Goal: Task Accomplishment & Management: Manage account settings

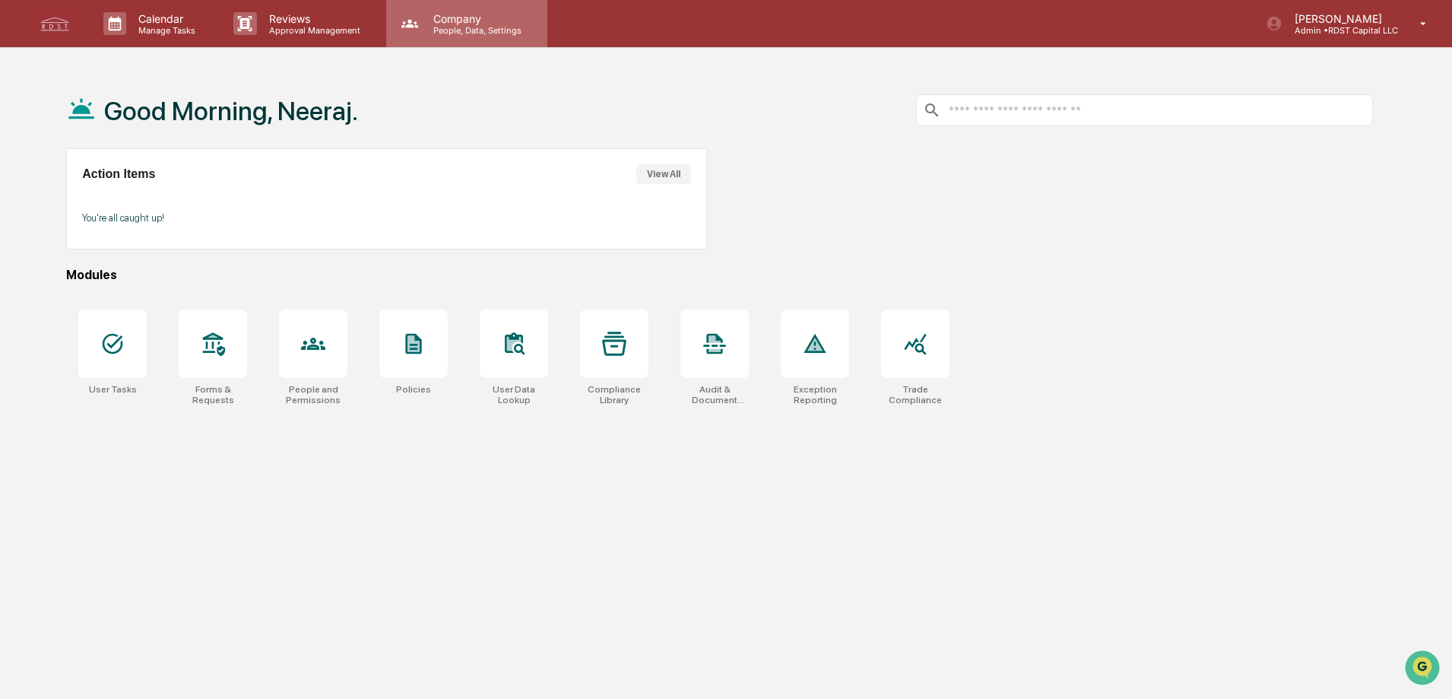
click at [480, 29] on p "People, Data, Settings" at bounding box center [475, 30] width 108 height 11
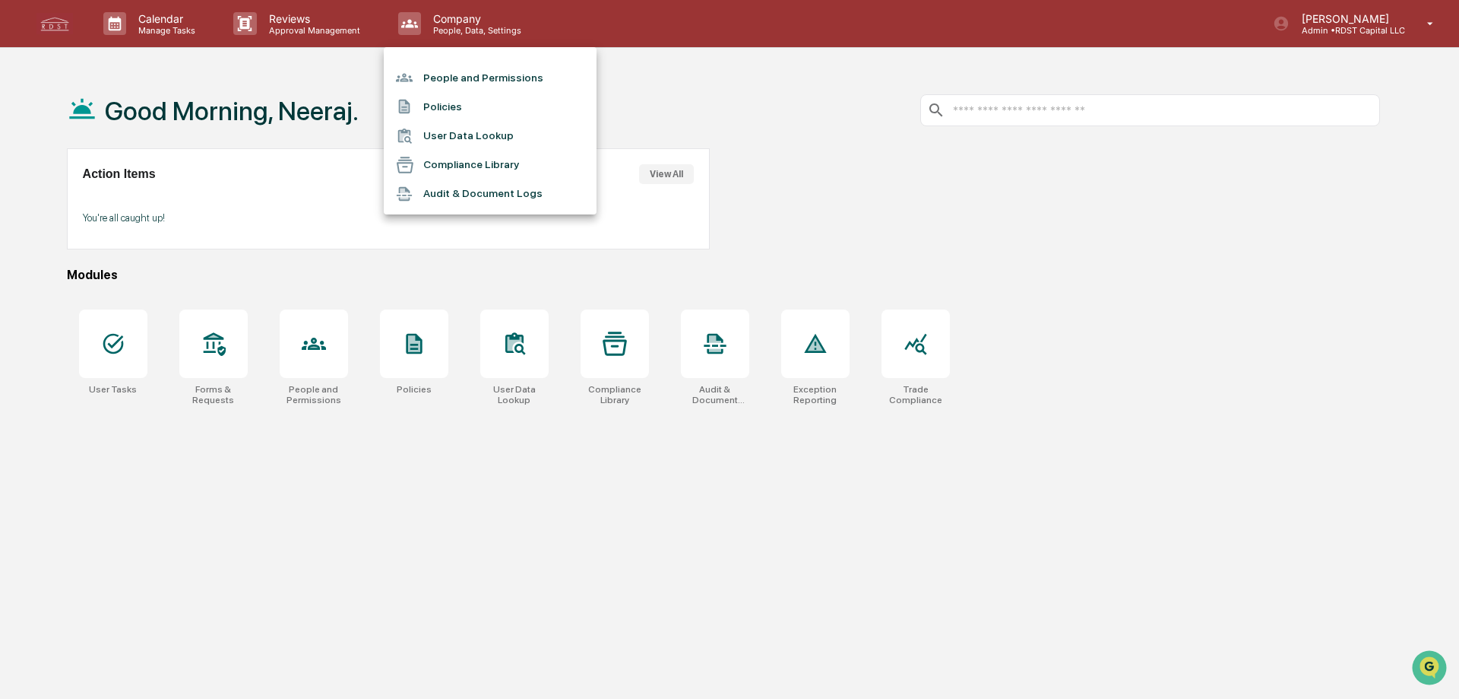
click at [506, 163] on li "Compliance Library" at bounding box center [490, 165] width 213 height 29
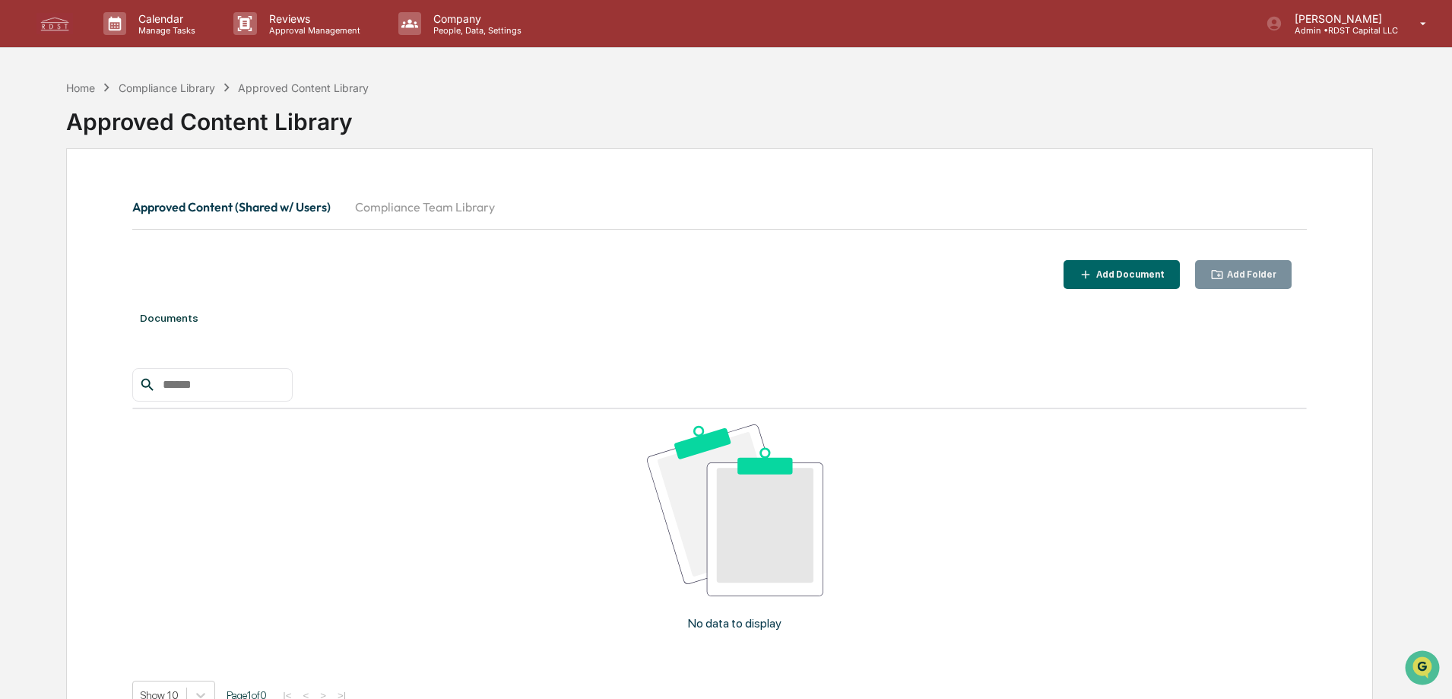
click at [409, 211] on button "Compliance Team Library" at bounding box center [425, 207] width 164 height 36
click at [315, 205] on button "Approved Content (Shared w/ Users)" at bounding box center [237, 207] width 211 height 36
click at [300, 20] on p "Reviews" at bounding box center [312, 18] width 111 height 13
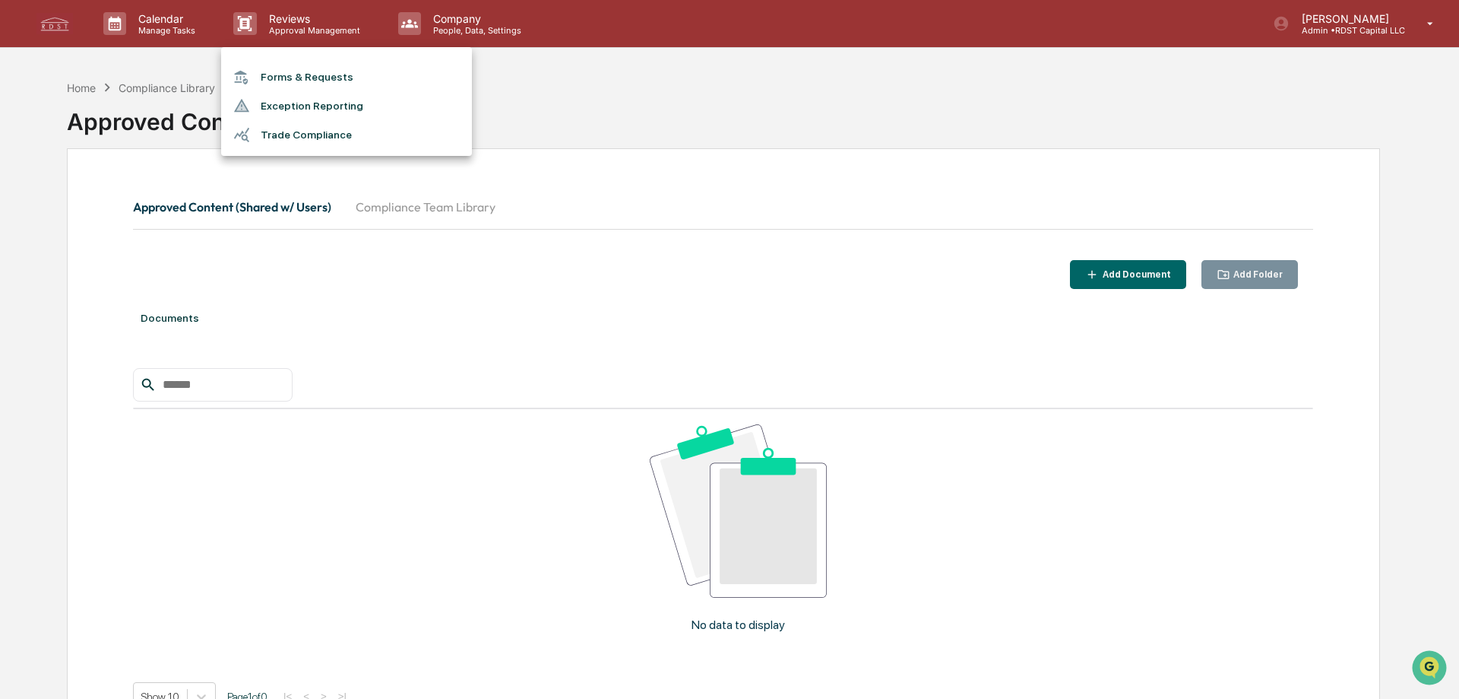
click at [284, 137] on li "Trade Compliance" at bounding box center [346, 134] width 251 height 29
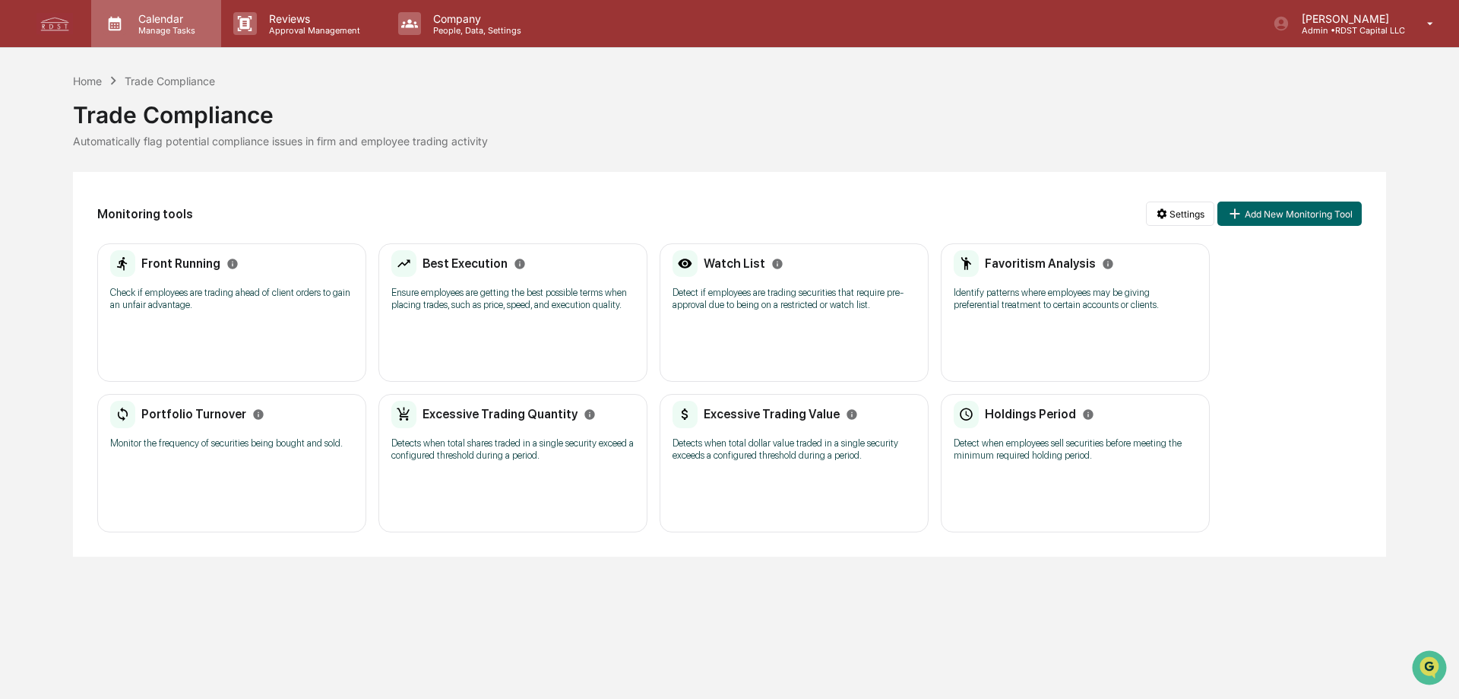
click at [138, 20] on p "Calendar" at bounding box center [164, 18] width 77 height 13
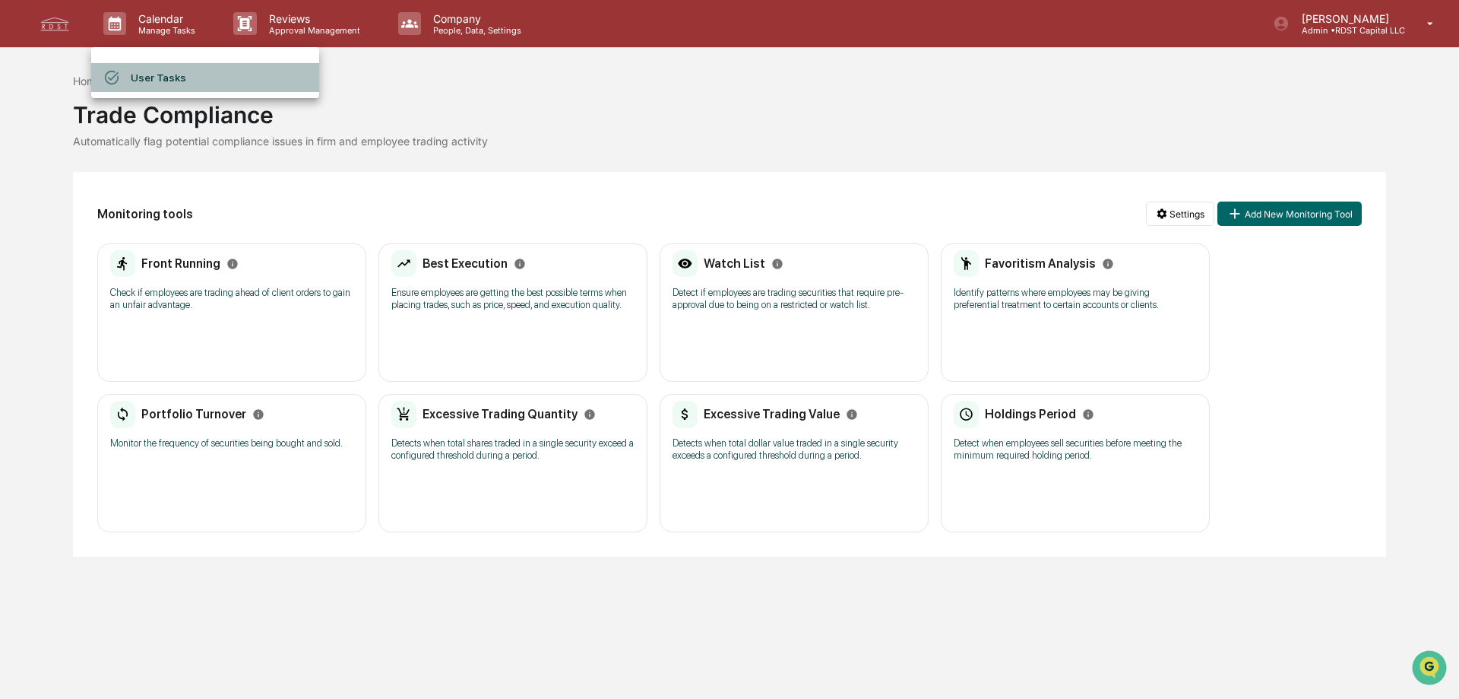
click at [179, 79] on li "User Tasks" at bounding box center [205, 77] width 228 height 29
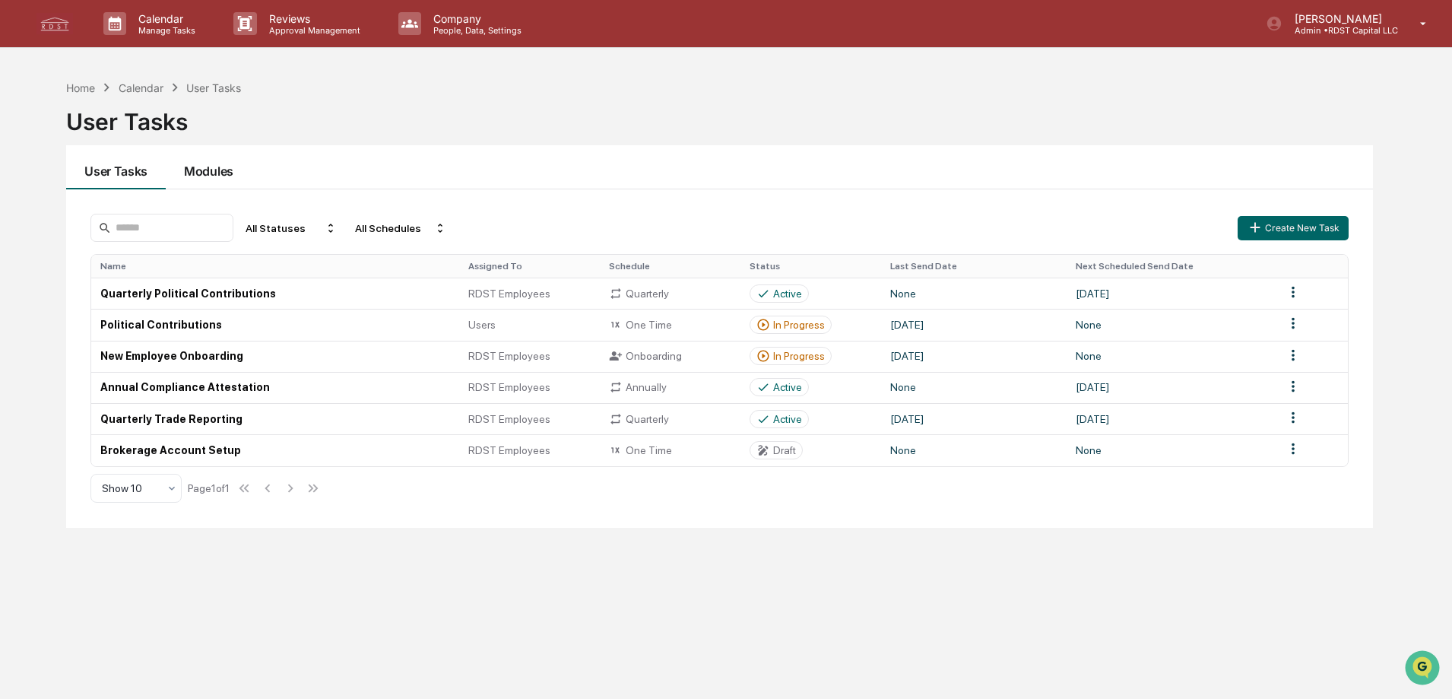
click at [214, 166] on button "Modules" at bounding box center [209, 167] width 86 height 44
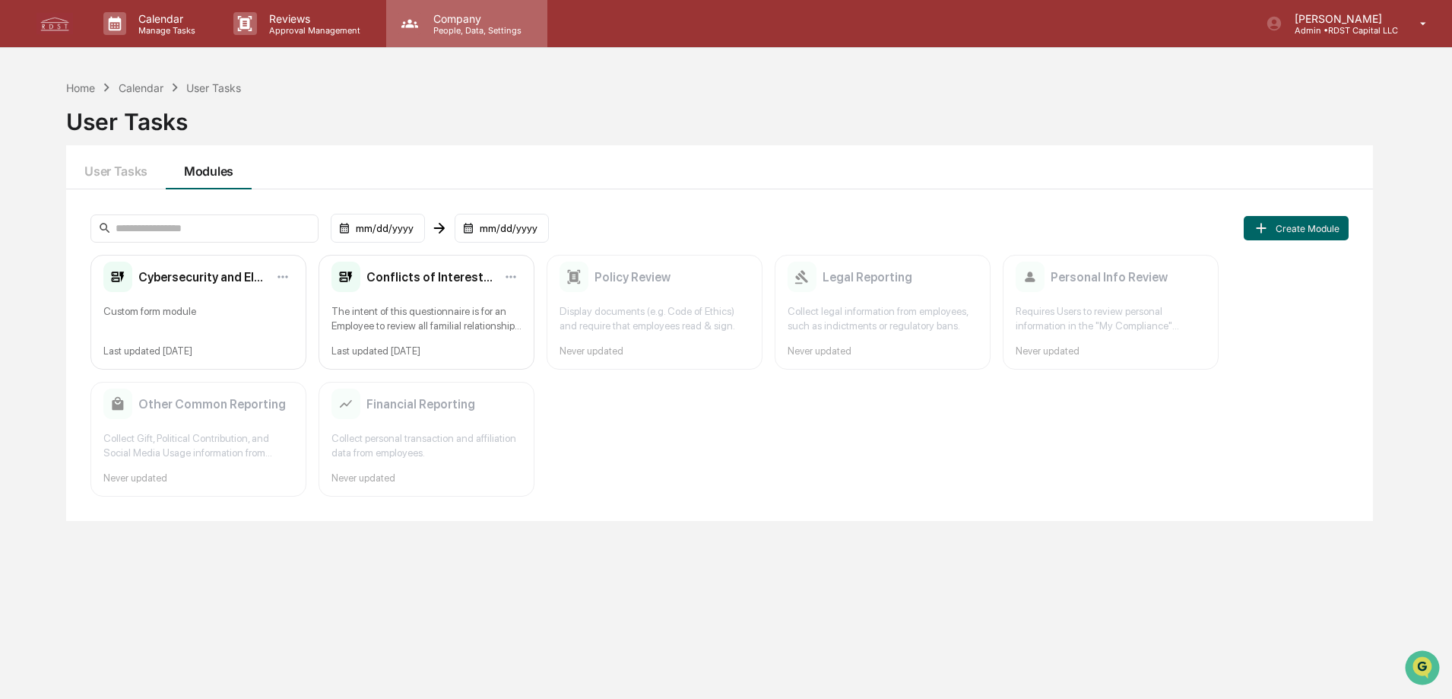
click at [445, 18] on p "Company" at bounding box center [475, 18] width 108 height 13
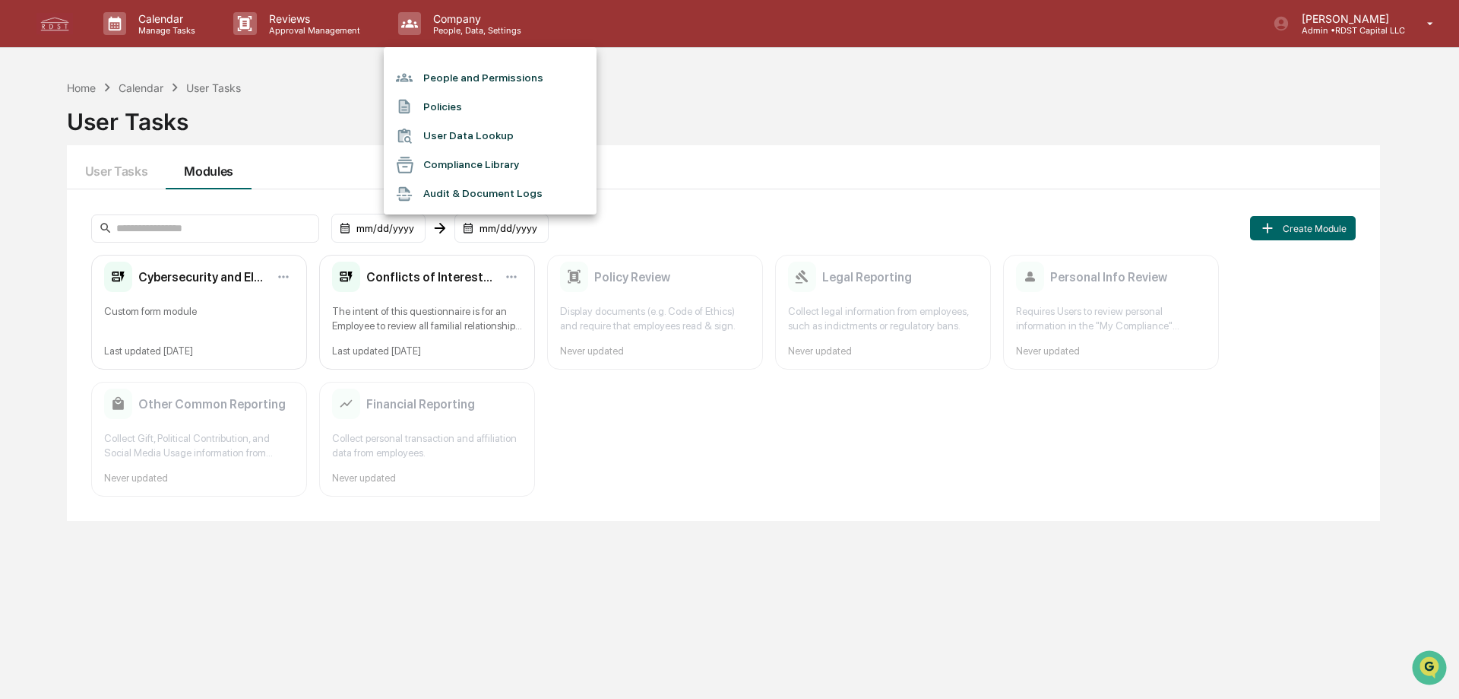
click at [276, 24] on div at bounding box center [729, 349] width 1459 height 699
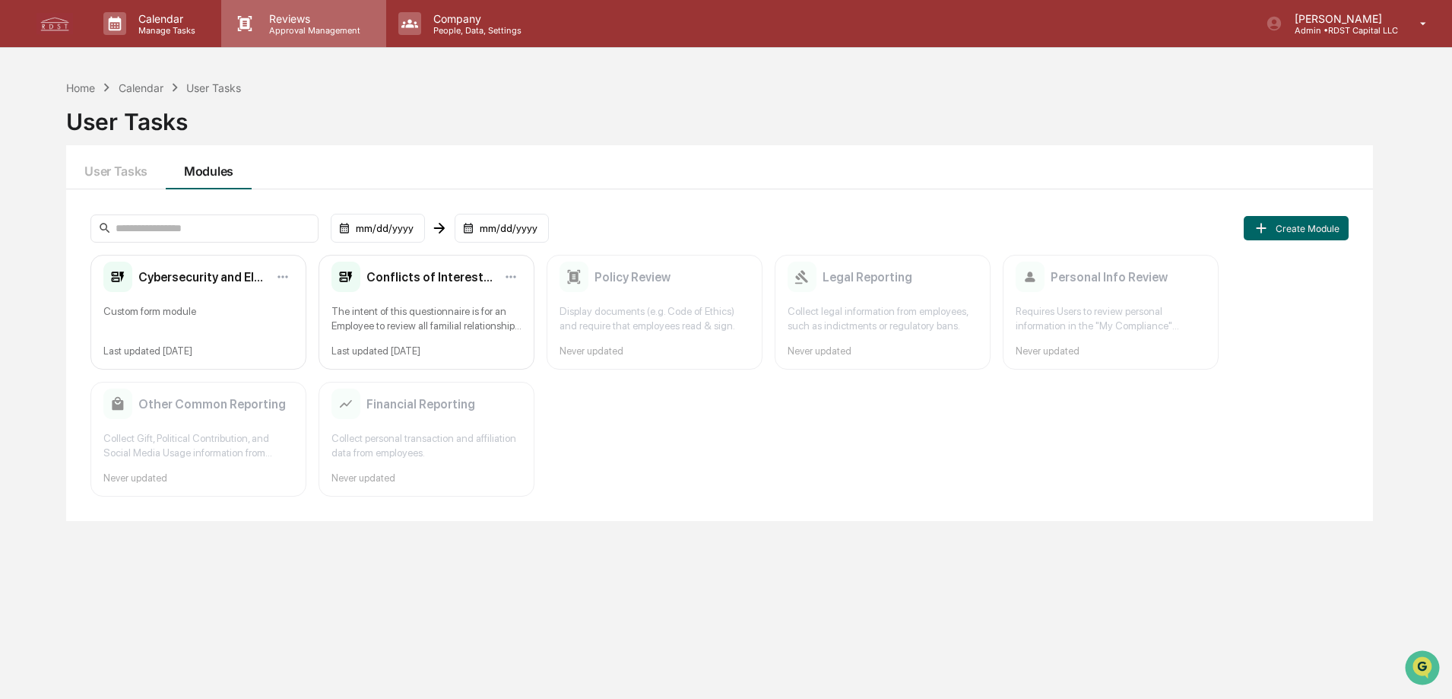
click at [296, 27] on p "Approval Management" at bounding box center [312, 30] width 111 height 11
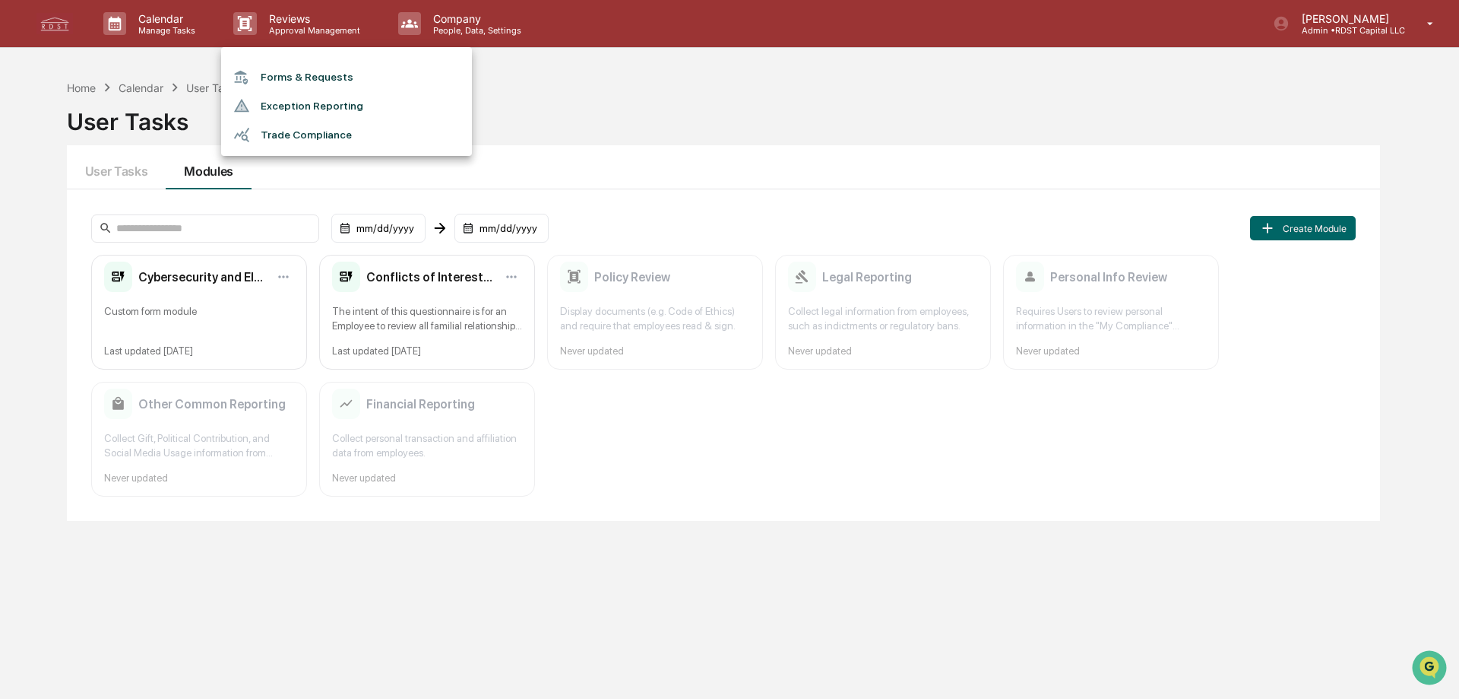
click at [811, 124] on div at bounding box center [729, 349] width 1459 height 699
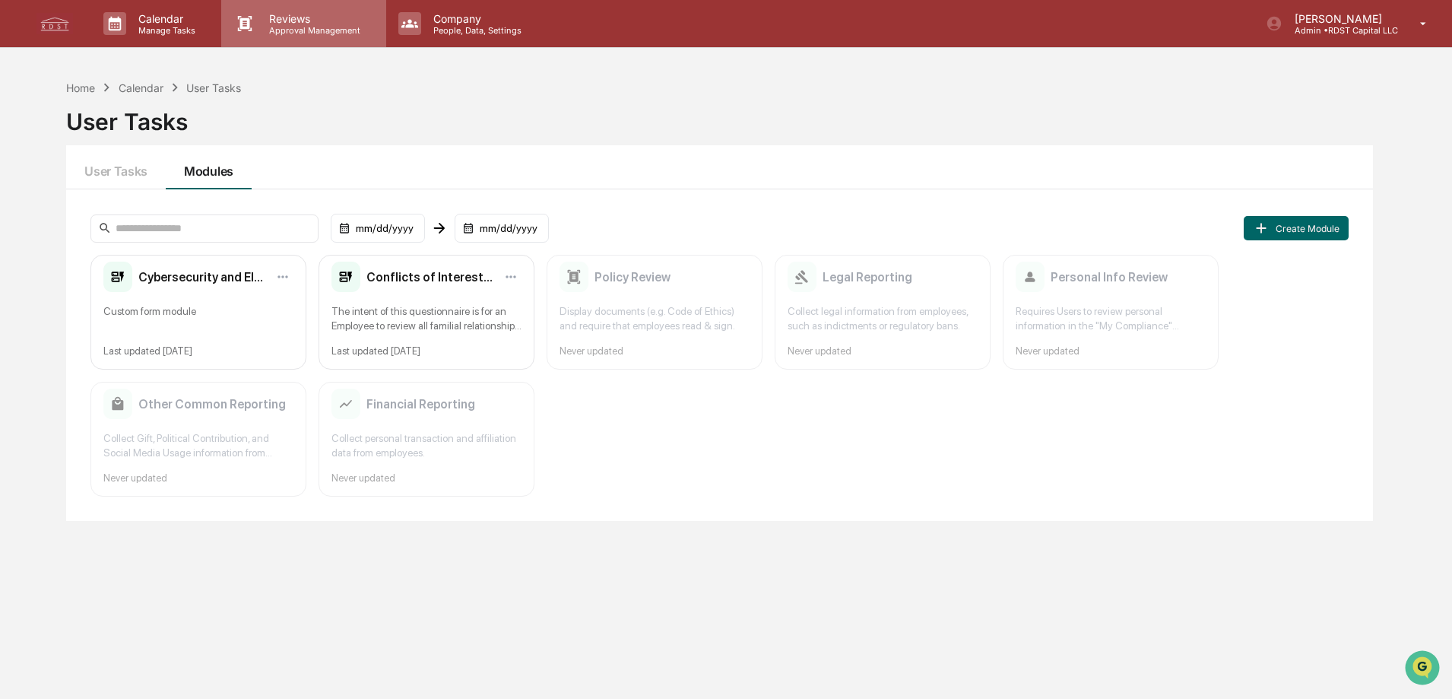
click at [301, 33] on p "Approval Management" at bounding box center [312, 30] width 111 height 11
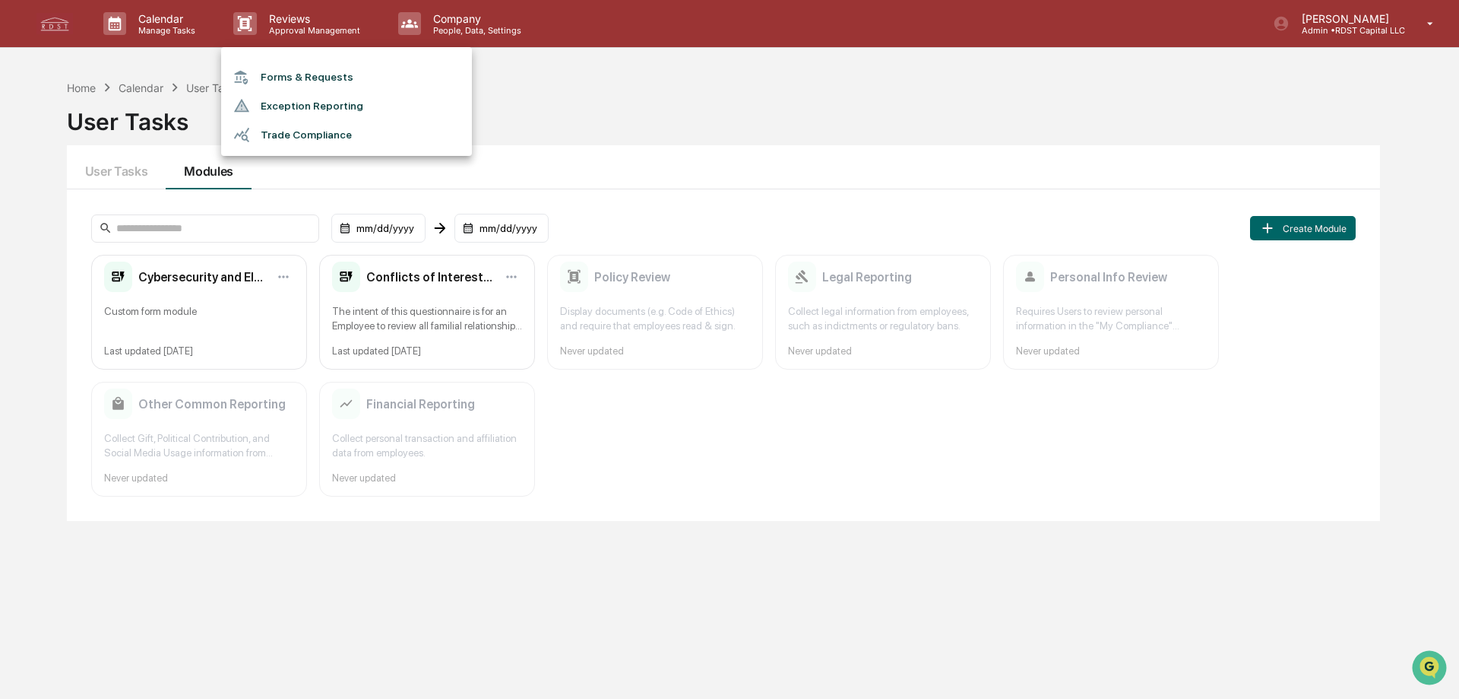
click at [324, 136] on li "Trade Compliance" at bounding box center [346, 134] width 251 height 29
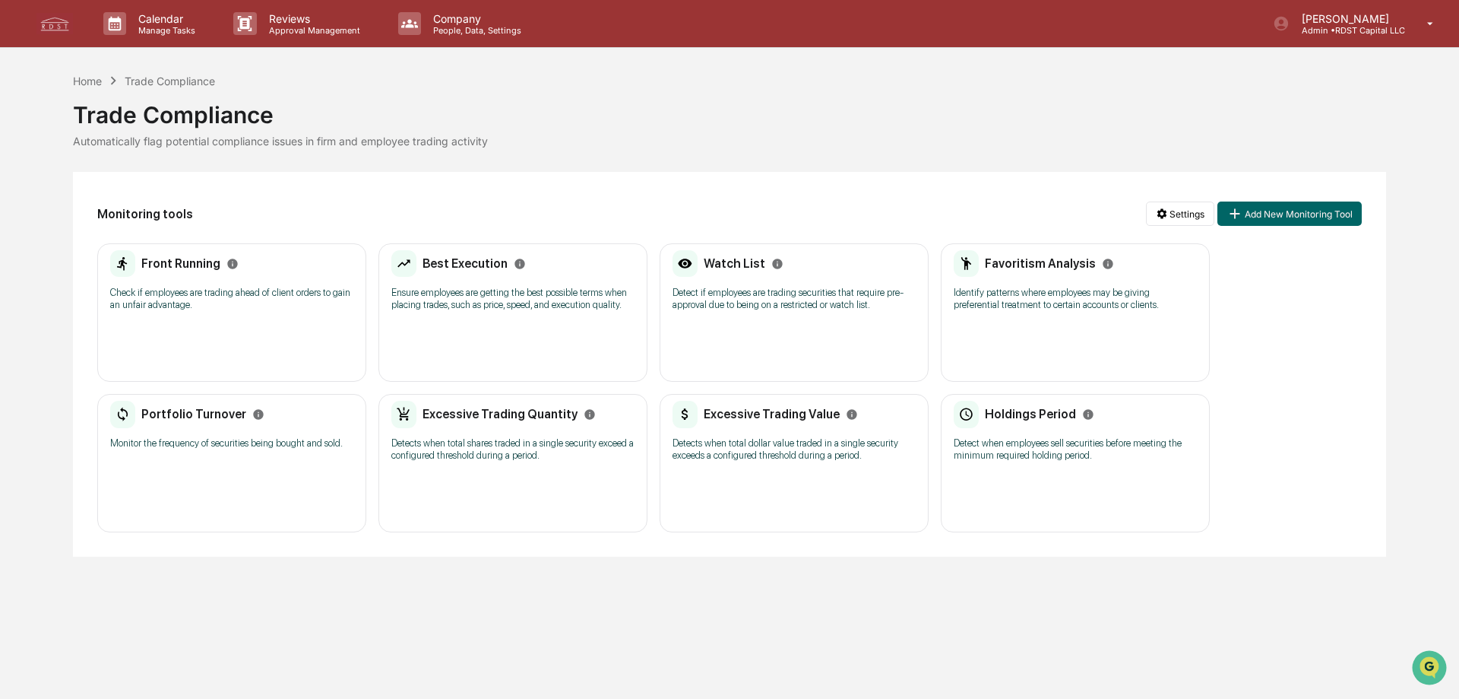
click at [220, 280] on div "Front Running Check if employees are trading ahead of client orders to gain an …" at bounding box center [231, 285] width 243 height 71
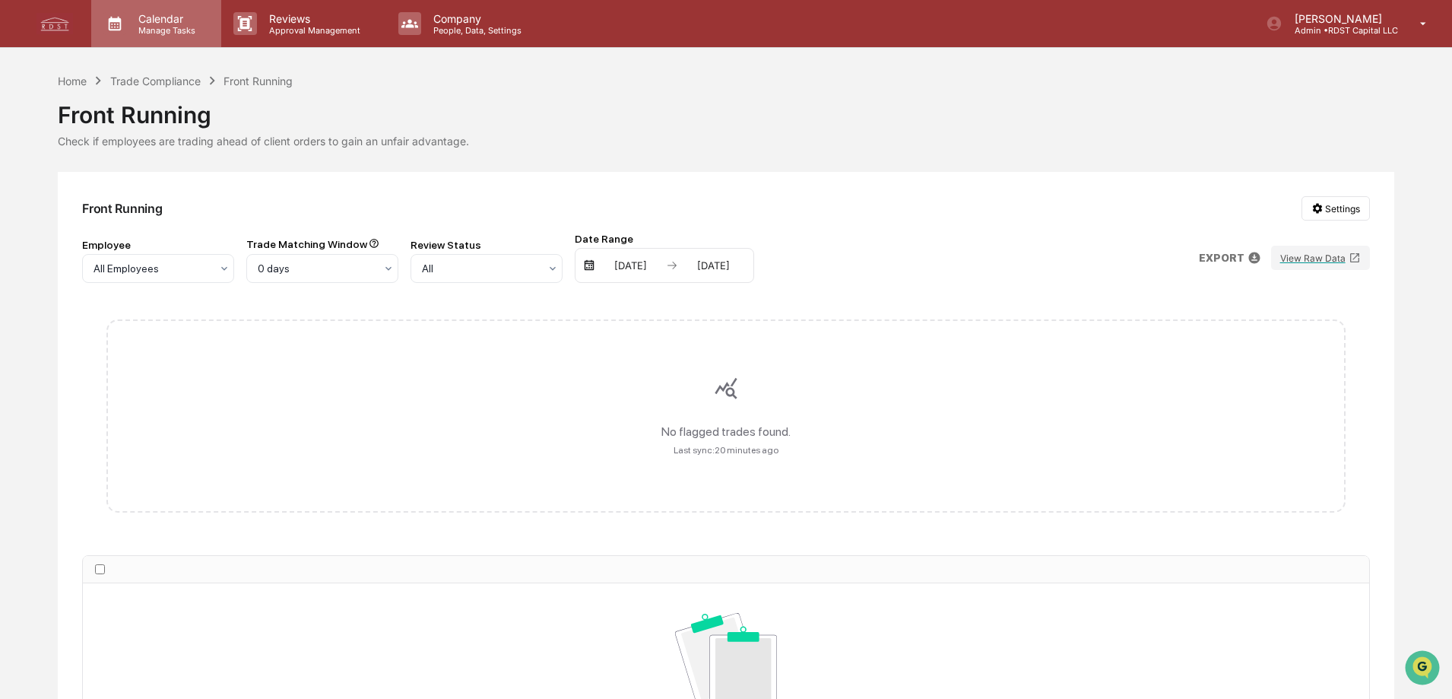
click at [177, 31] on p "Manage Tasks" at bounding box center [164, 30] width 77 height 11
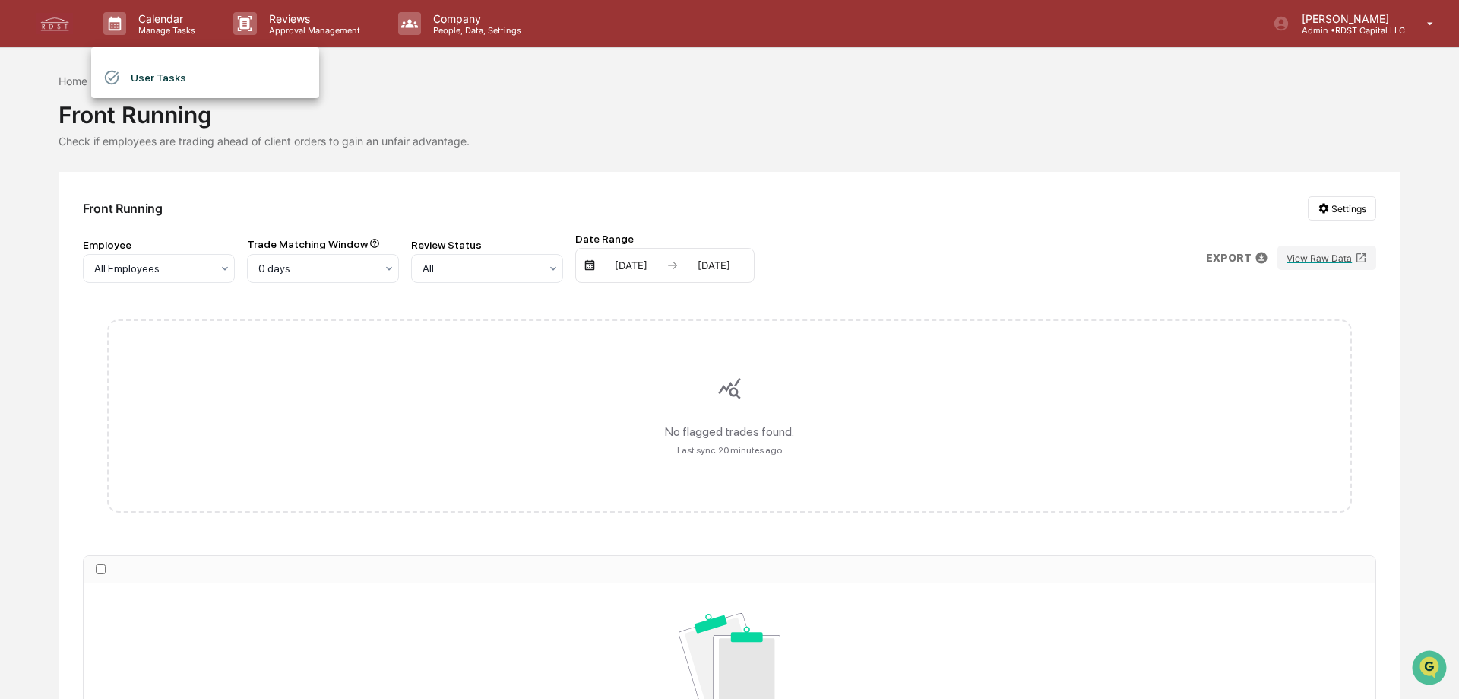
click at [264, 21] on div at bounding box center [729, 349] width 1459 height 699
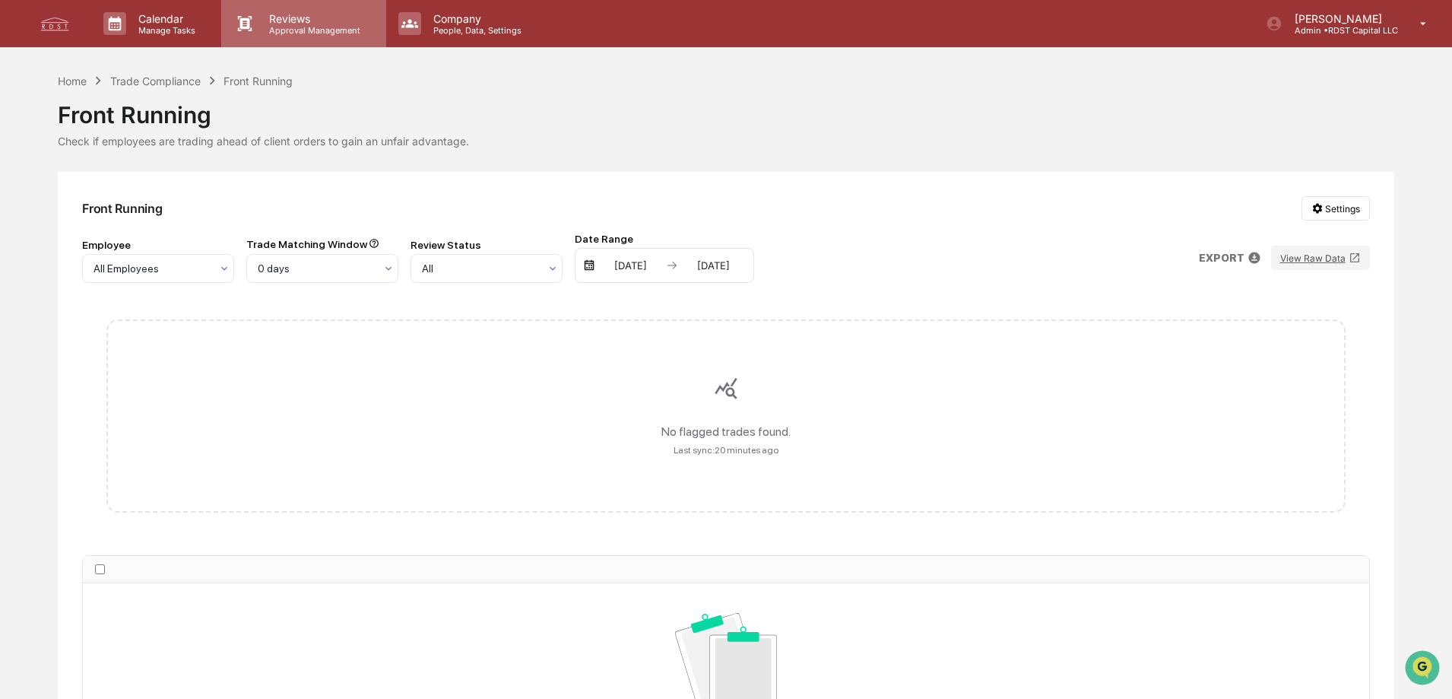
click at [289, 19] on p "Reviews" at bounding box center [312, 18] width 111 height 13
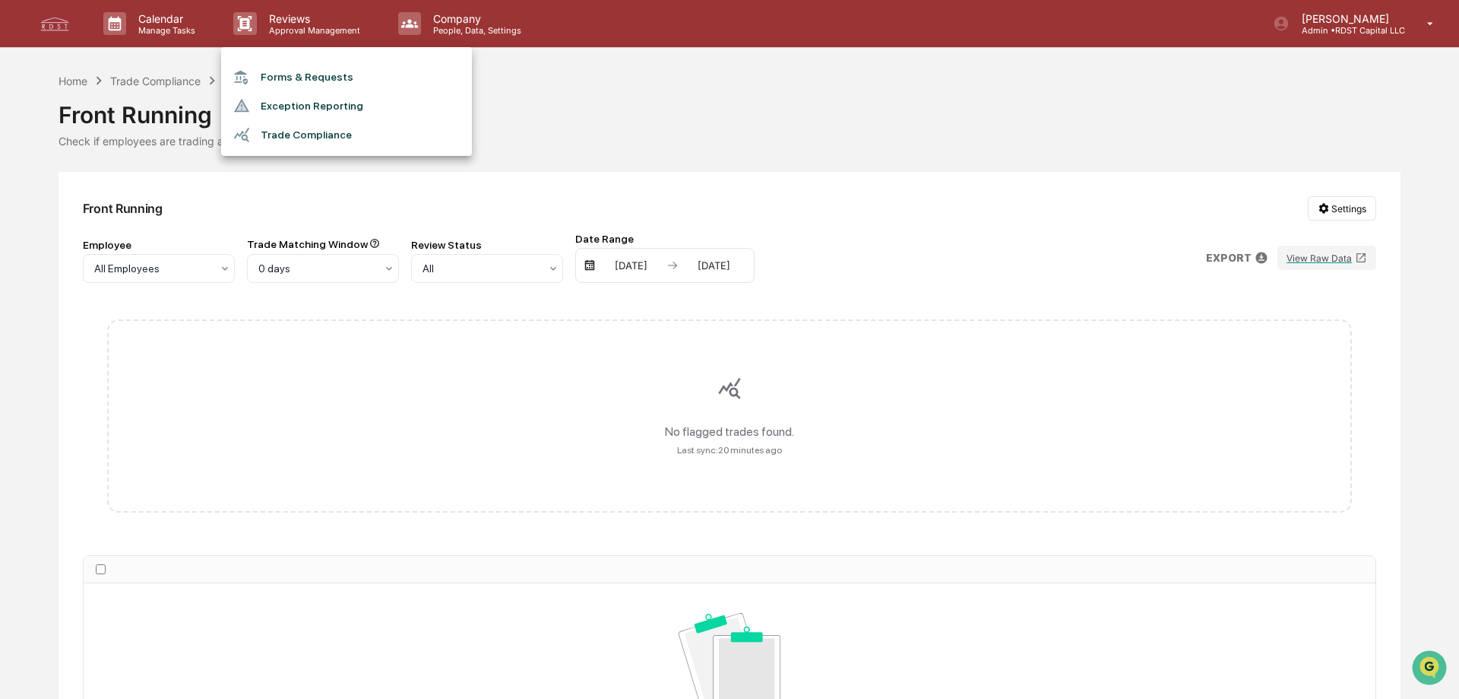
click at [316, 77] on li "Forms & Requests" at bounding box center [346, 77] width 251 height 28
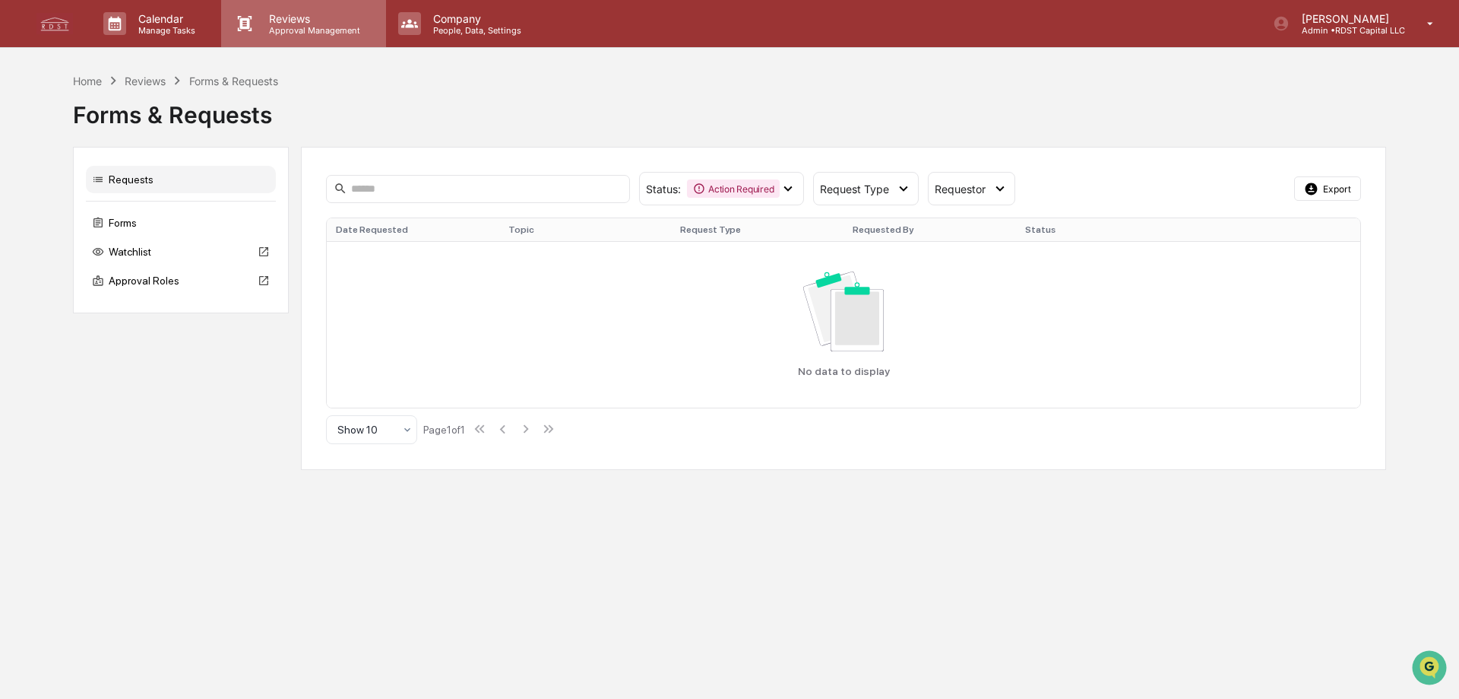
click at [287, 20] on p "Reviews" at bounding box center [312, 18] width 111 height 13
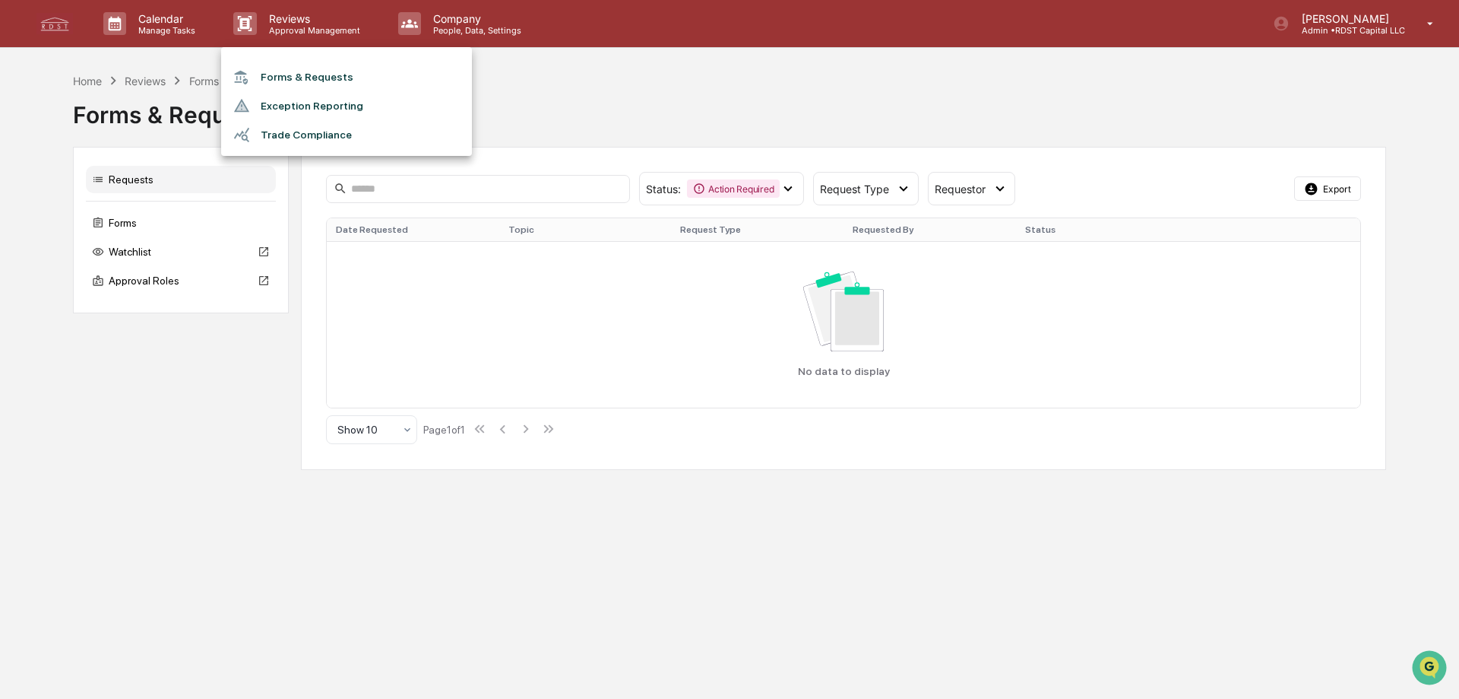
click at [327, 101] on li "Exception Reporting" at bounding box center [346, 105] width 251 height 29
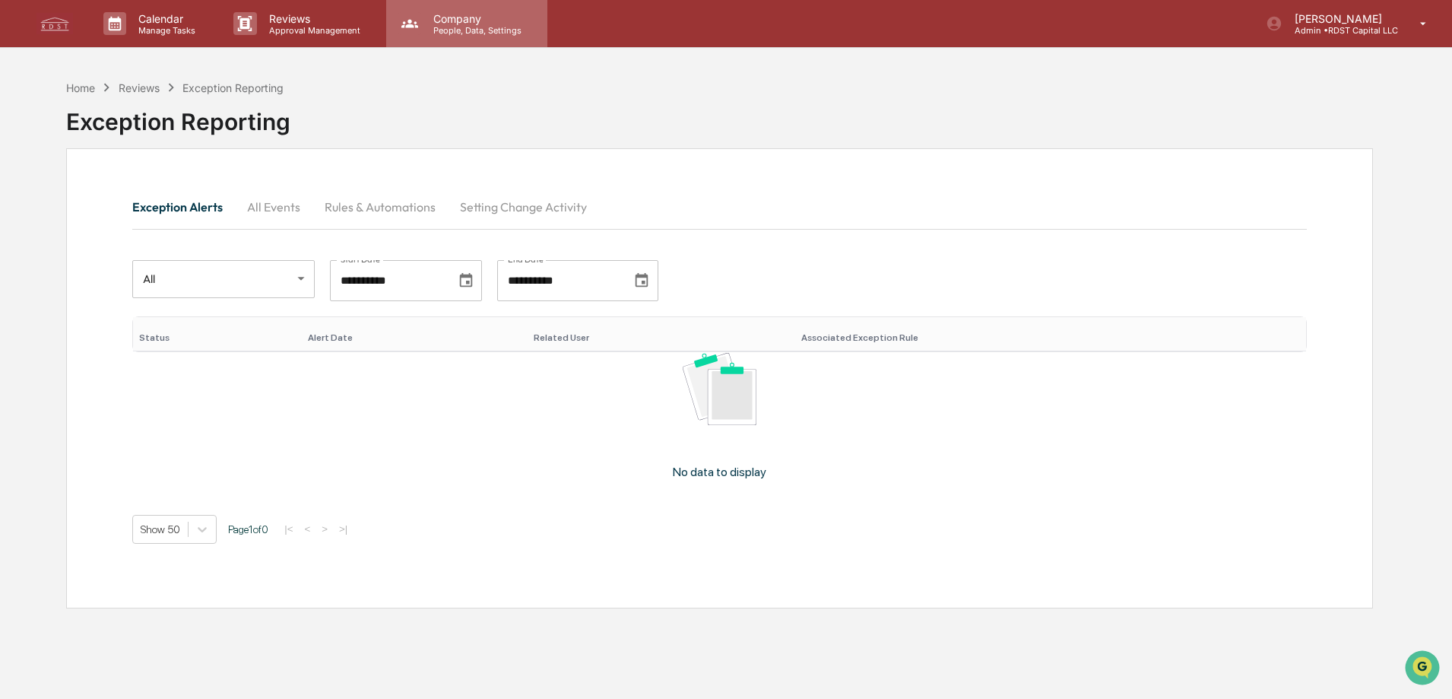
click at [448, 30] on p "People, Data, Settings" at bounding box center [475, 30] width 108 height 11
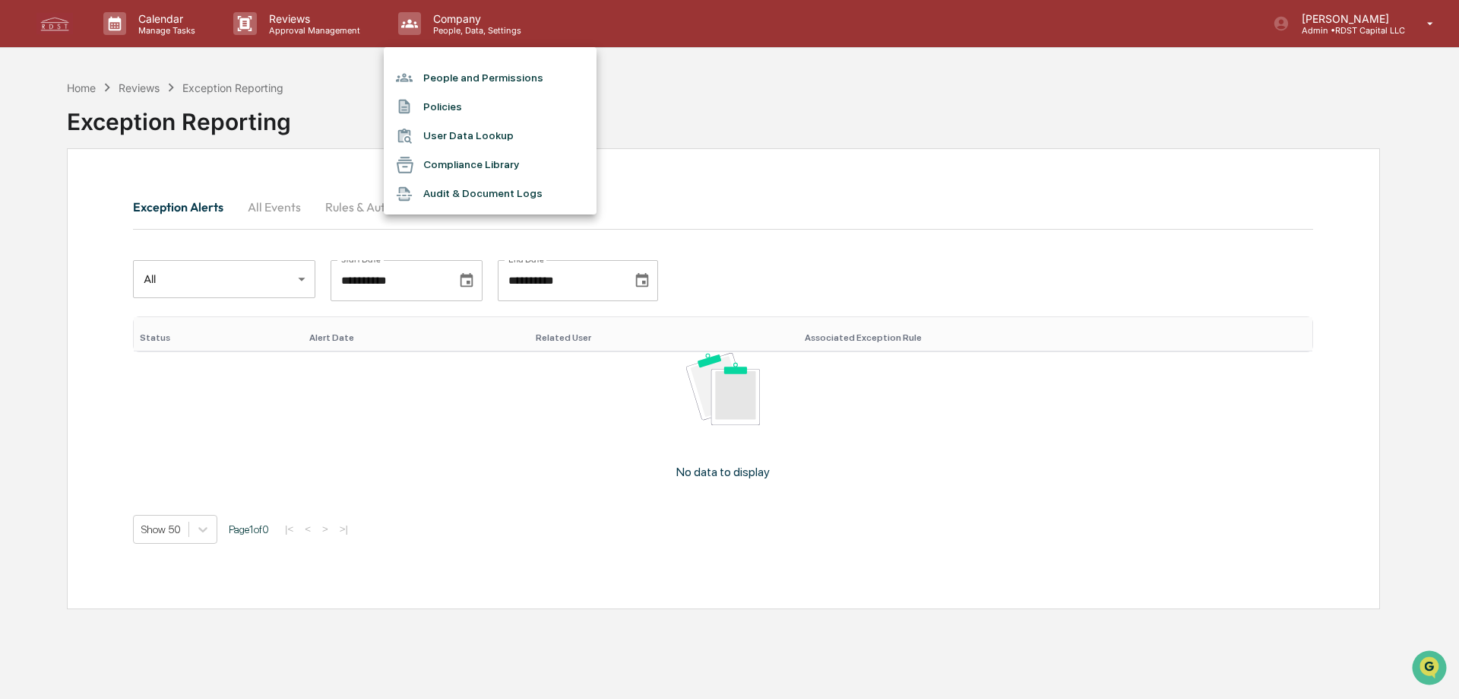
click at [480, 164] on li "Compliance Library" at bounding box center [490, 165] width 213 height 29
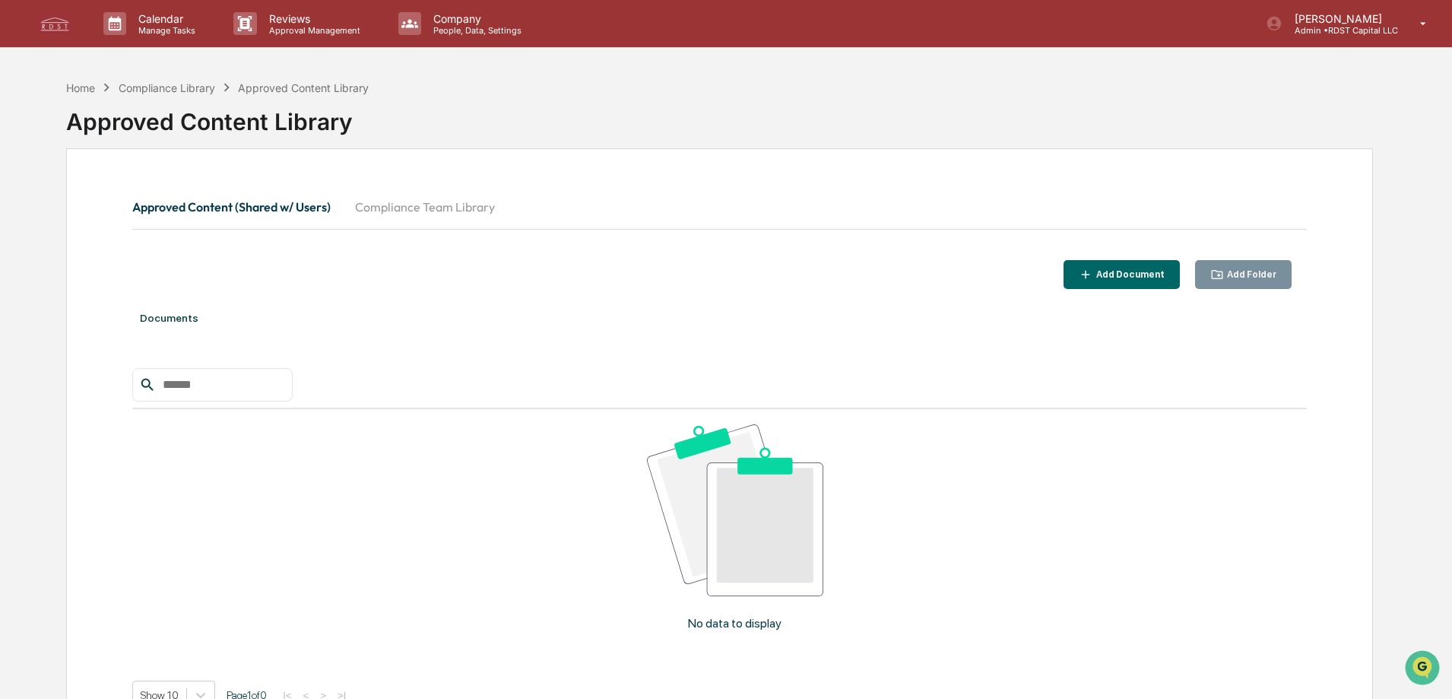
click at [480, 205] on button "Compliance Team Library" at bounding box center [425, 207] width 164 height 36
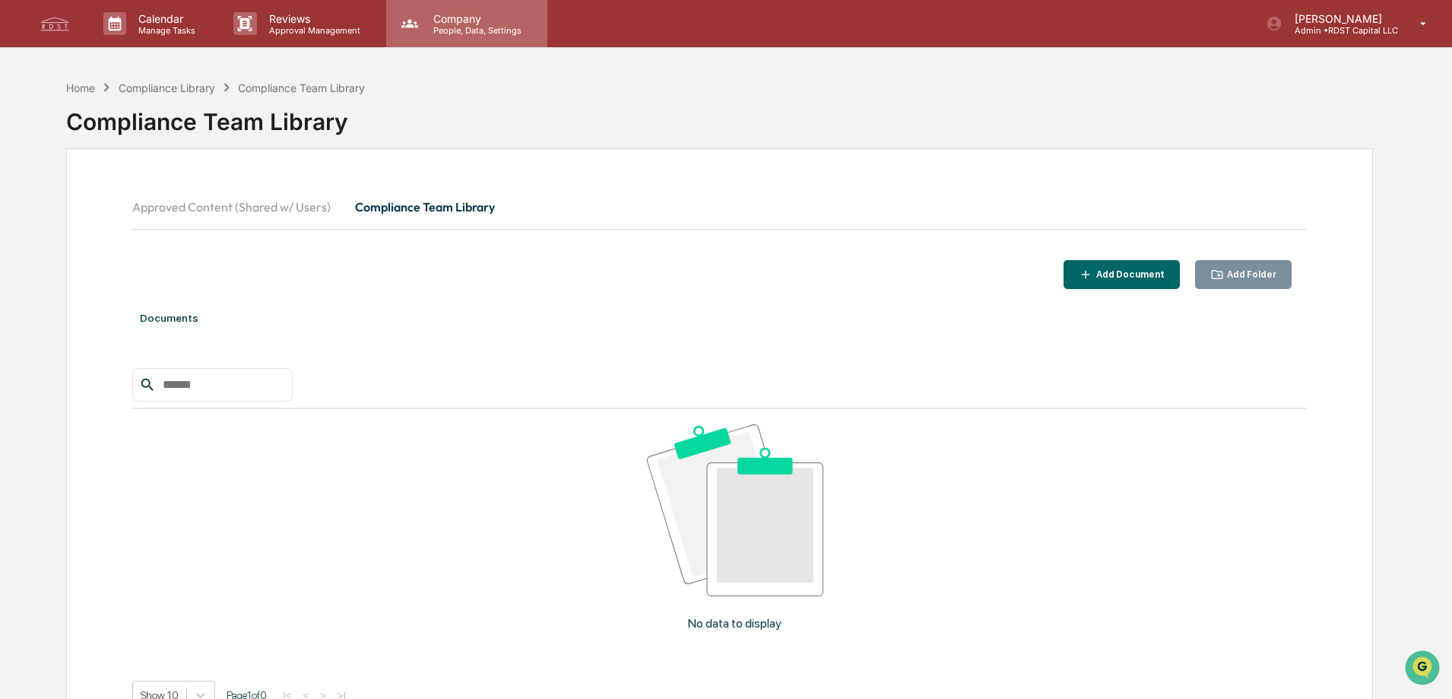
click at [493, 27] on p "People, Data, Settings" at bounding box center [475, 30] width 108 height 11
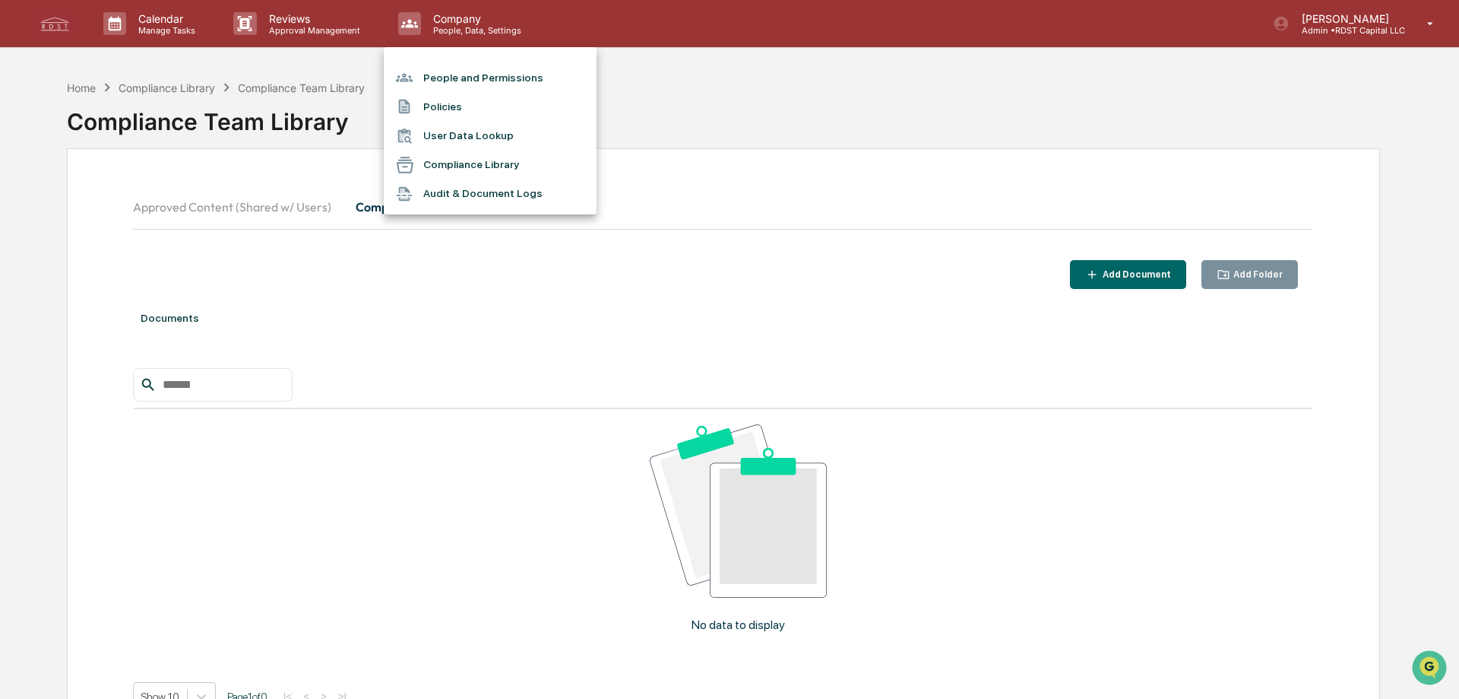
click at [437, 106] on li "Policies" at bounding box center [490, 106] width 213 height 29
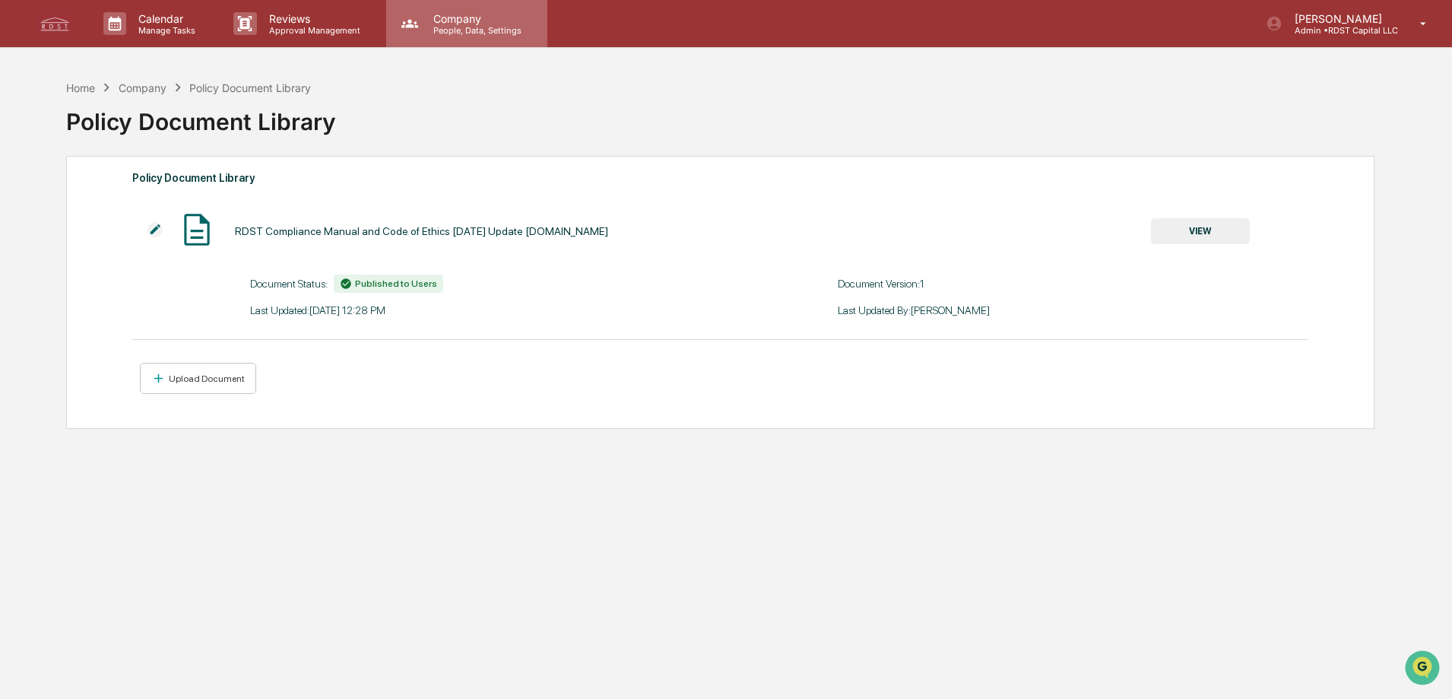
click at [499, 25] on p "People, Data, Settings" at bounding box center [475, 30] width 108 height 11
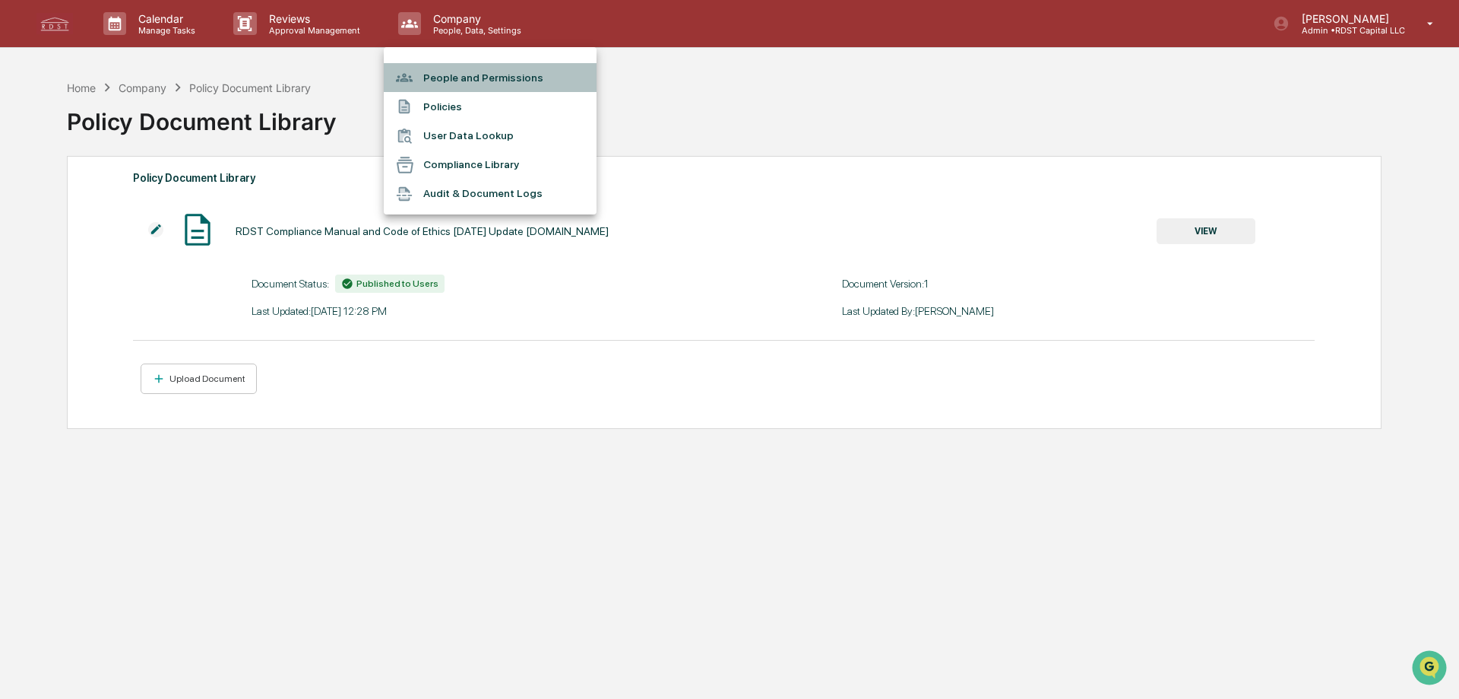
click at [534, 81] on li "People and Permissions" at bounding box center [490, 77] width 213 height 29
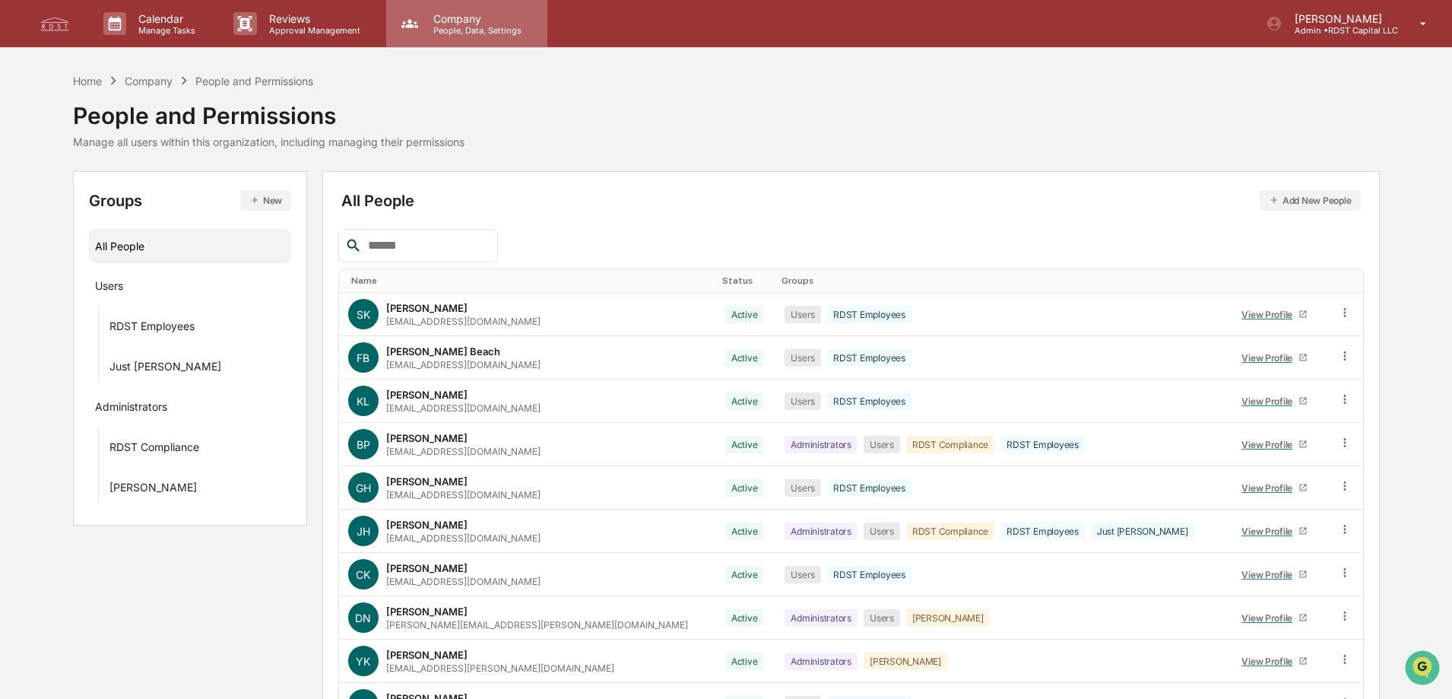
click at [458, 17] on p "Company" at bounding box center [475, 18] width 108 height 13
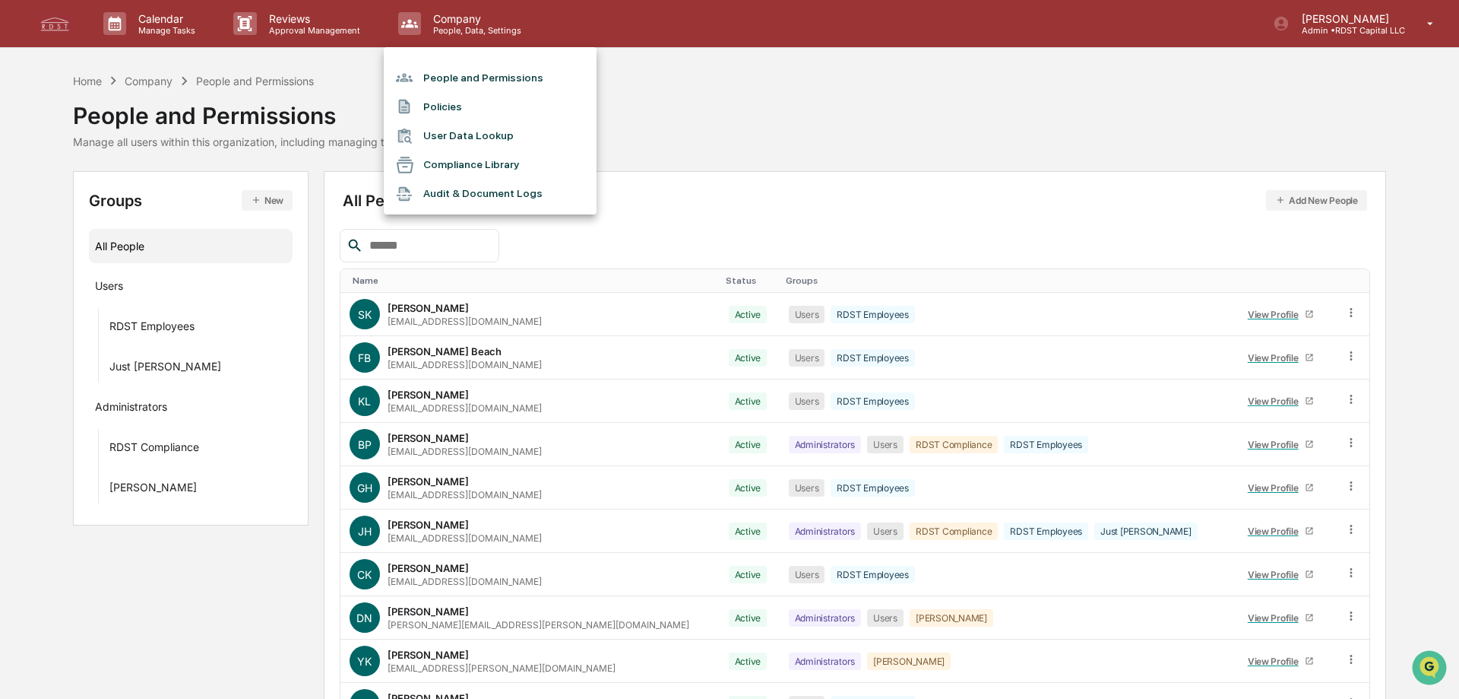
click at [462, 192] on li "Audit & Document Logs" at bounding box center [490, 193] width 213 height 29
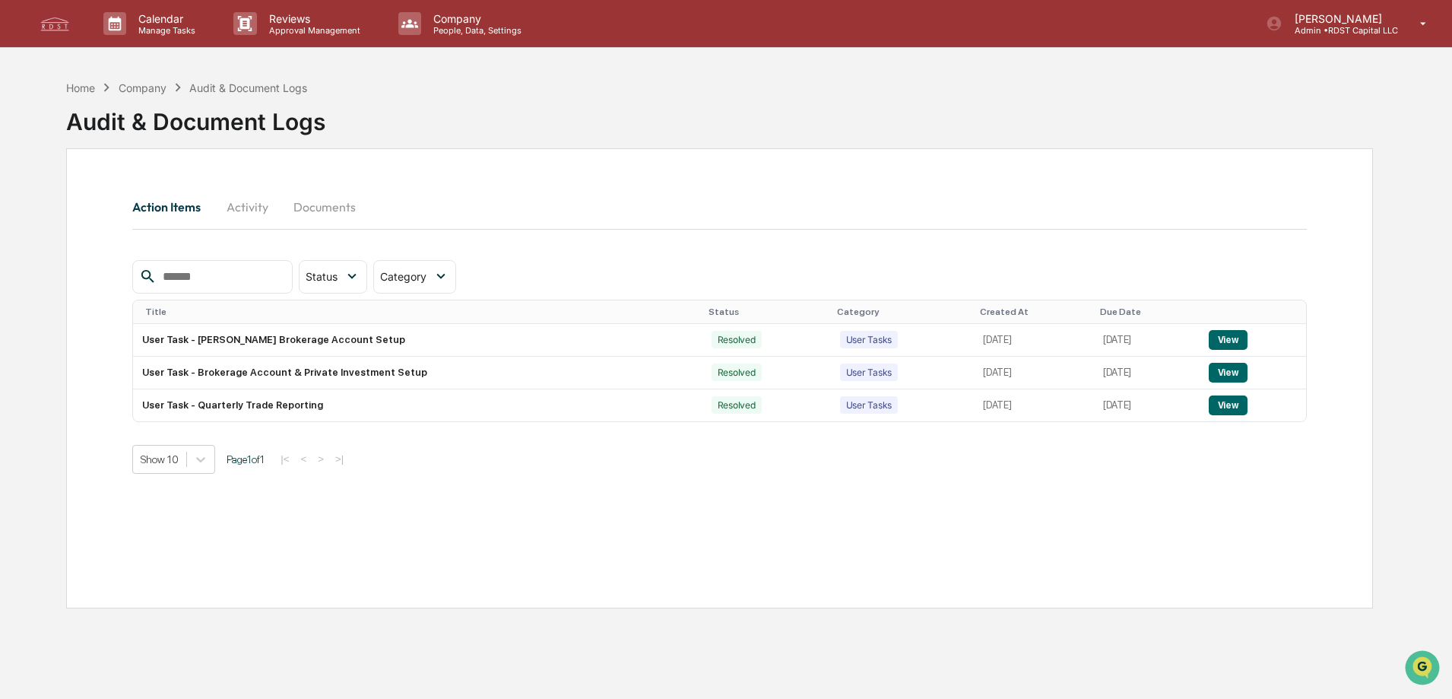
click at [328, 202] on button "Documents" at bounding box center [324, 207] width 87 height 36
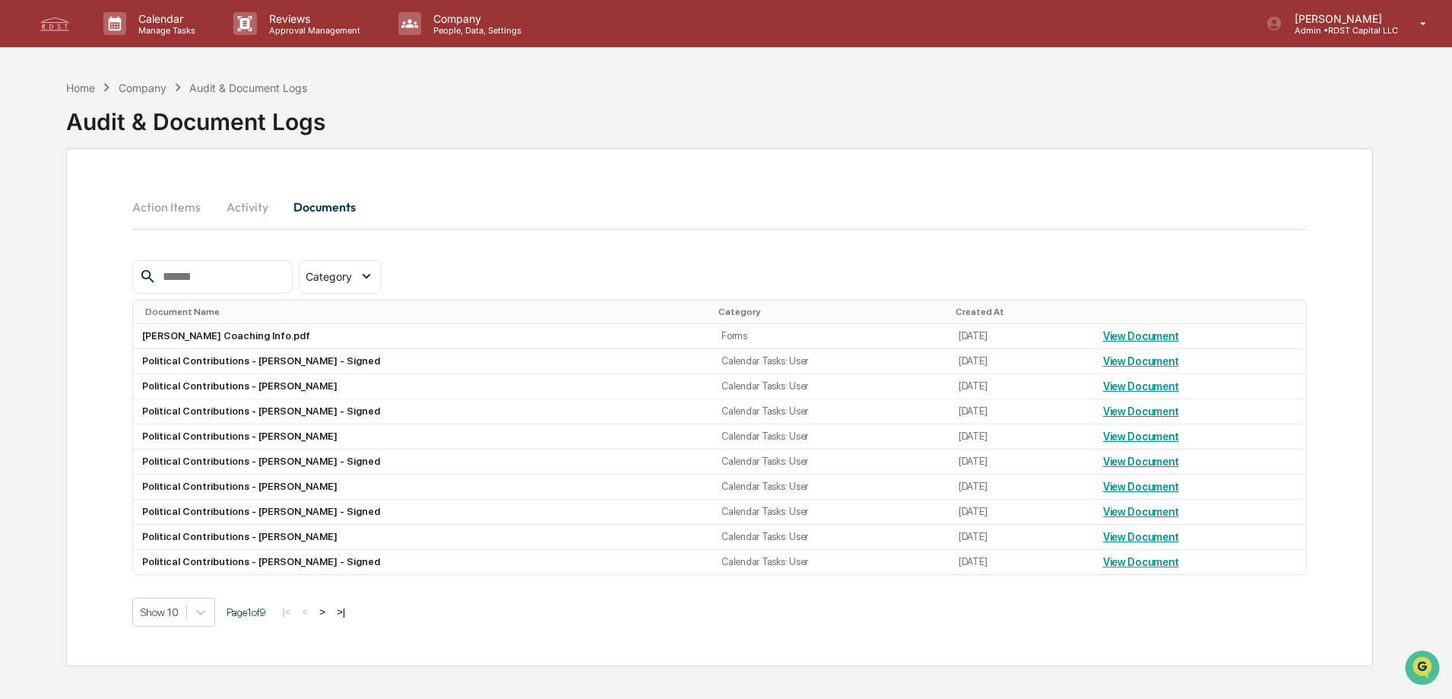
click at [260, 201] on button "Activity" at bounding box center [247, 207] width 68 height 36
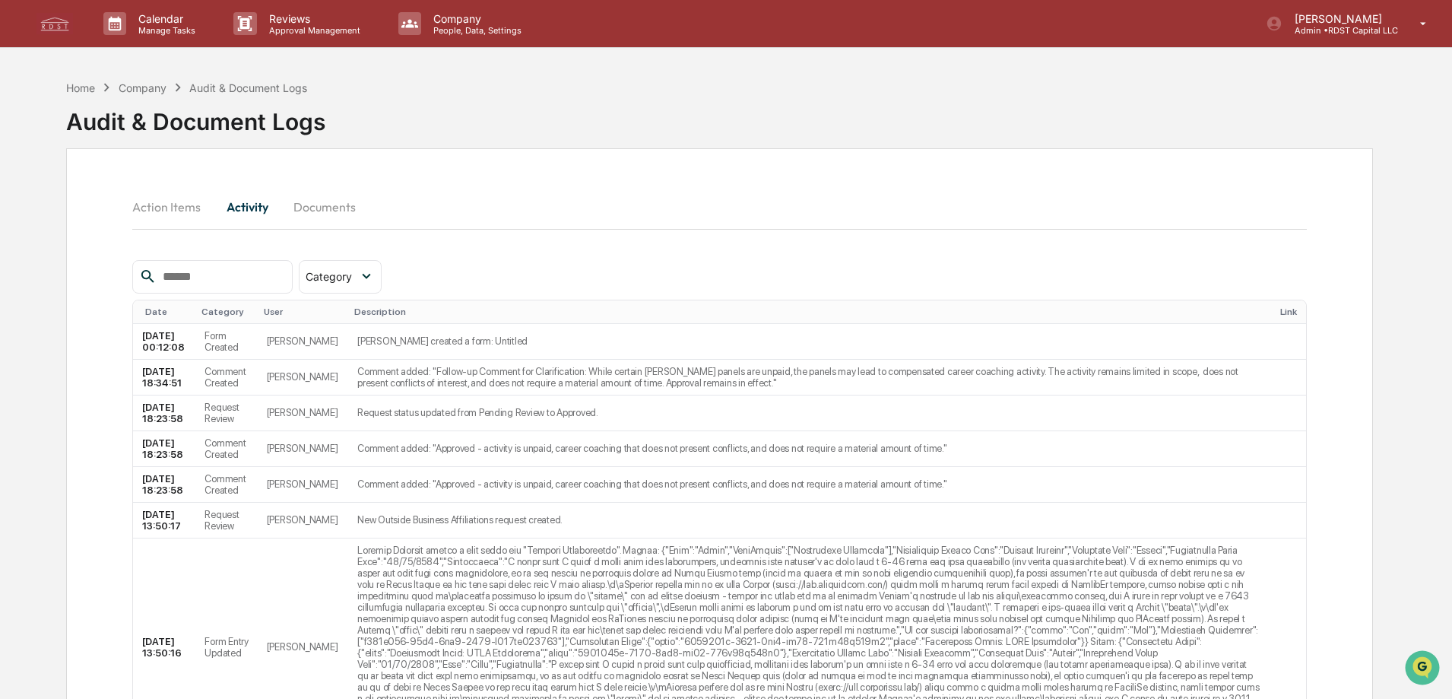
click at [326, 210] on button "Documents" at bounding box center [324, 207] width 87 height 36
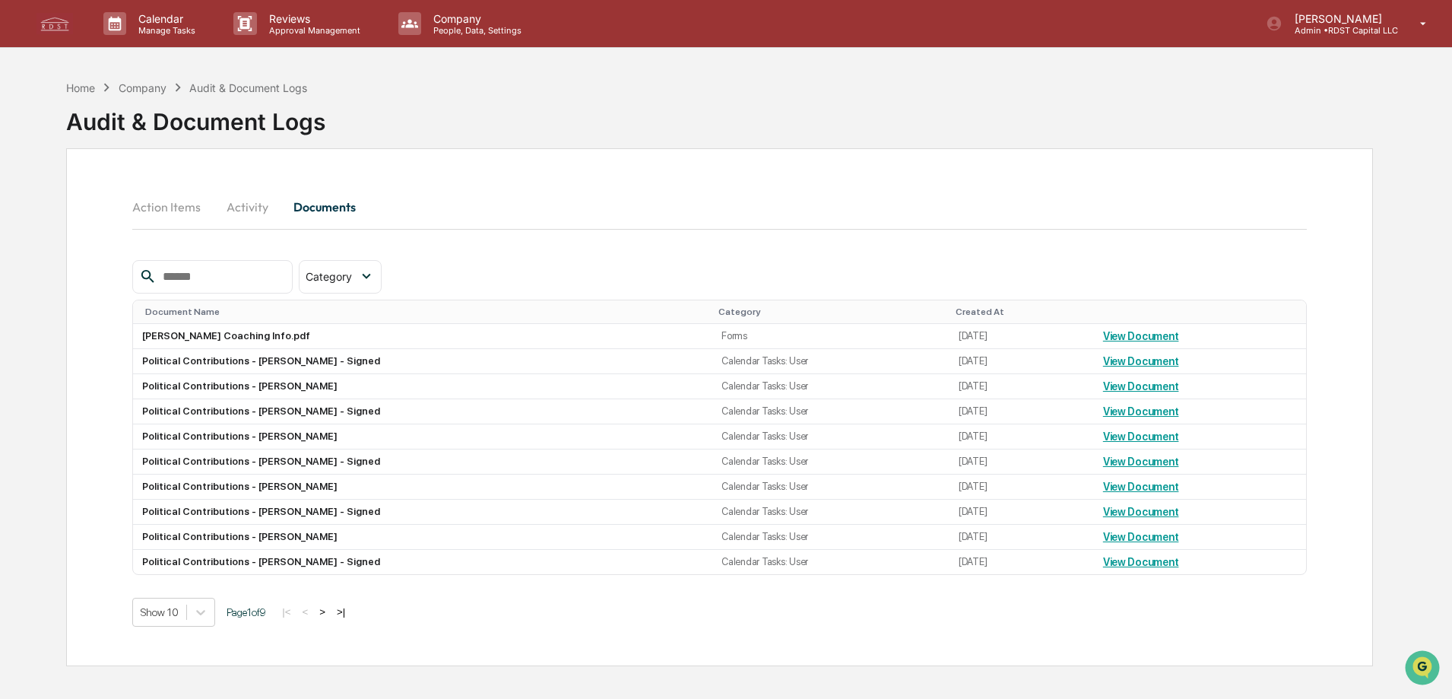
click at [163, 205] on button "Action Items" at bounding box center [172, 207] width 81 height 36
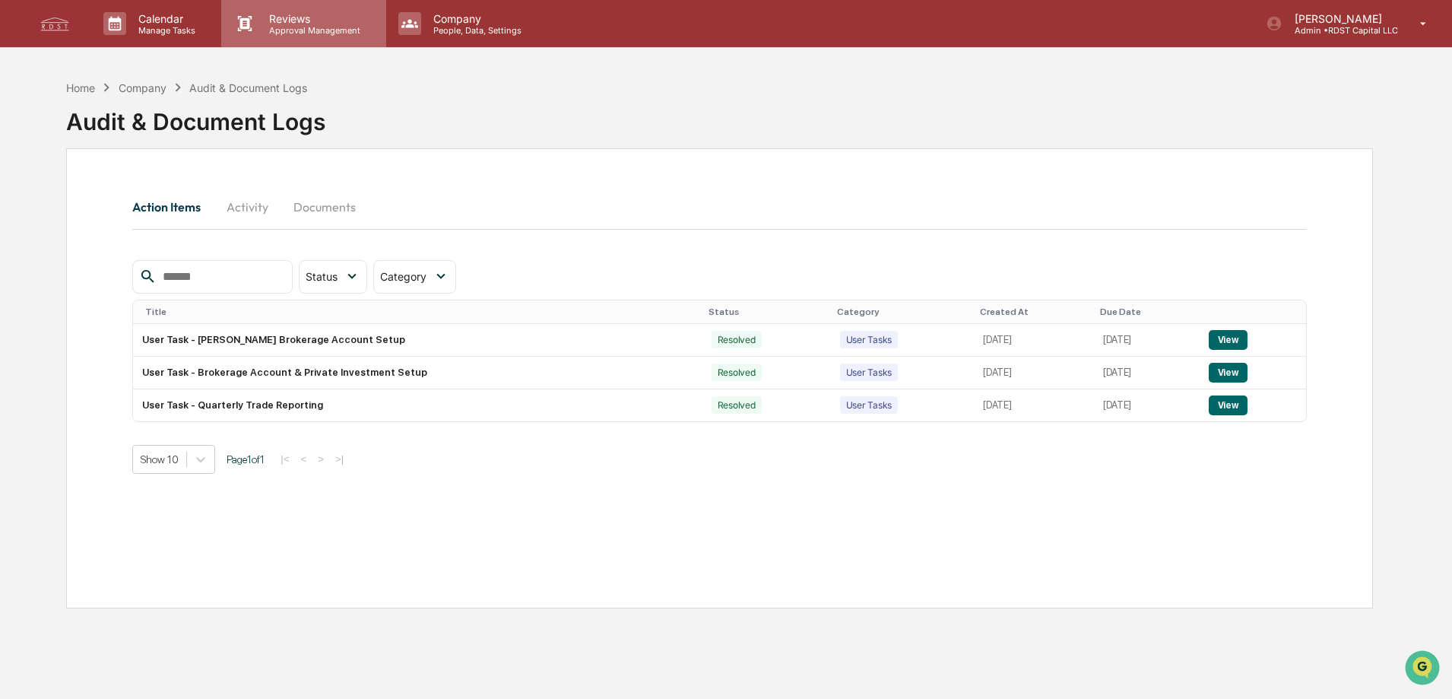
click at [306, 33] on p "Approval Management" at bounding box center [312, 30] width 111 height 11
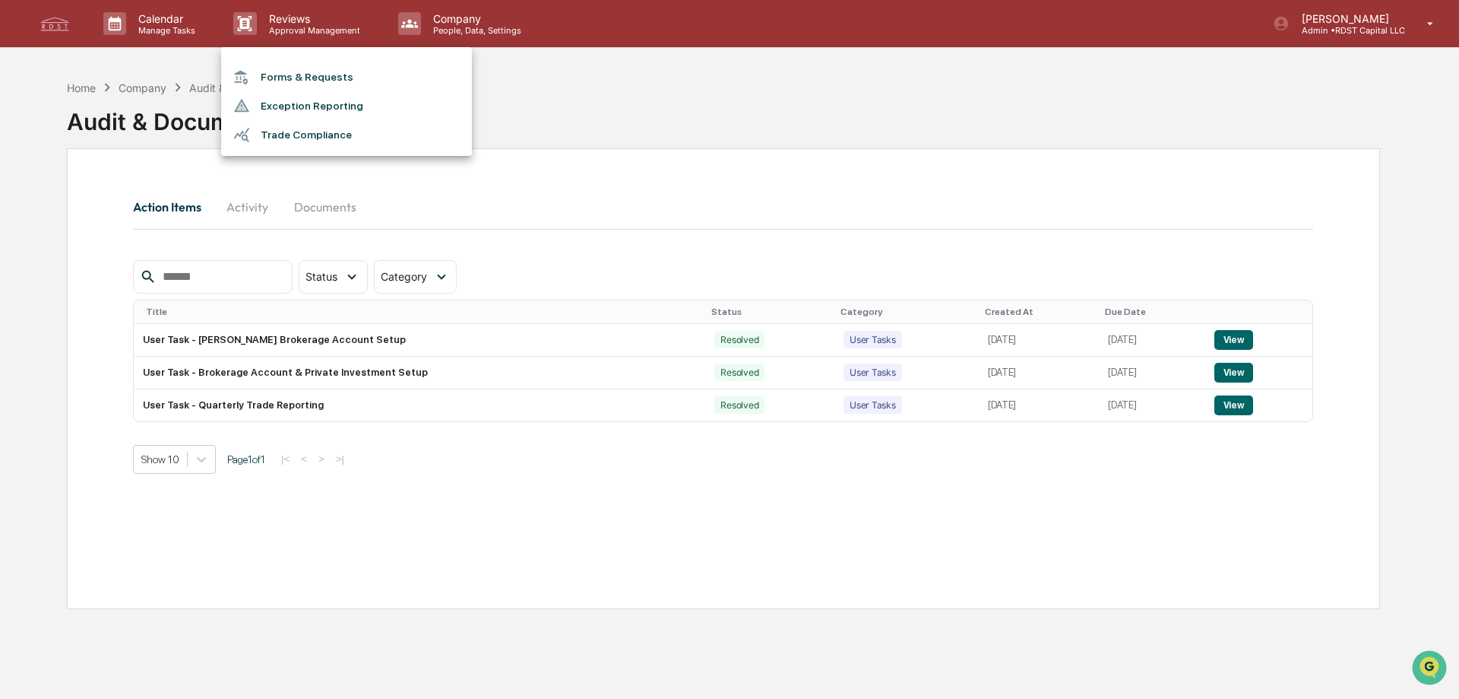
click at [322, 78] on li "Forms & Requests" at bounding box center [346, 77] width 251 height 28
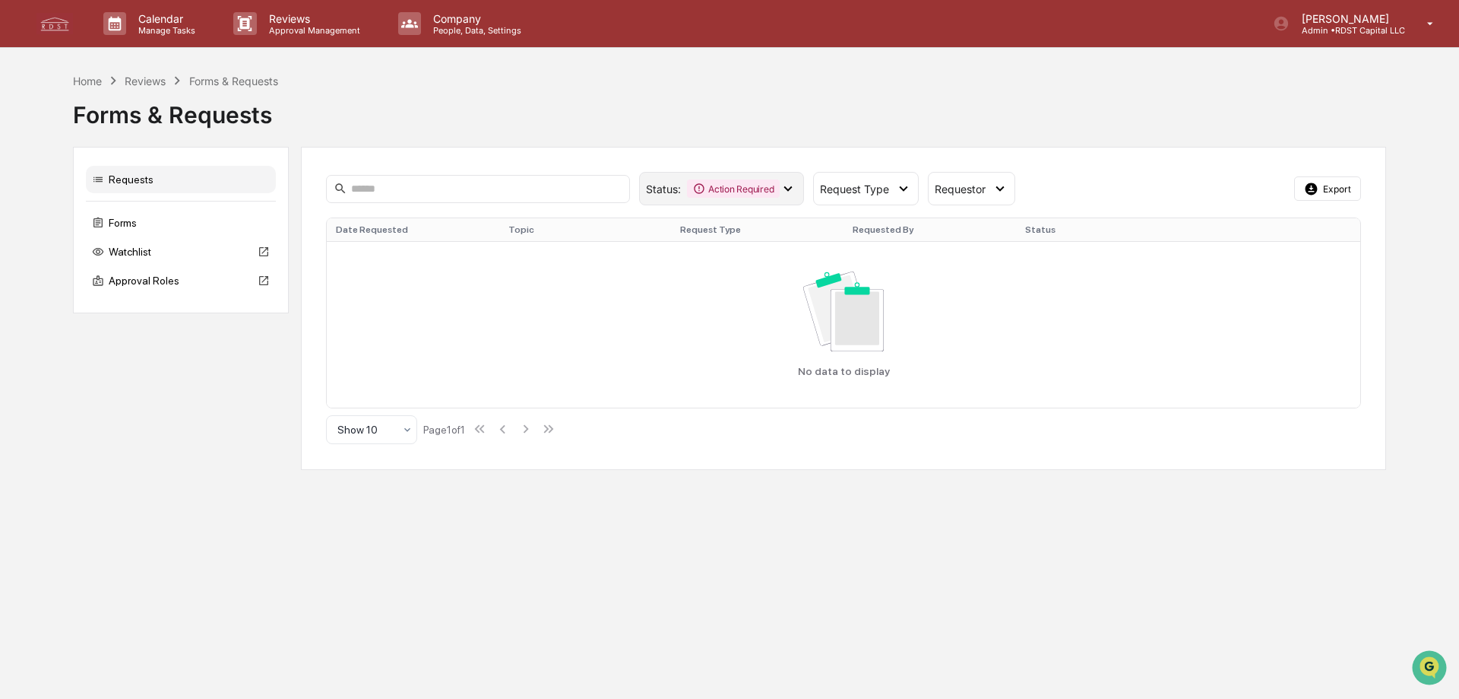
click at [792, 185] on icon at bounding box center [788, 188] width 17 height 17
click at [806, 133] on div "Forms & Requests" at bounding box center [729, 112] width 1313 height 46
click at [451, 14] on p "Company" at bounding box center [475, 18] width 108 height 13
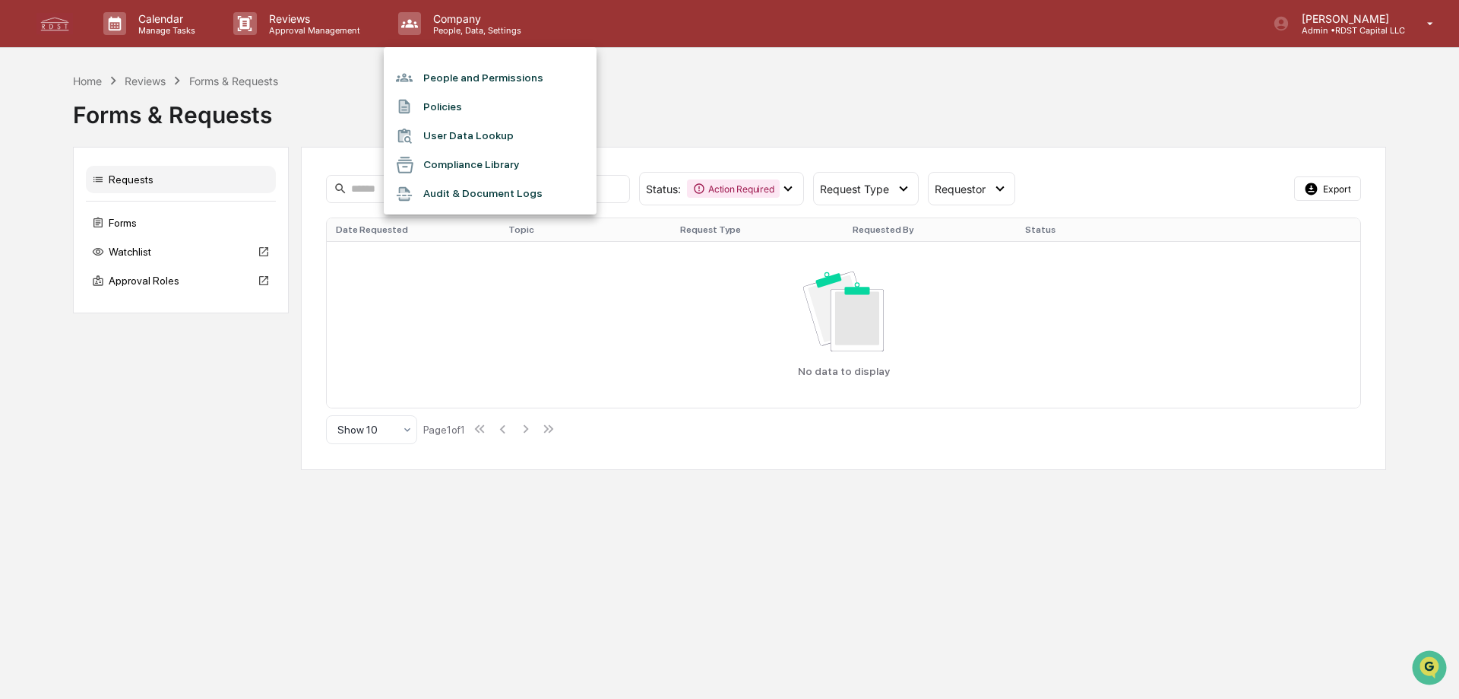
click at [490, 189] on li "Audit & Document Logs" at bounding box center [490, 193] width 213 height 29
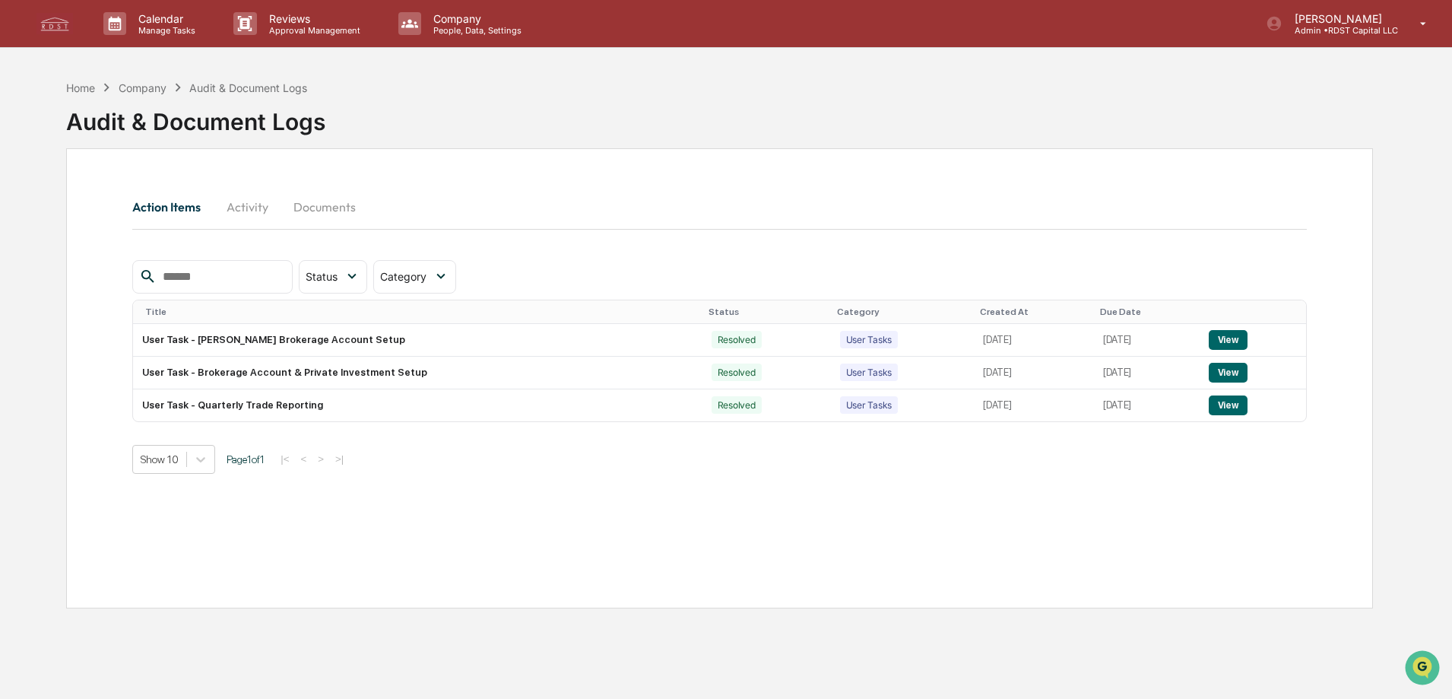
click at [243, 210] on button "Activity" at bounding box center [247, 207] width 68 height 36
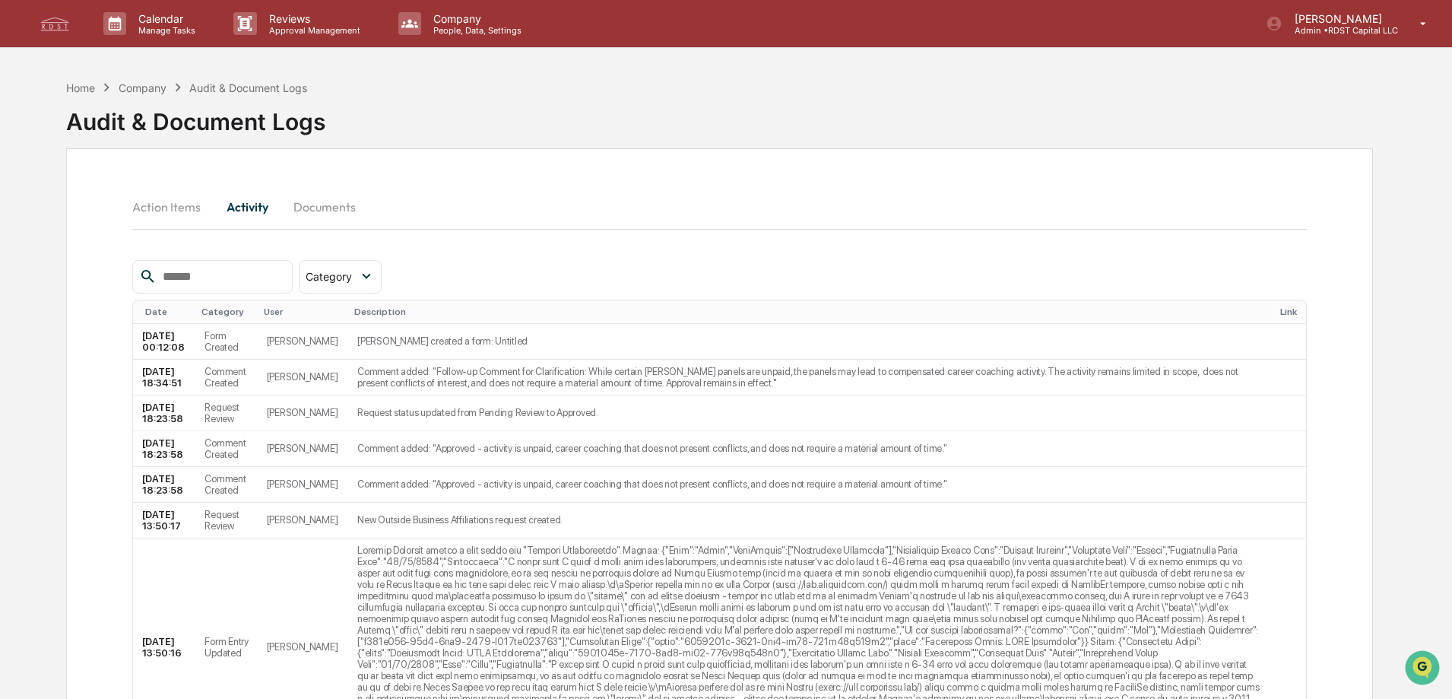
click at [326, 210] on button "Documents" at bounding box center [324, 207] width 87 height 36
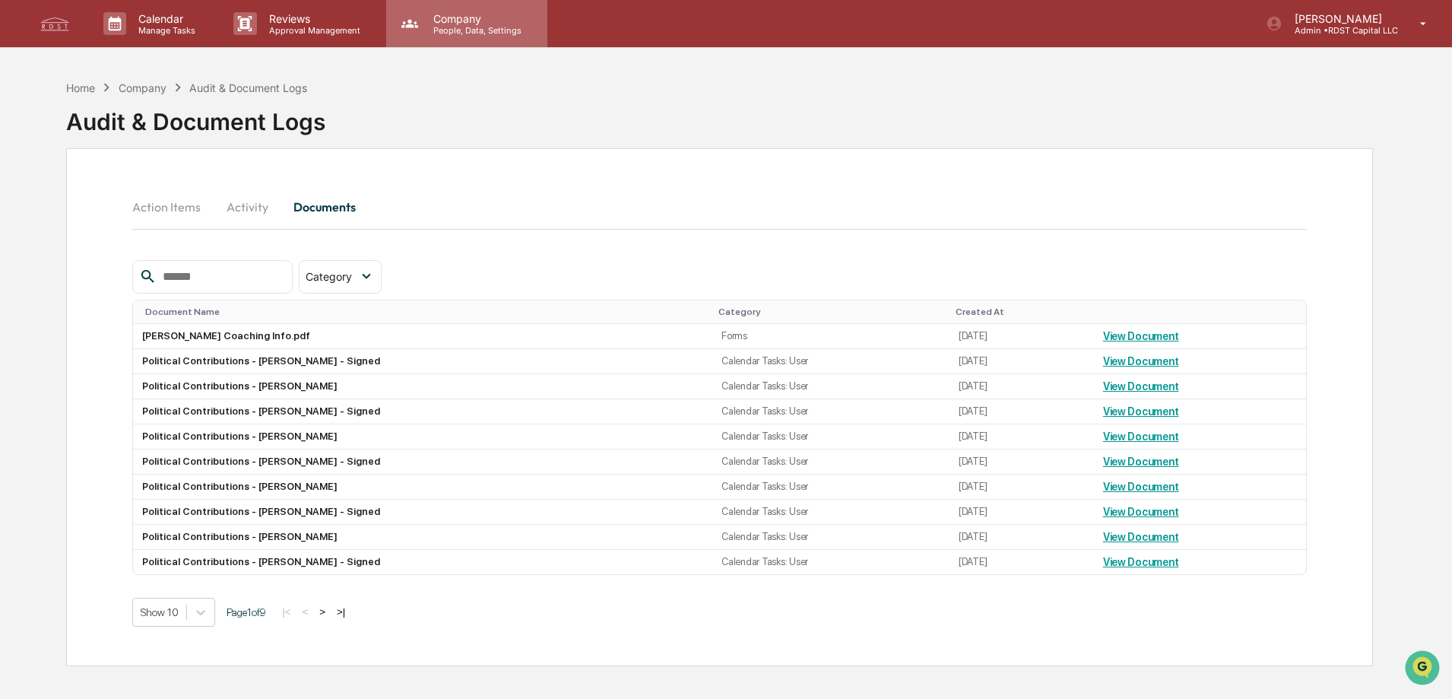
click at [479, 29] on p "People, Data, Settings" at bounding box center [475, 30] width 108 height 11
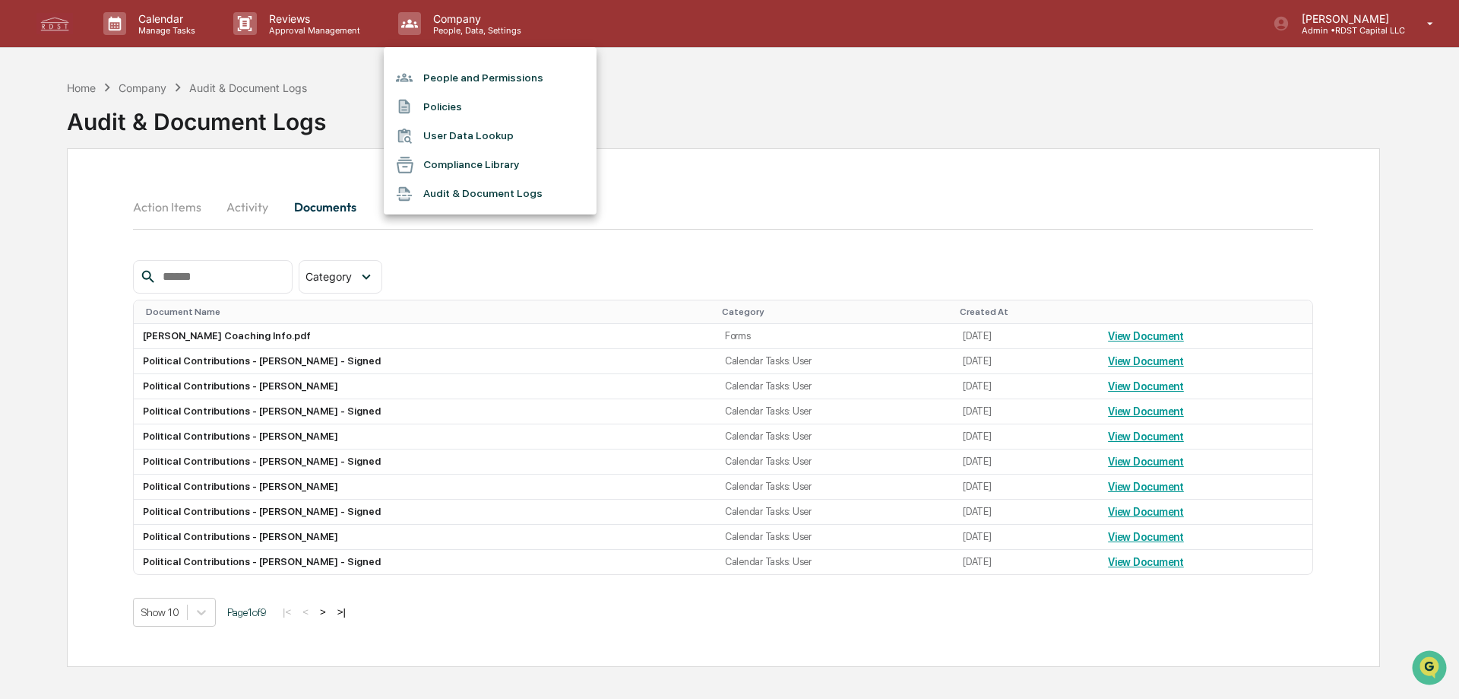
click at [453, 105] on li "Policies" at bounding box center [490, 106] width 213 height 29
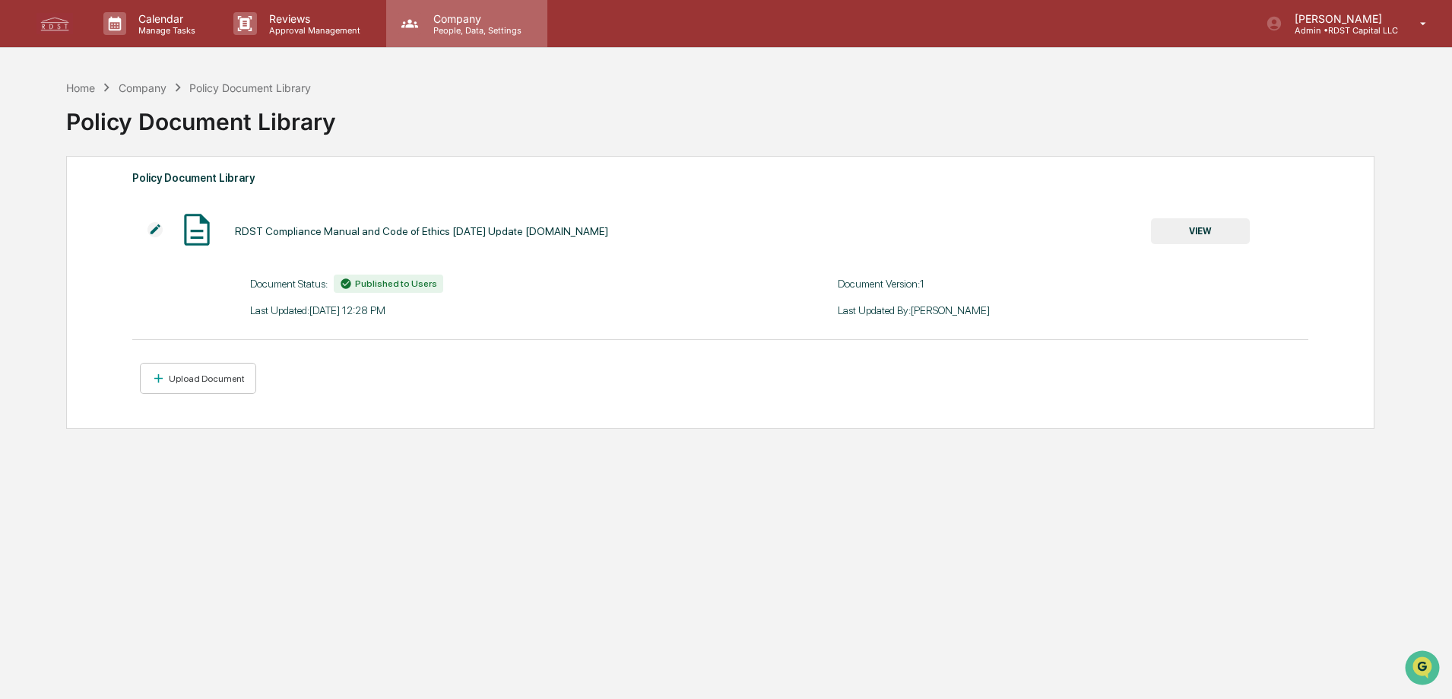
click at [478, 27] on p "People, Data, Settings" at bounding box center [475, 30] width 108 height 11
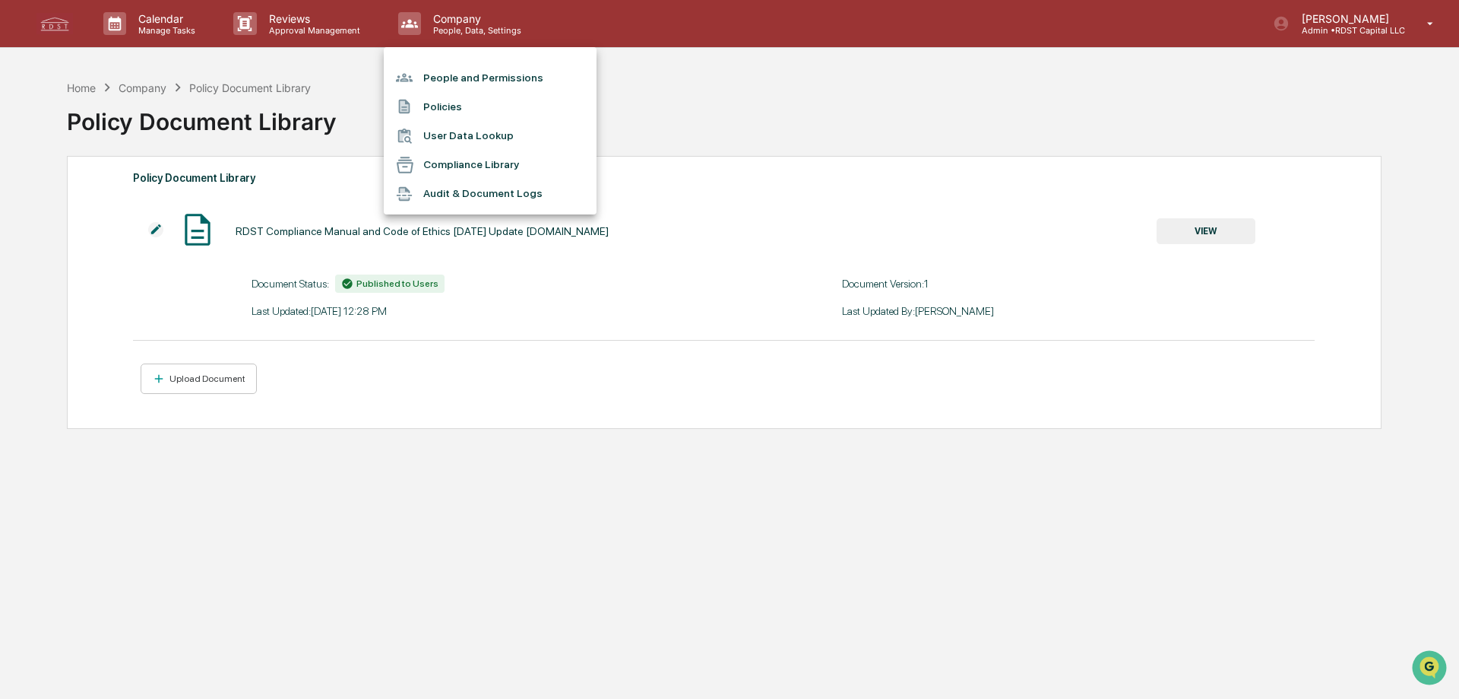
click at [496, 73] on li "People and Permissions" at bounding box center [490, 77] width 213 height 29
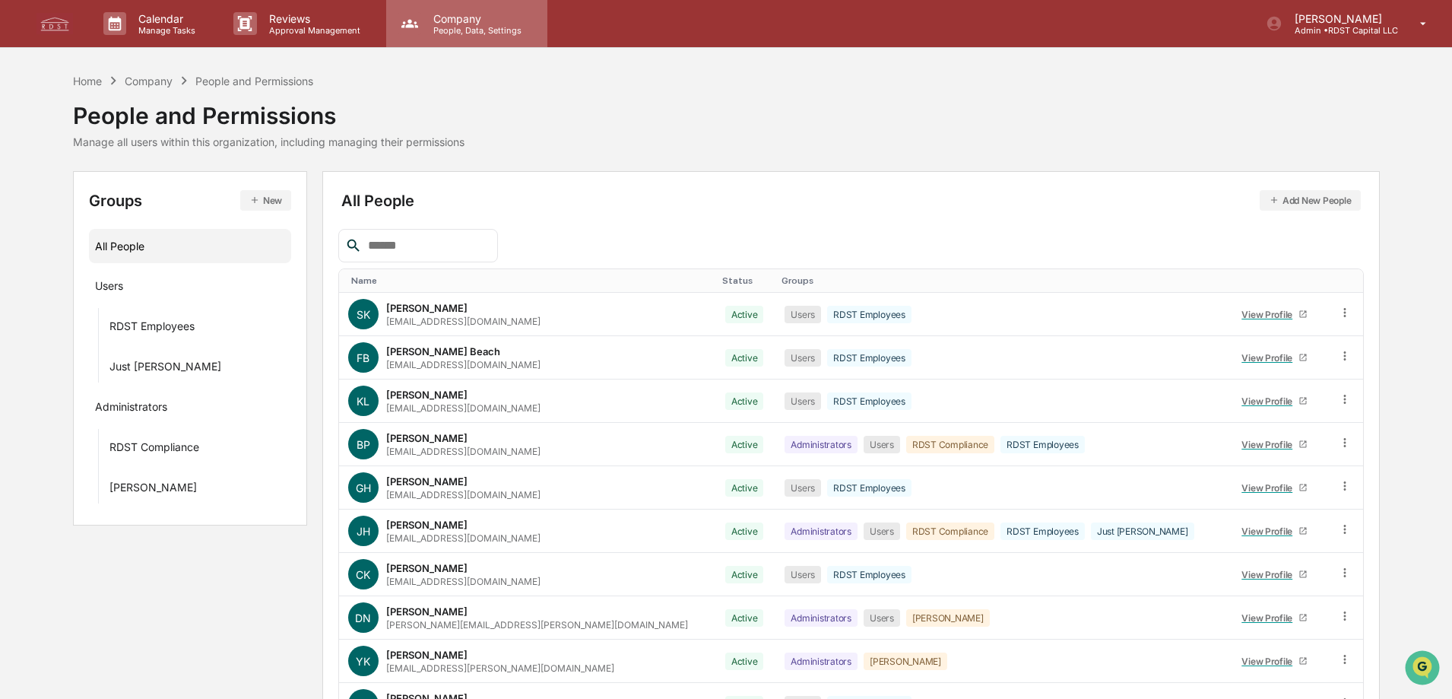
click at [483, 31] on p "People, Data, Settings" at bounding box center [475, 30] width 108 height 11
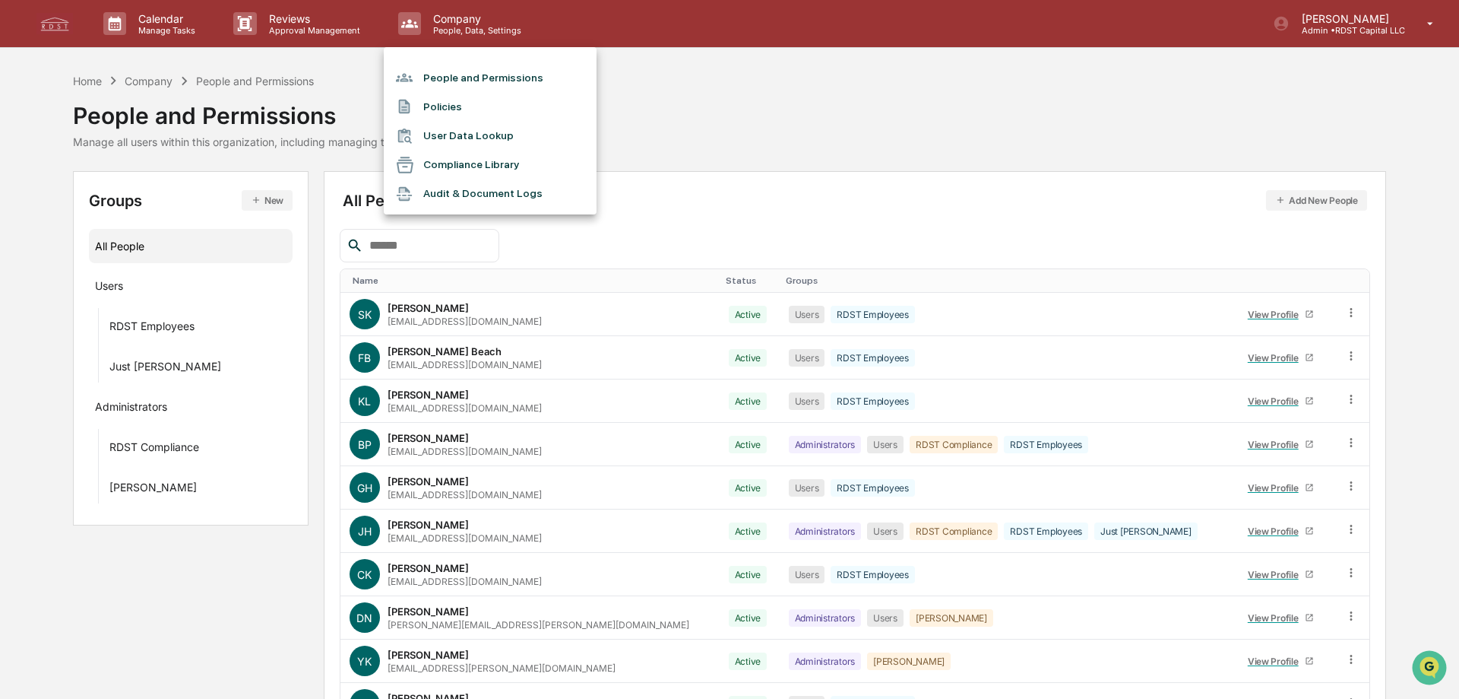
click at [483, 166] on li "Compliance Library" at bounding box center [490, 165] width 213 height 29
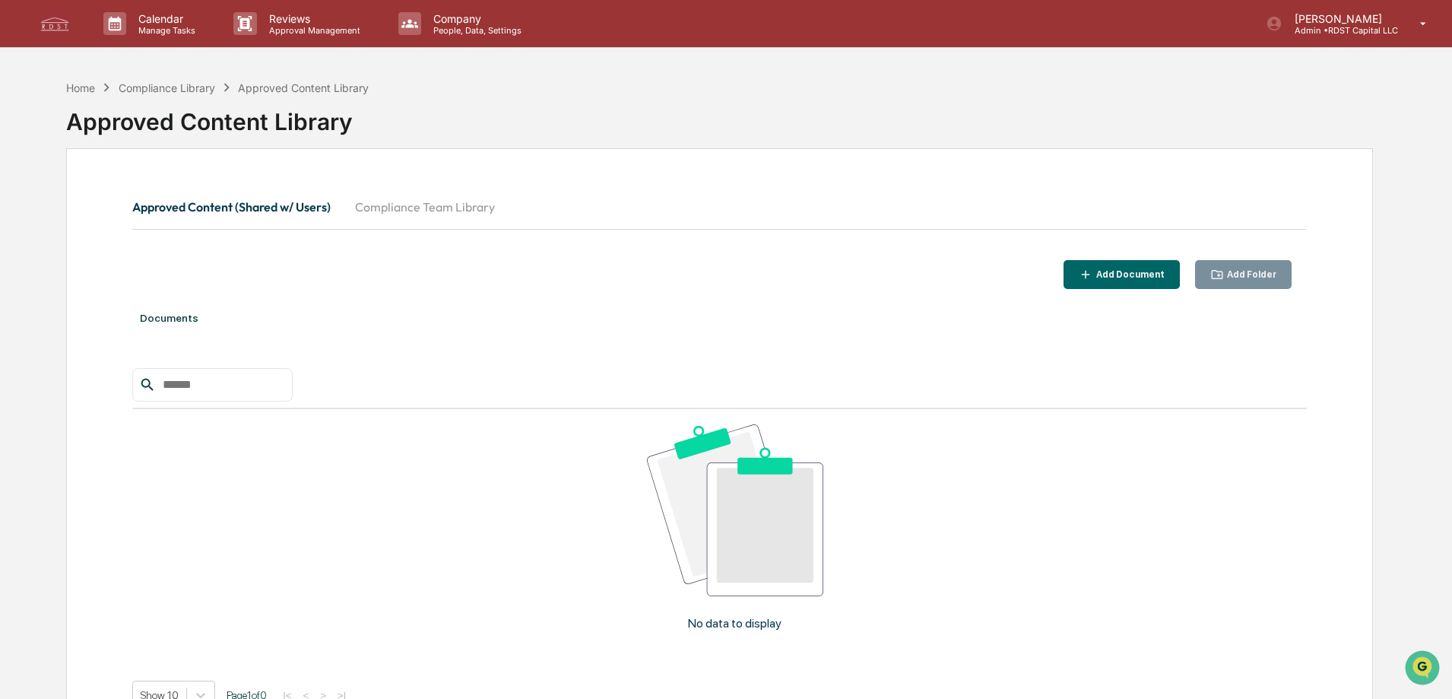
click at [436, 201] on button "Compliance Team Library" at bounding box center [425, 207] width 164 height 36
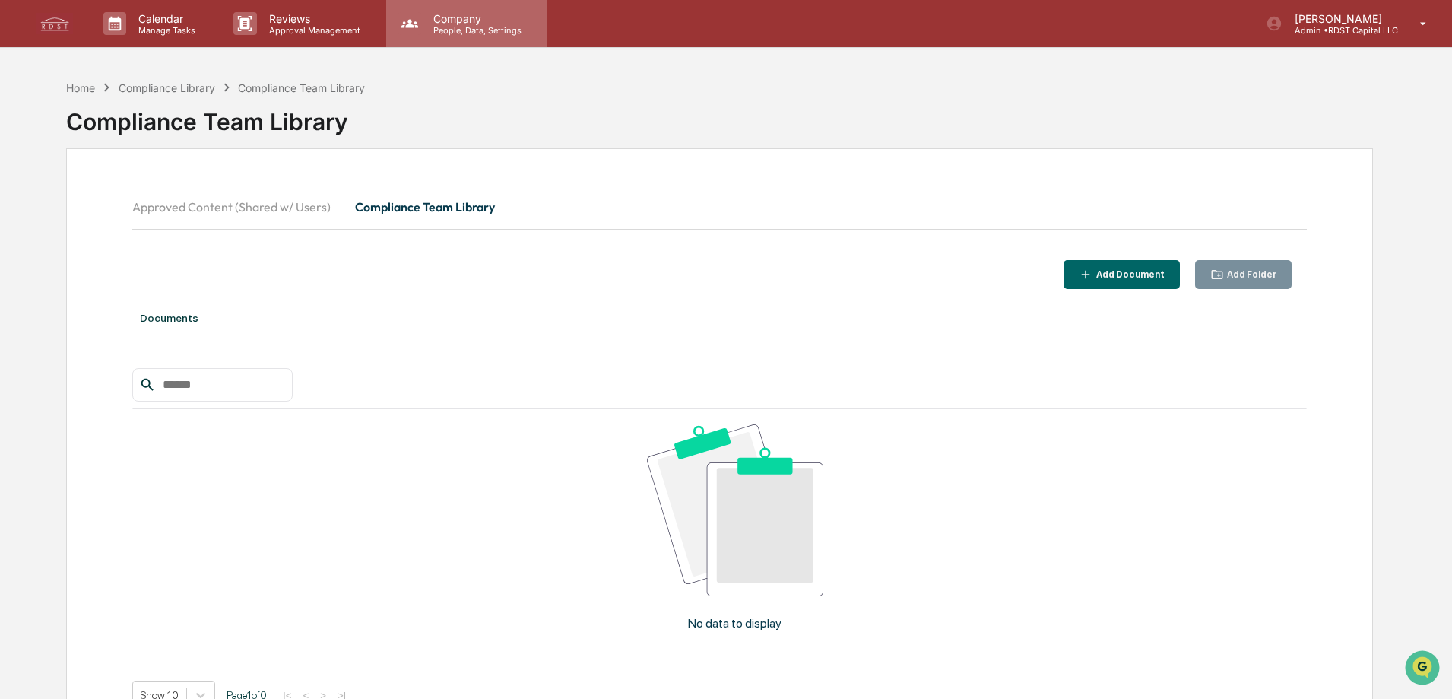
click at [444, 19] on p "Company" at bounding box center [475, 18] width 108 height 13
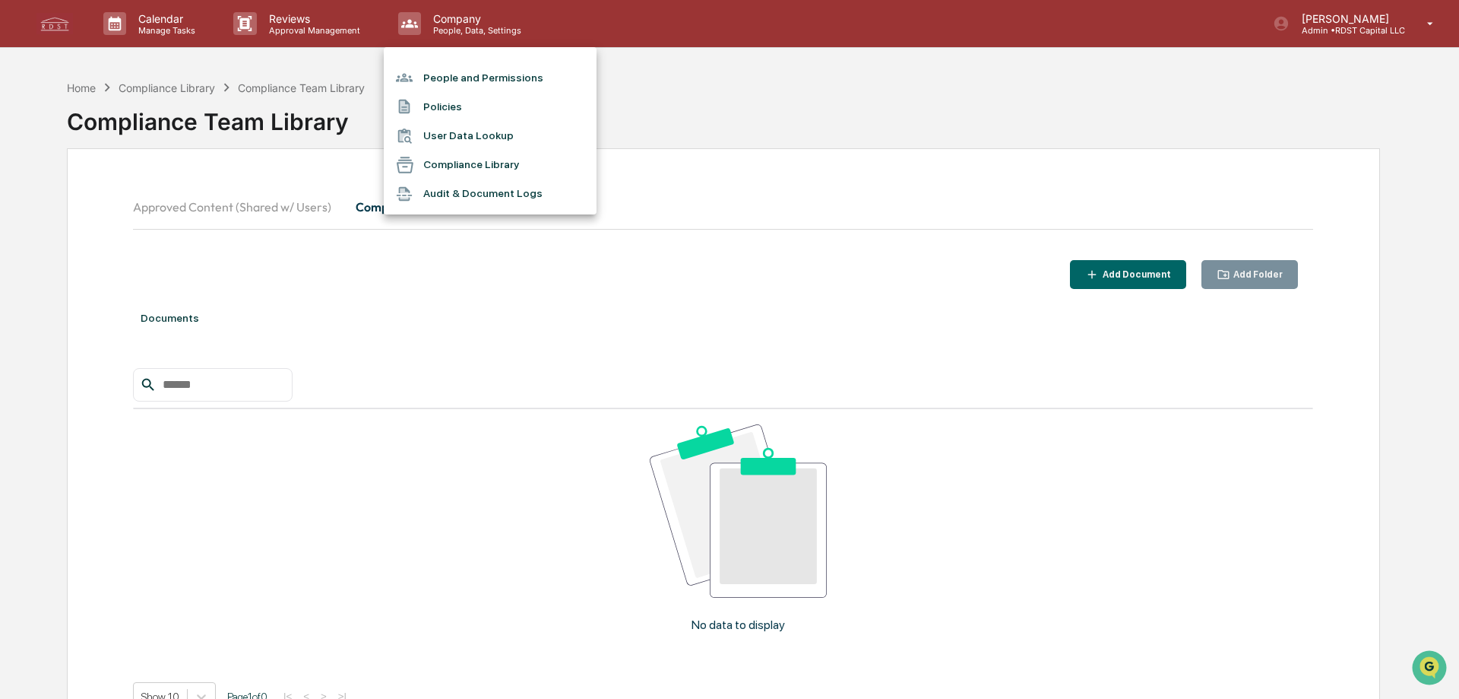
click at [498, 161] on li "Compliance Library" at bounding box center [490, 165] width 213 height 29
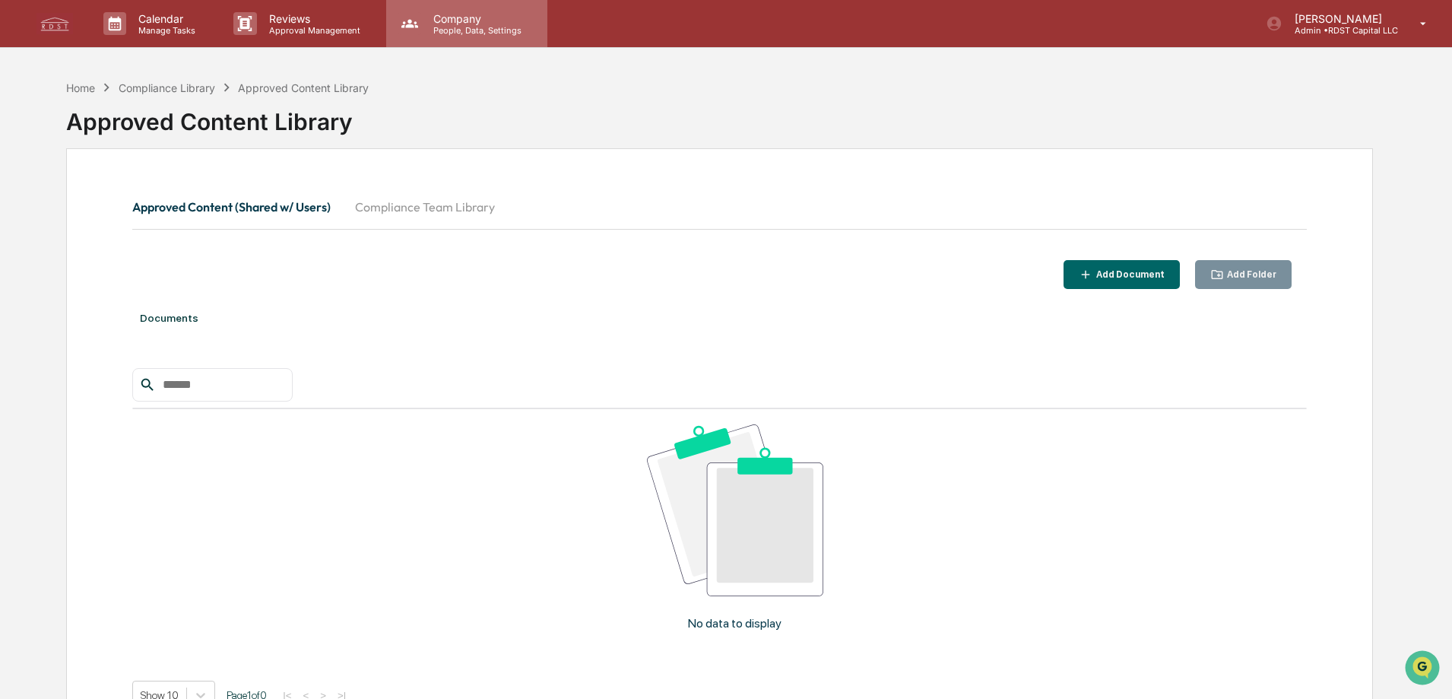
click at [421, 22] on p "Company" at bounding box center [475, 18] width 108 height 13
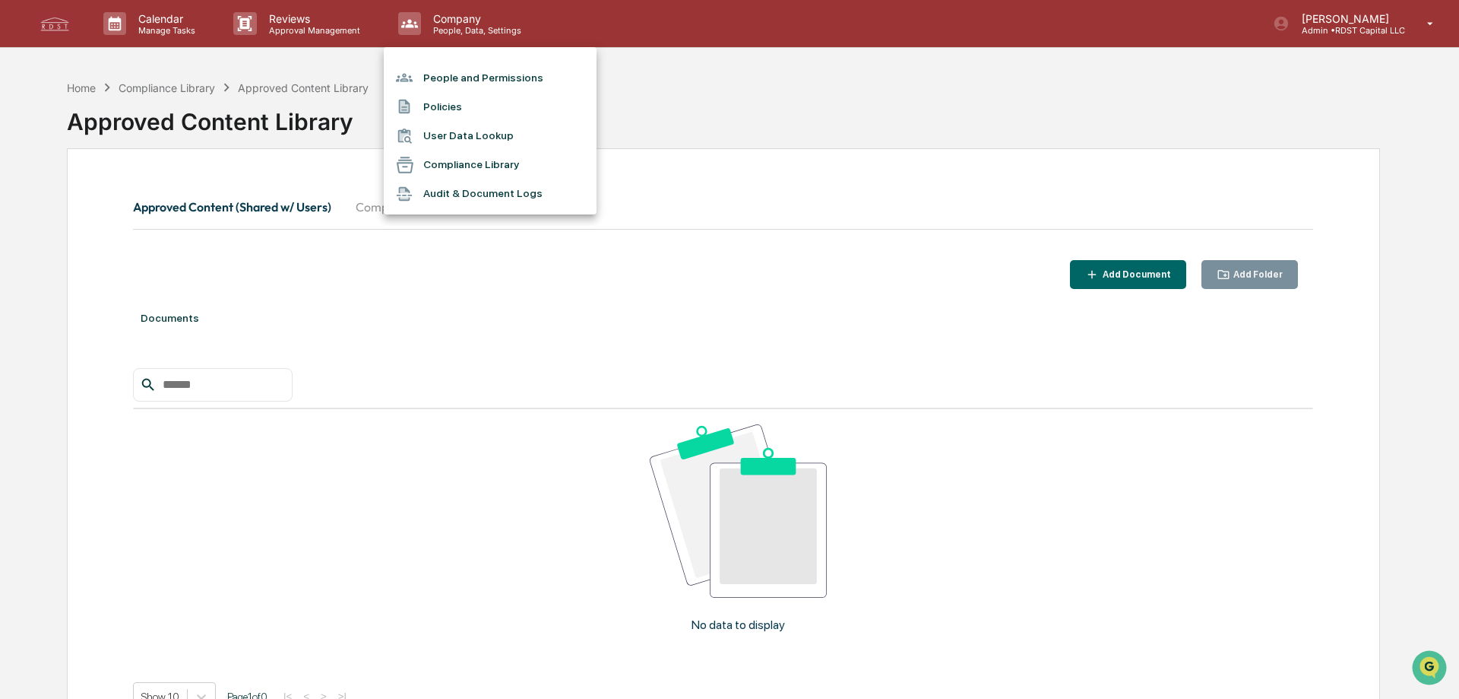
click at [514, 196] on li "Audit & Document Logs" at bounding box center [490, 193] width 213 height 29
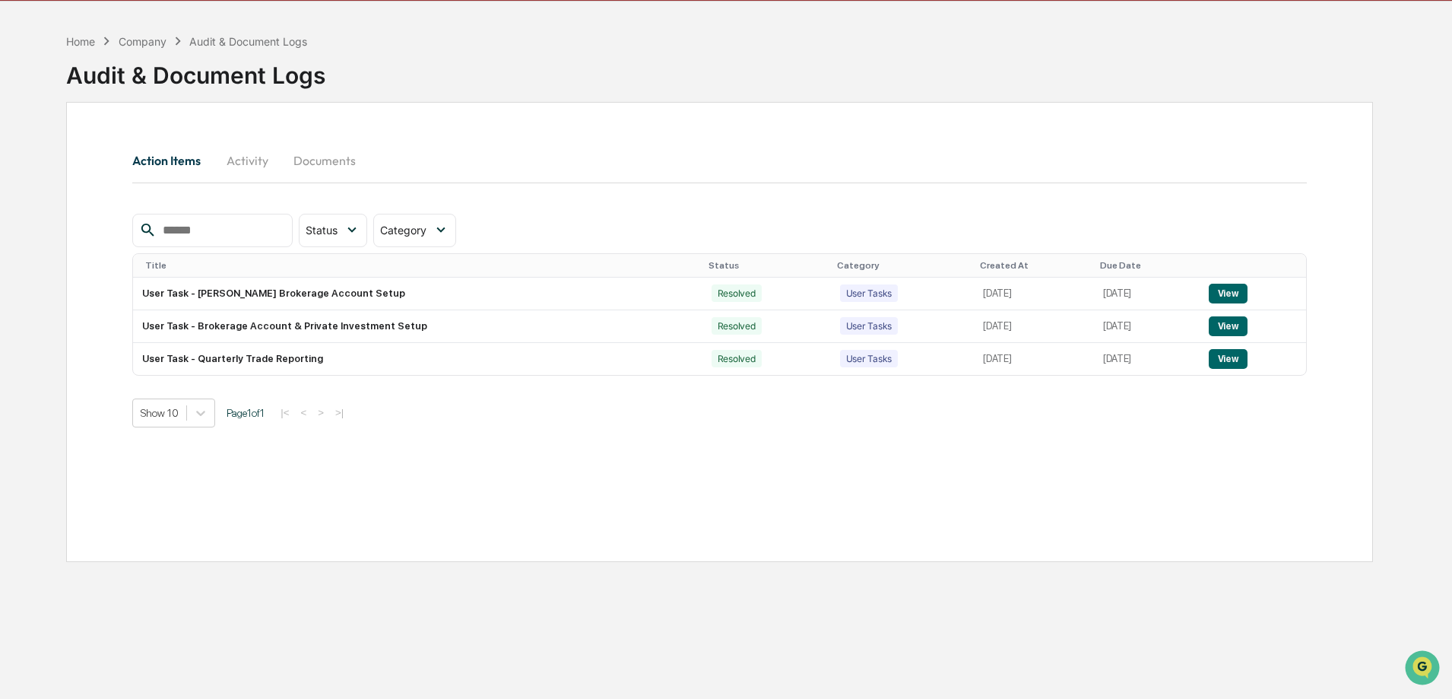
scroll to position [72, 0]
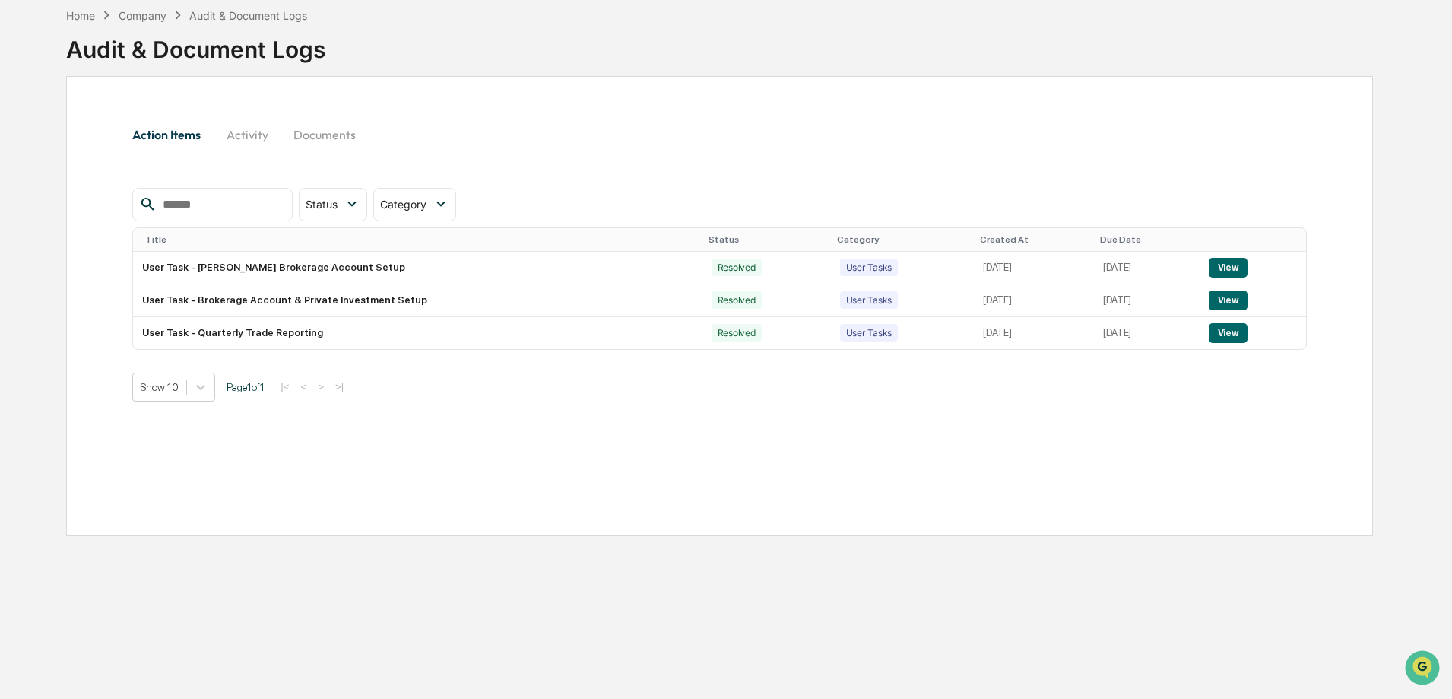
click at [312, 132] on button "Documents" at bounding box center [324, 134] width 87 height 36
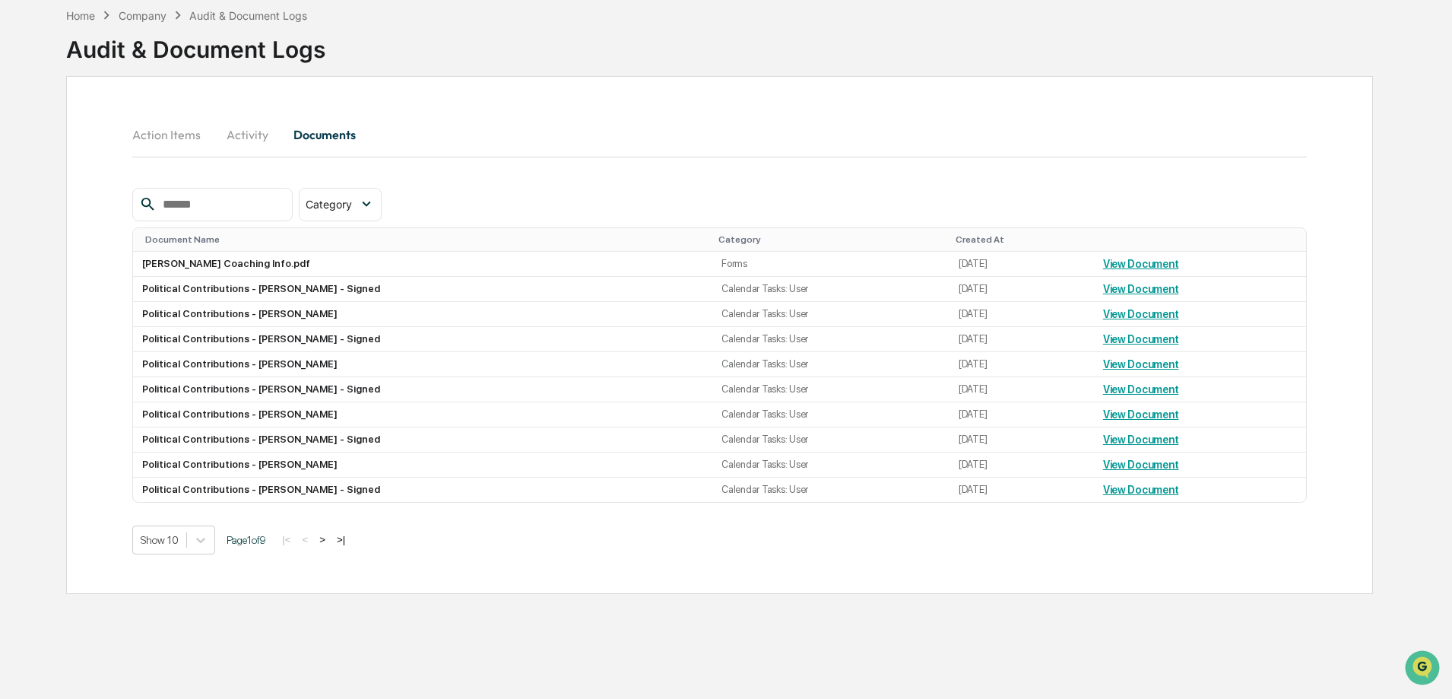
click at [239, 136] on button "Activity" at bounding box center [247, 134] width 68 height 36
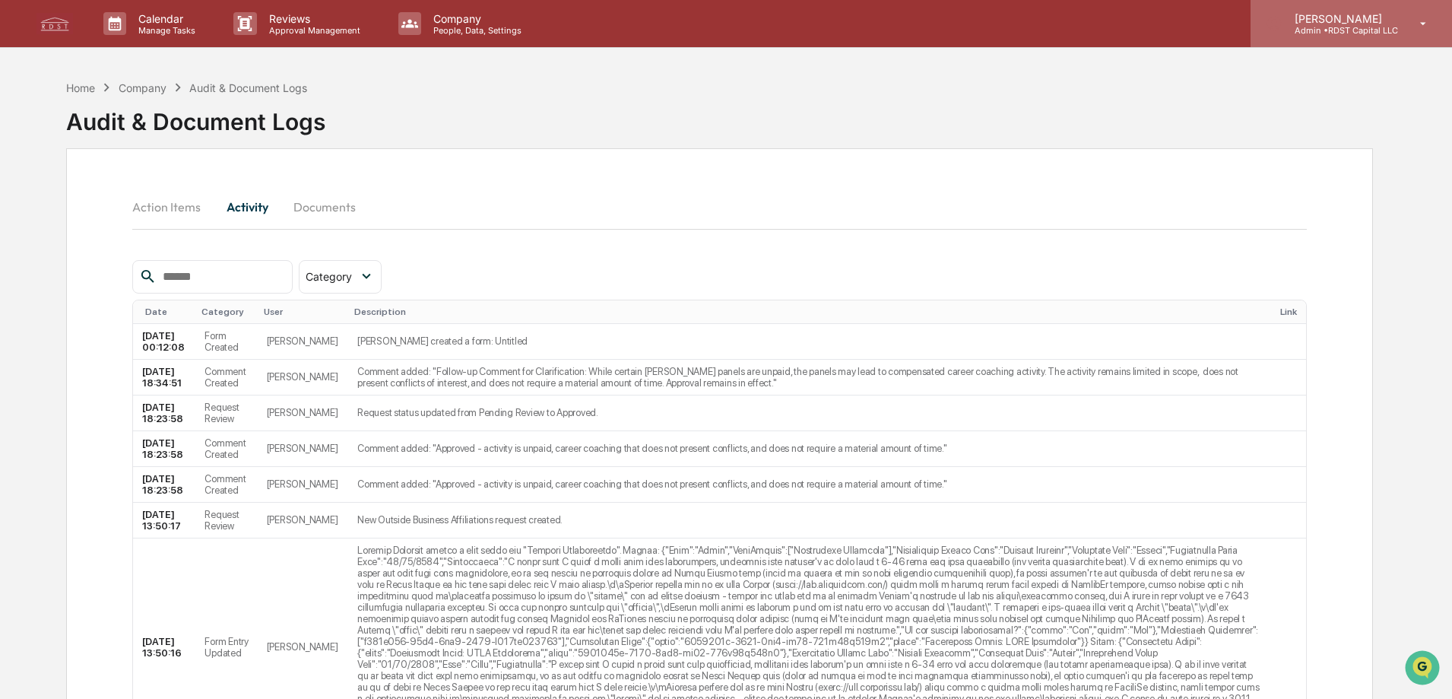
click at [1373, 12] on p "[PERSON_NAME]" at bounding box center [1340, 18] width 116 height 13
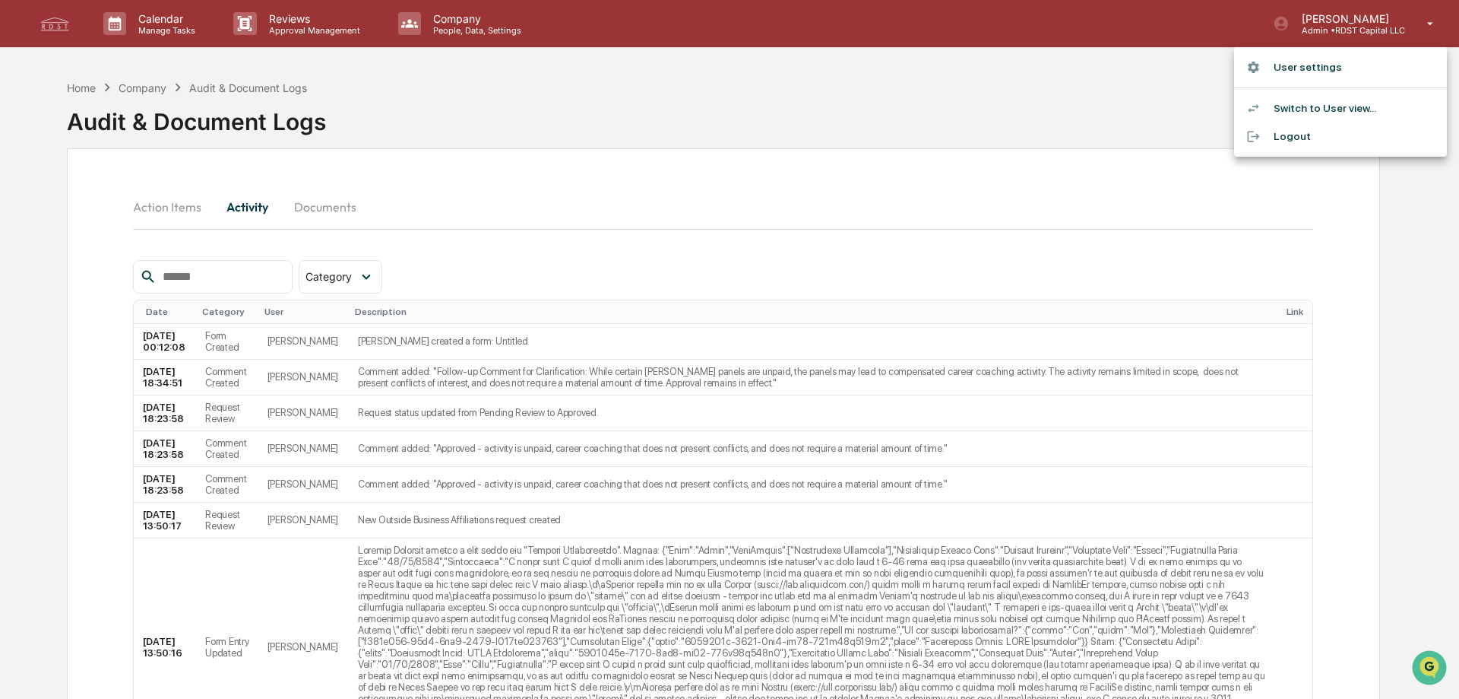
drag, startPoint x: 433, startPoint y: 27, endPoint x: 476, endPoint y: 27, distance: 43.3
click at [433, 26] on div at bounding box center [729, 349] width 1459 height 699
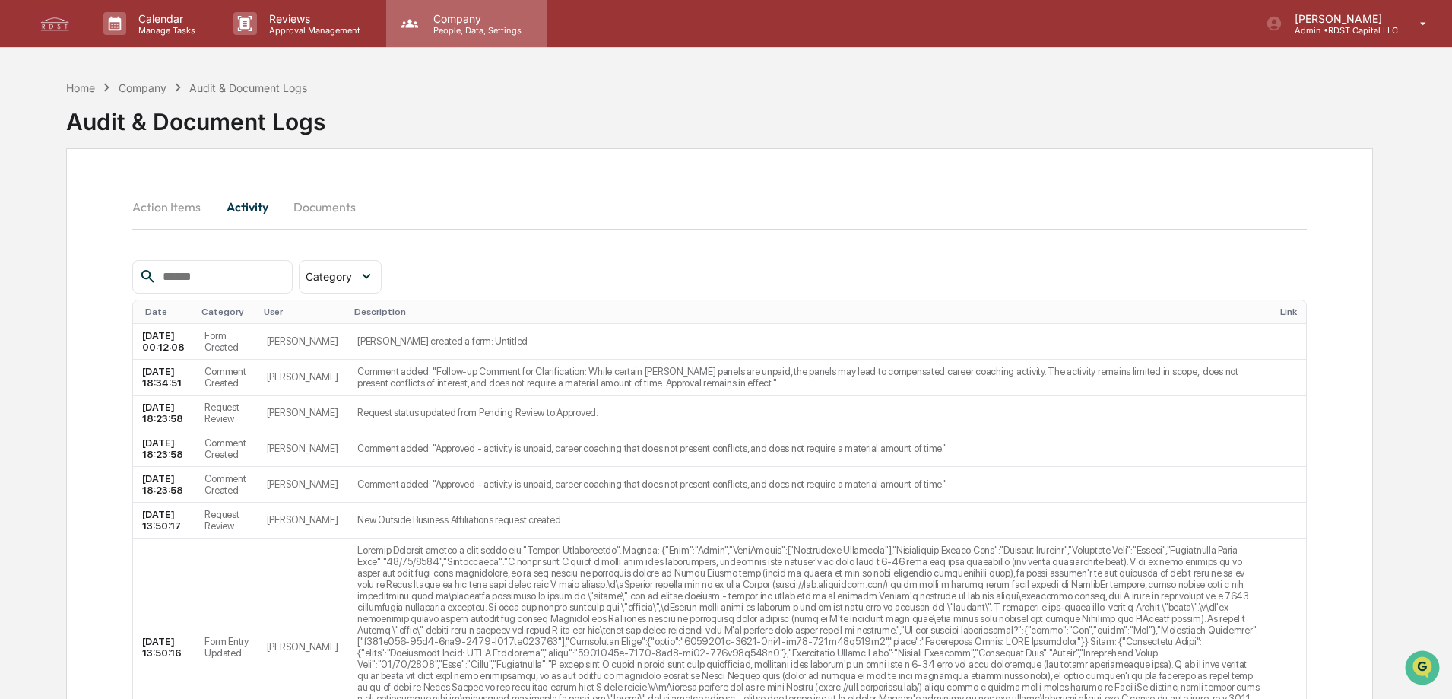
click at [483, 29] on p "People, Data, Settings" at bounding box center [475, 30] width 108 height 11
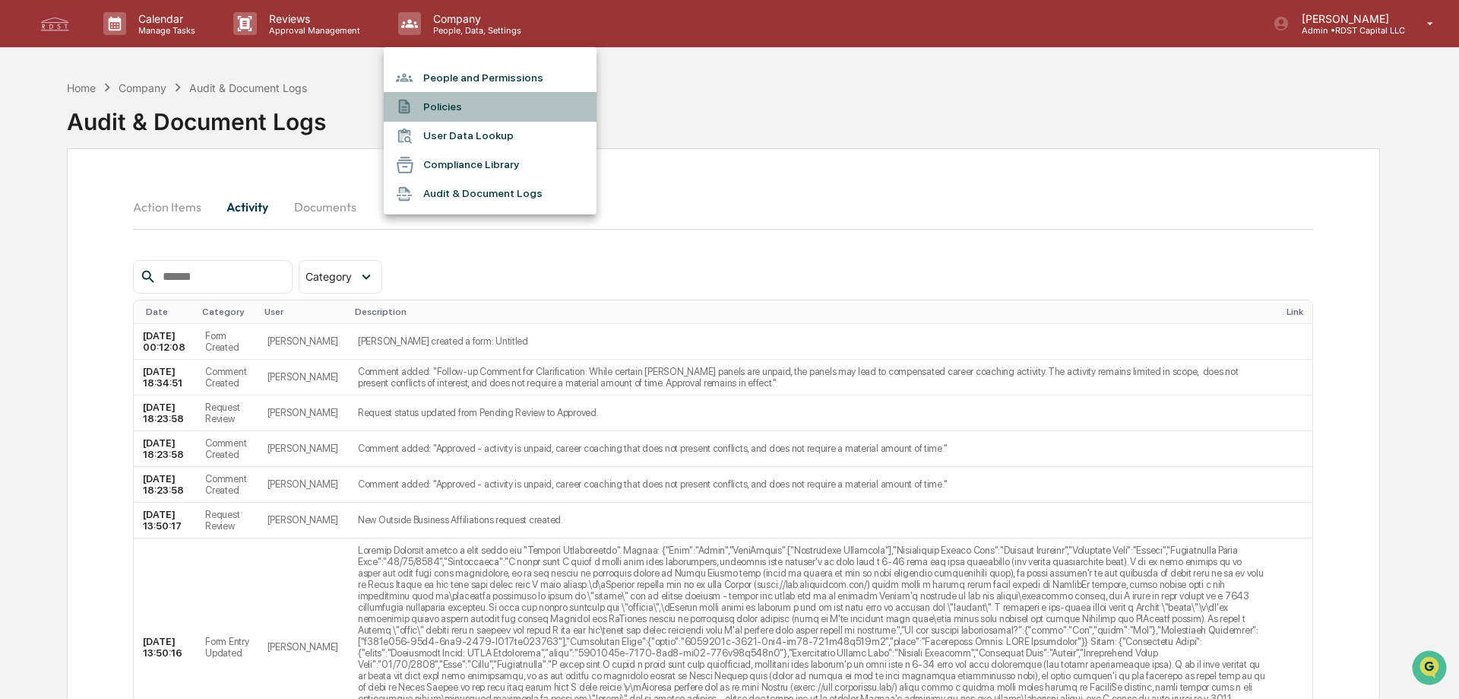
click at [440, 106] on li "Policies" at bounding box center [490, 106] width 213 height 29
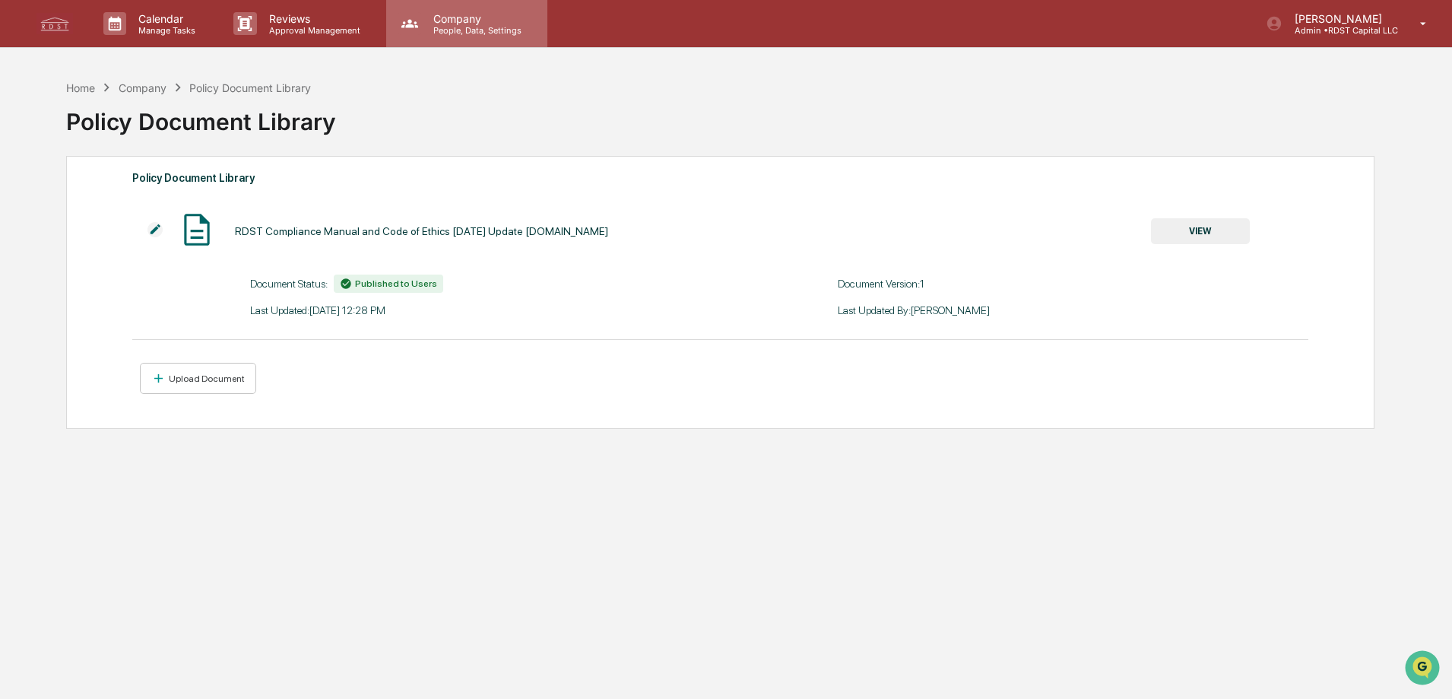
click at [436, 19] on p "Company" at bounding box center [475, 18] width 108 height 13
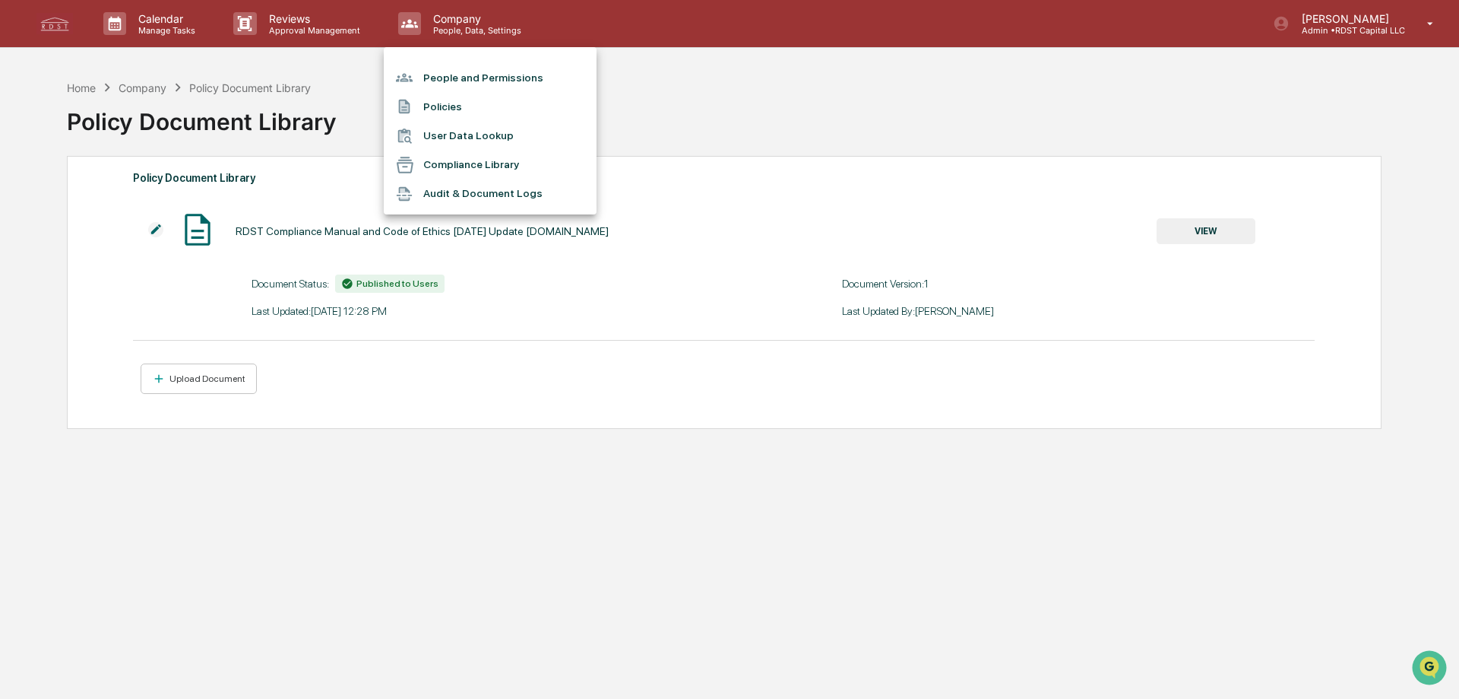
click at [484, 74] on li "People and Permissions" at bounding box center [490, 77] width 213 height 29
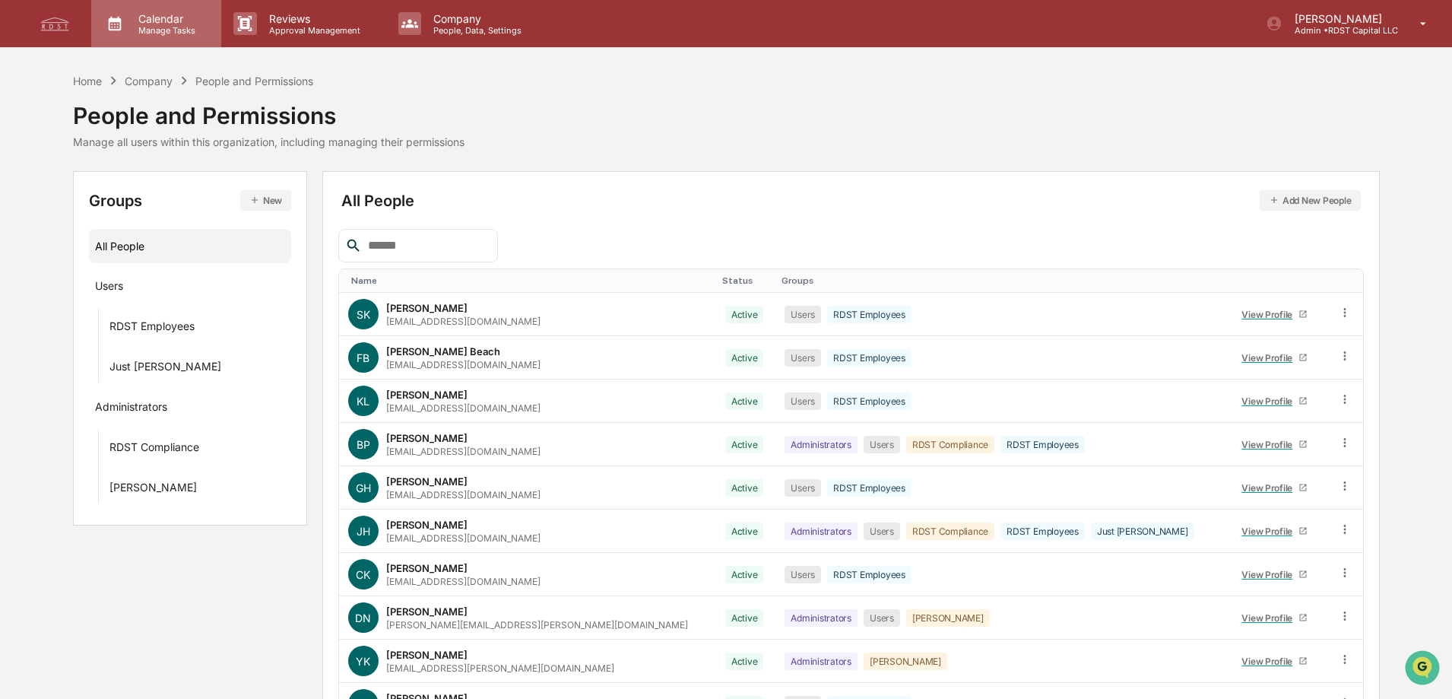
click at [166, 23] on p "Calendar" at bounding box center [164, 18] width 77 height 13
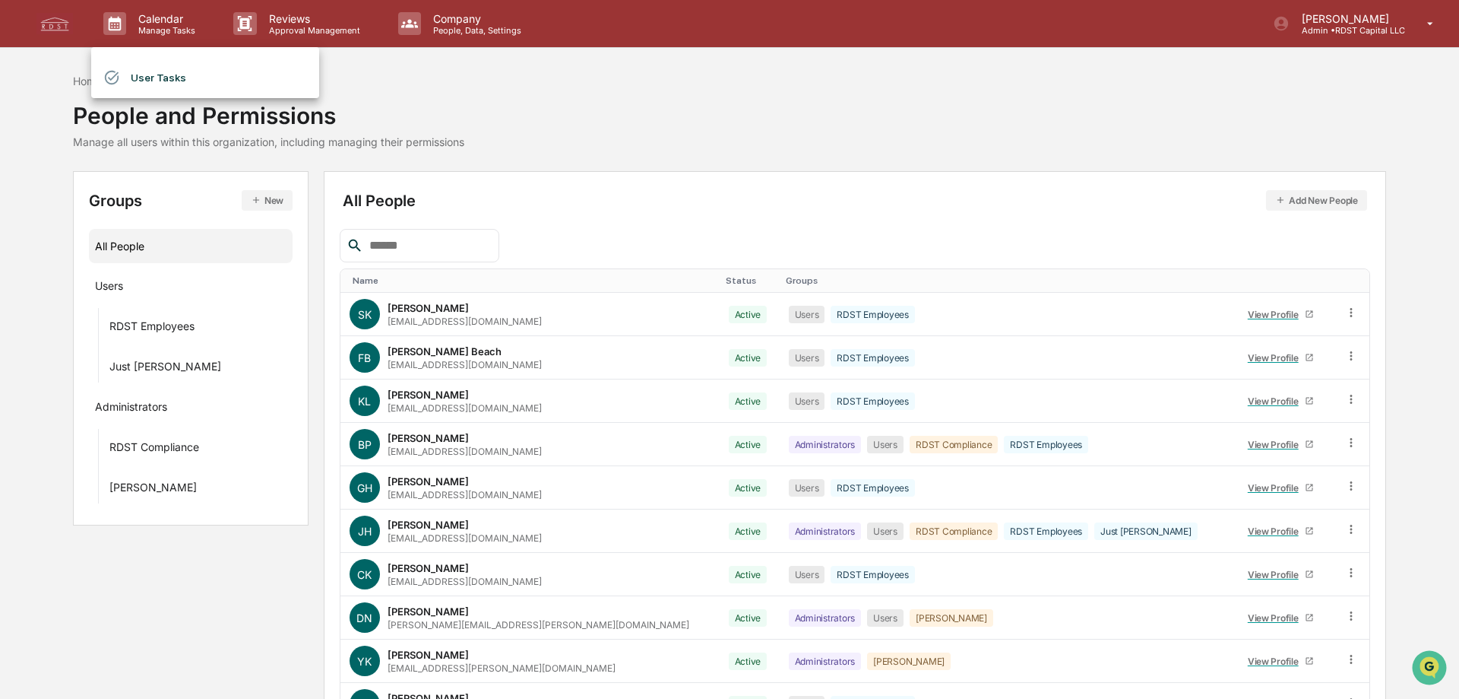
click at [287, 36] on div at bounding box center [729, 349] width 1459 height 699
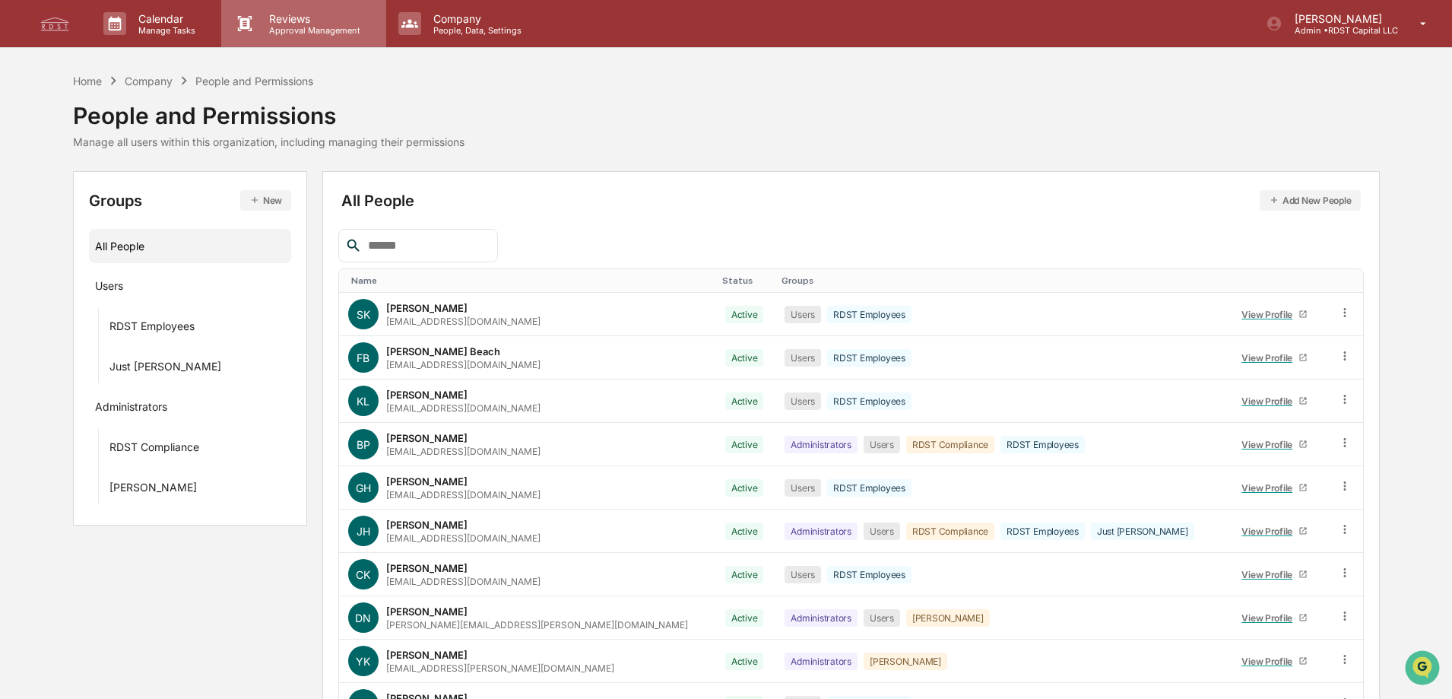
click at [296, 23] on p "Reviews" at bounding box center [312, 18] width 111 height 13
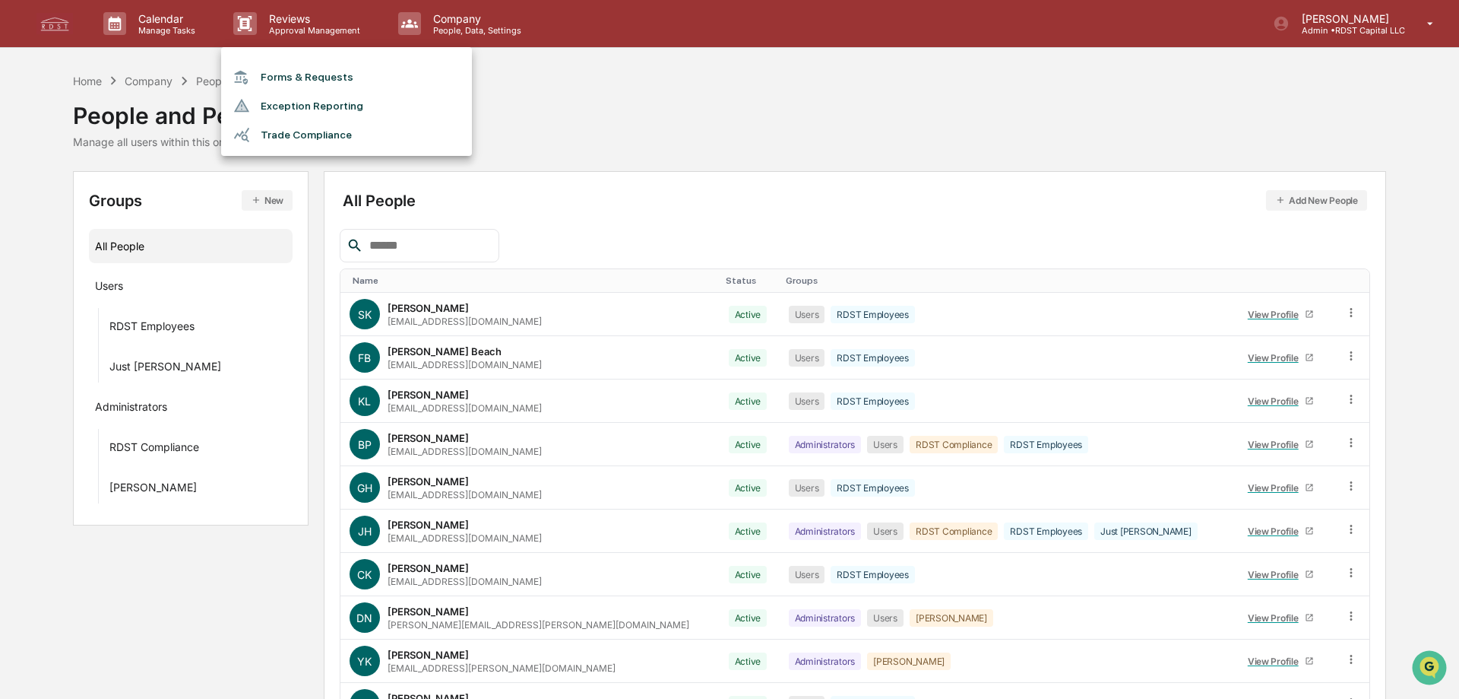
click at [314, 78] on li "Forms & Requests" at bounding box center [346, 77] width 251 height 28
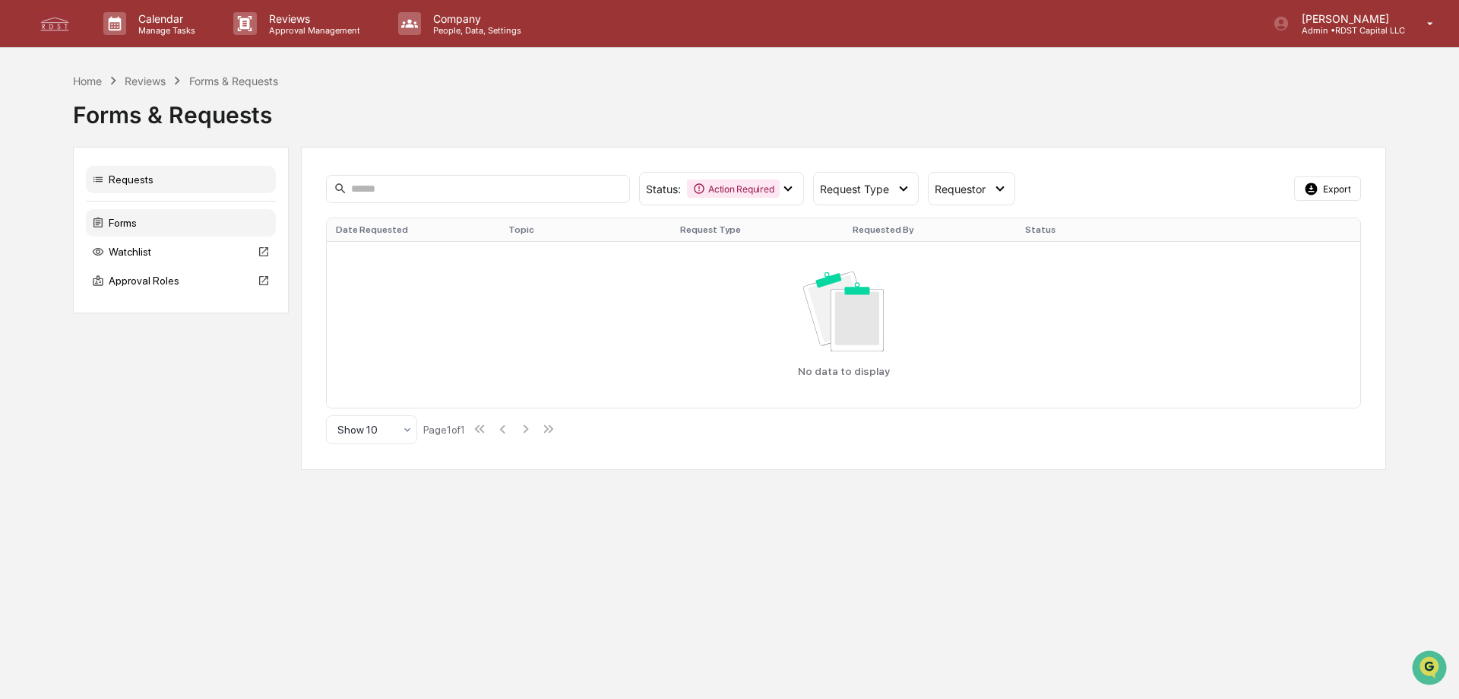
click at [114, 219] on div "Forms" at bounding box center [181, 222] width 190 height 27
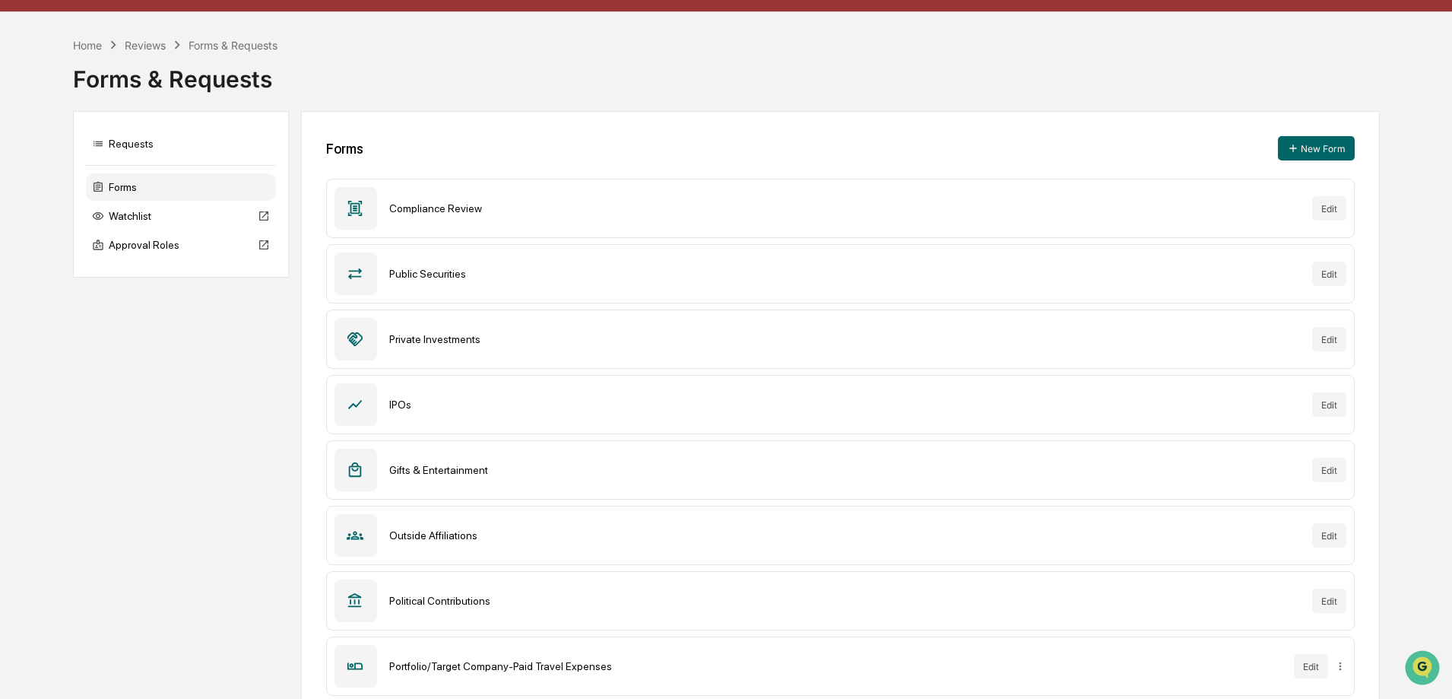
scroll to position [64, 0]
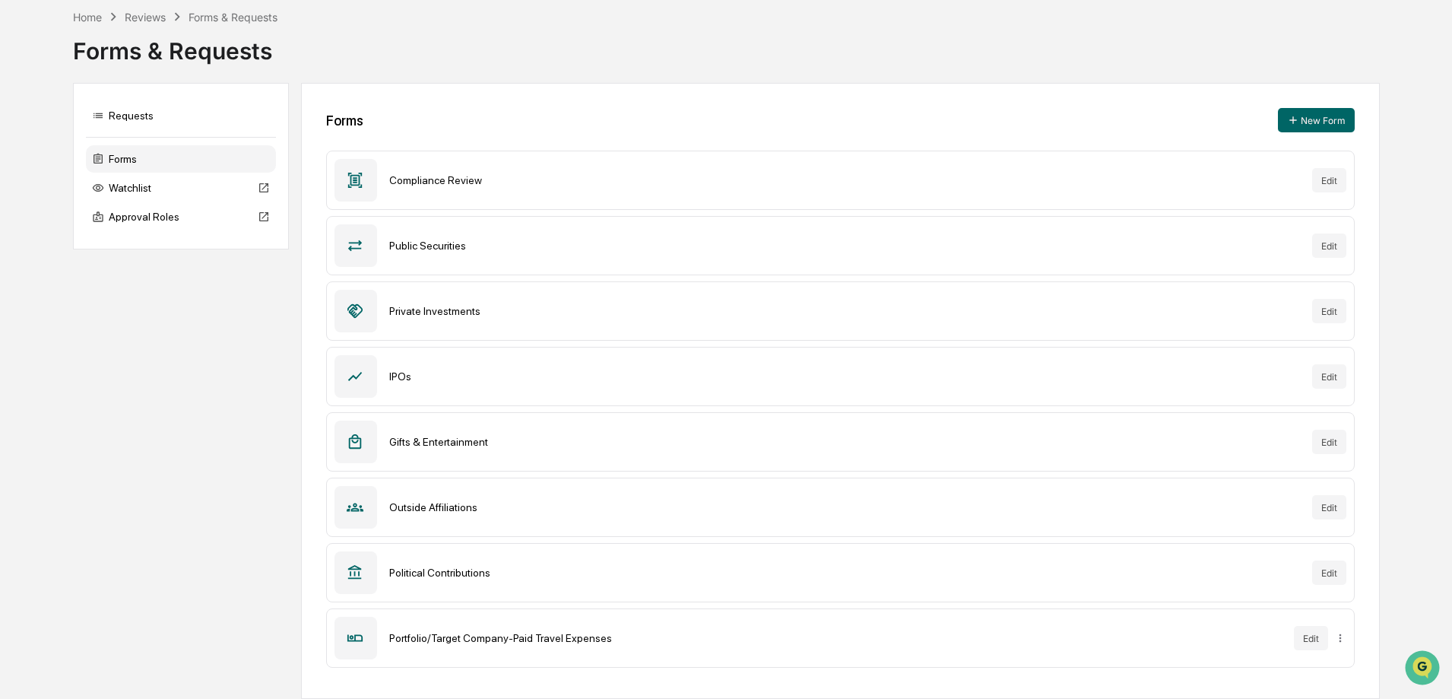
click at [548, 182] on div "Compliance Review" at bounding box center [844, 180] width 911 height 12
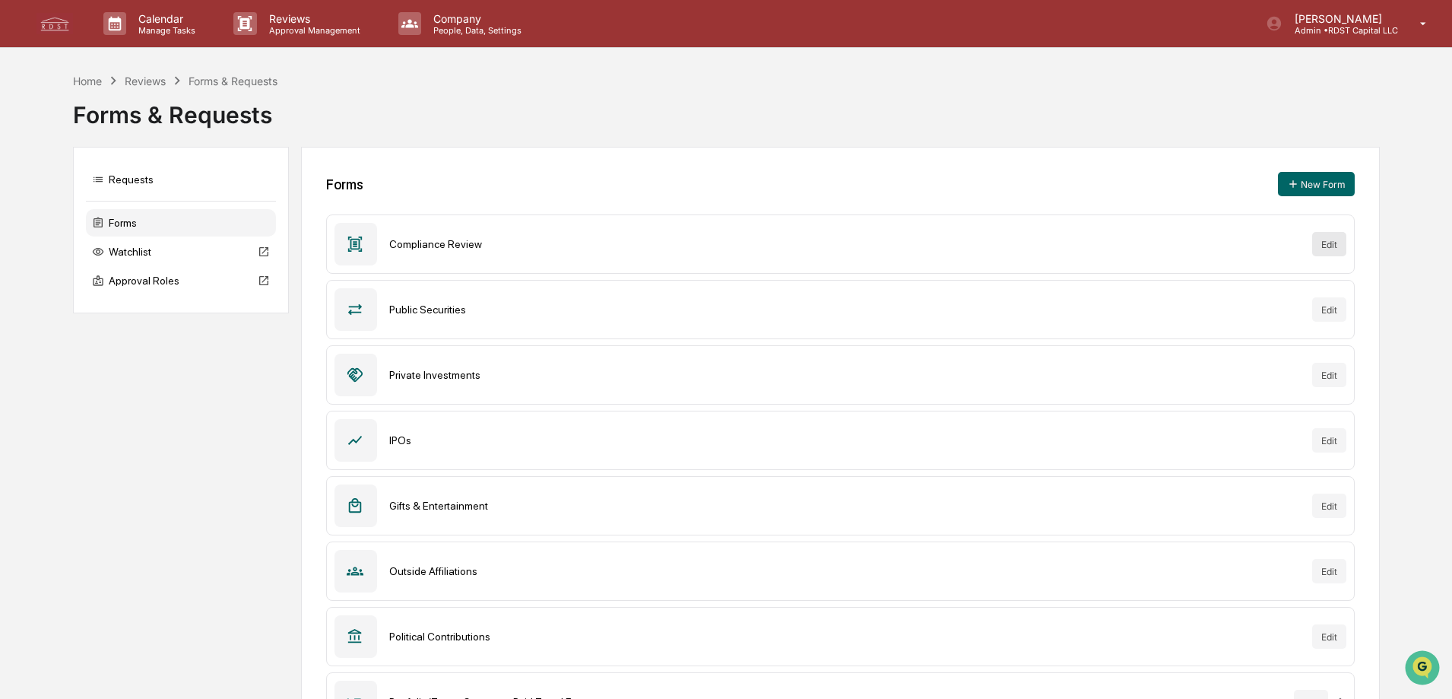
click at [1321, 245] on button "Edit" at bounding box center [1329, 244] width 34 height 24
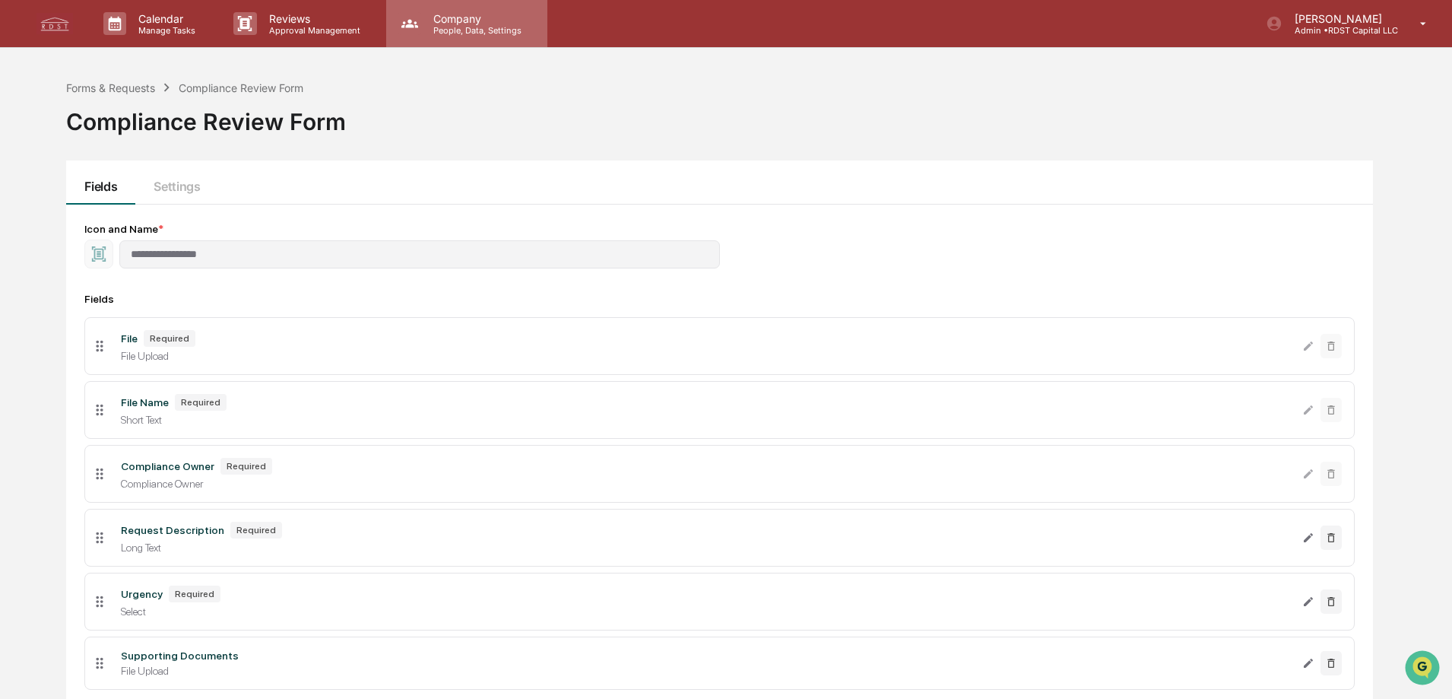
click at [480, 23] on p "Company" at bounding box center [475, 18] width 108 height 13
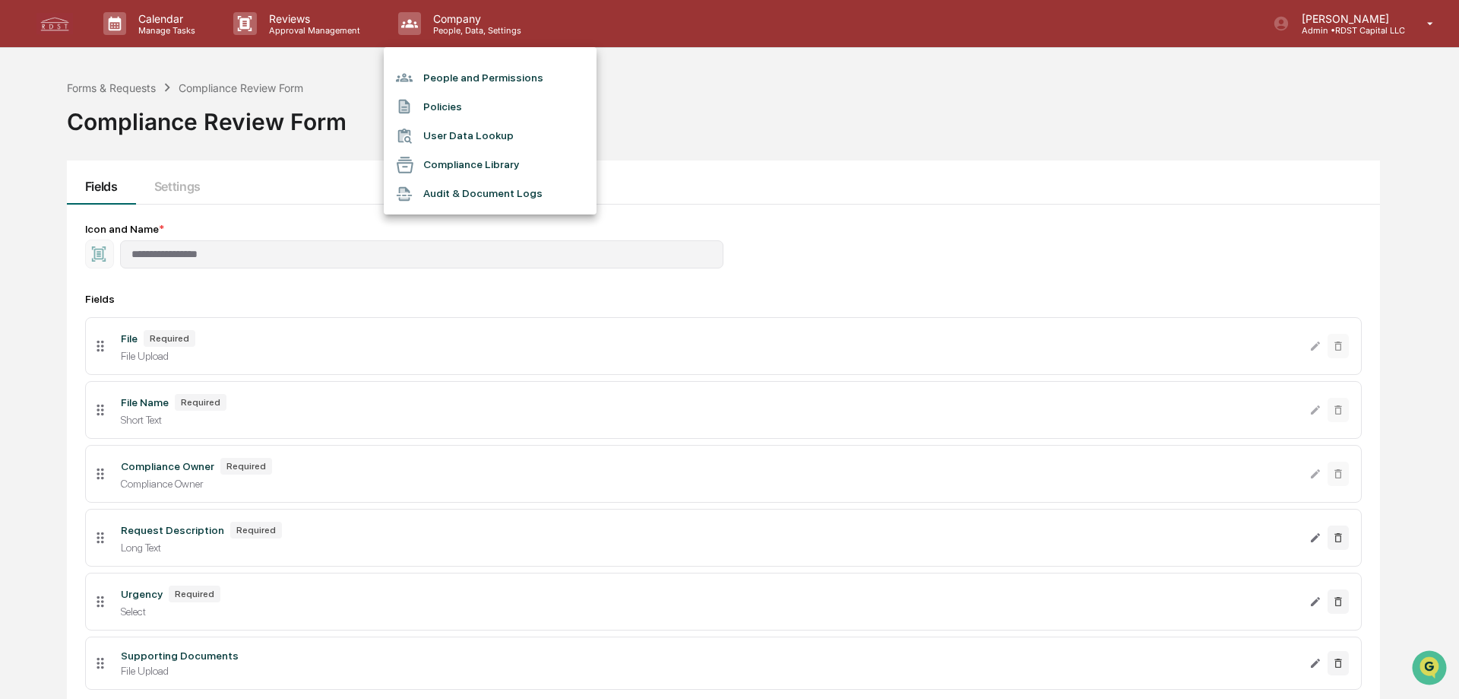
click at [493, 160] on li "Compliance Library" at bounding box center [490, 165] width 213 height 29
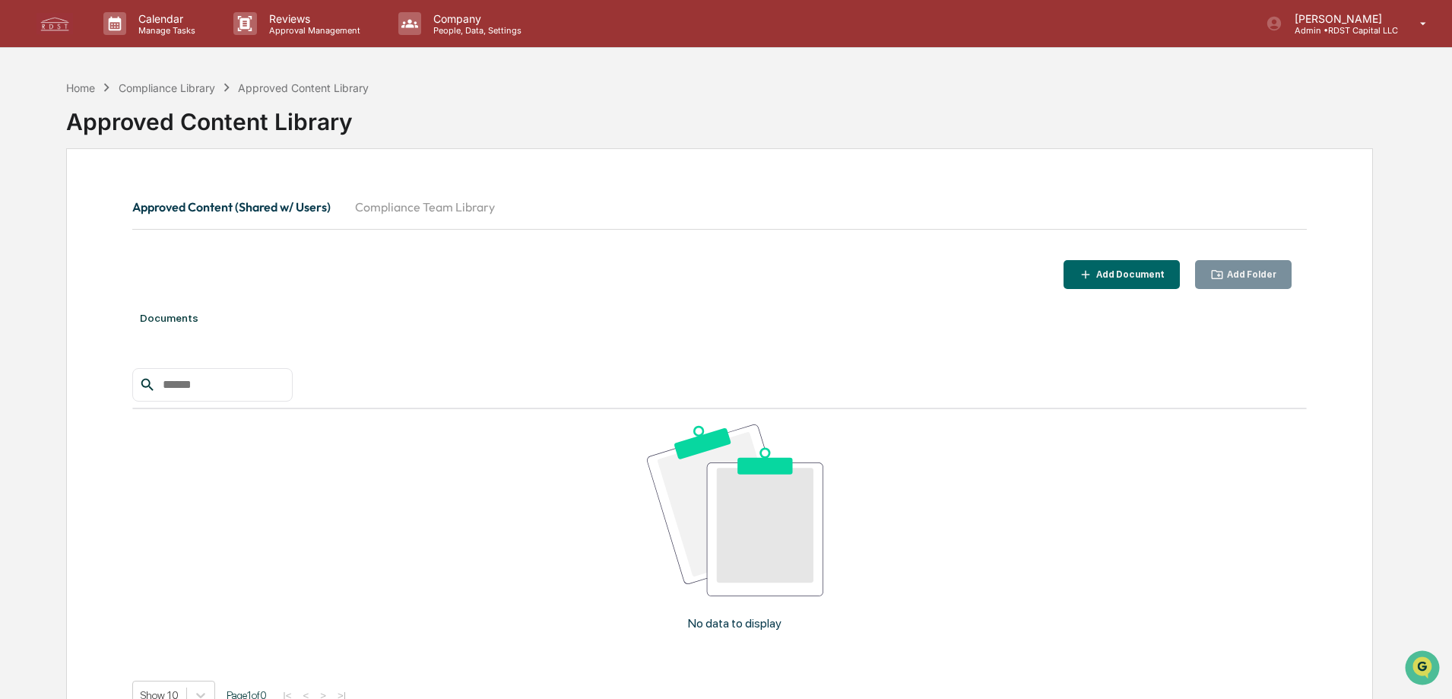
click at [431, 212] on button "Compliance Team Library" at bounding box center [425, 207] width 164 height 36
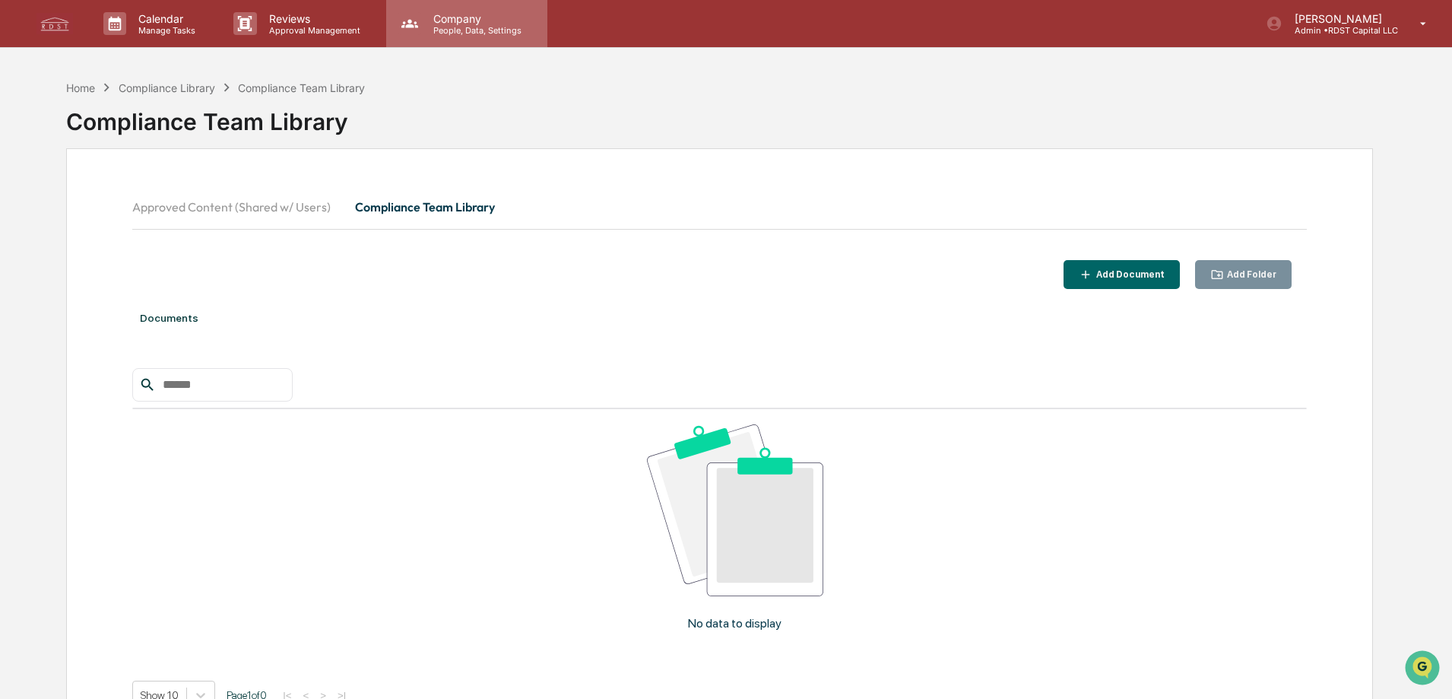
click at [457, 21] on p "Company" at bounding box center [475, 18] width 108 height 13
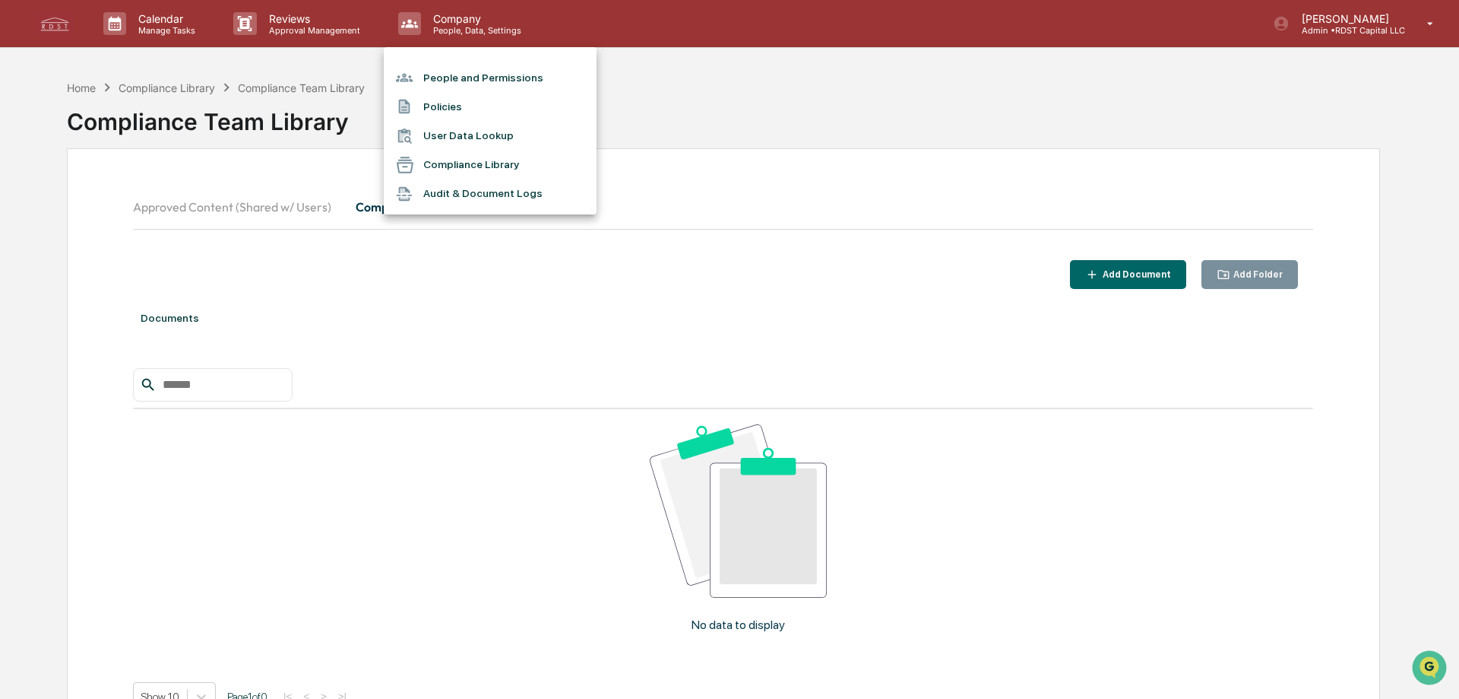
click at [445, 103] on li "Policies" at bounding box center [490, 106] width 213 height 29
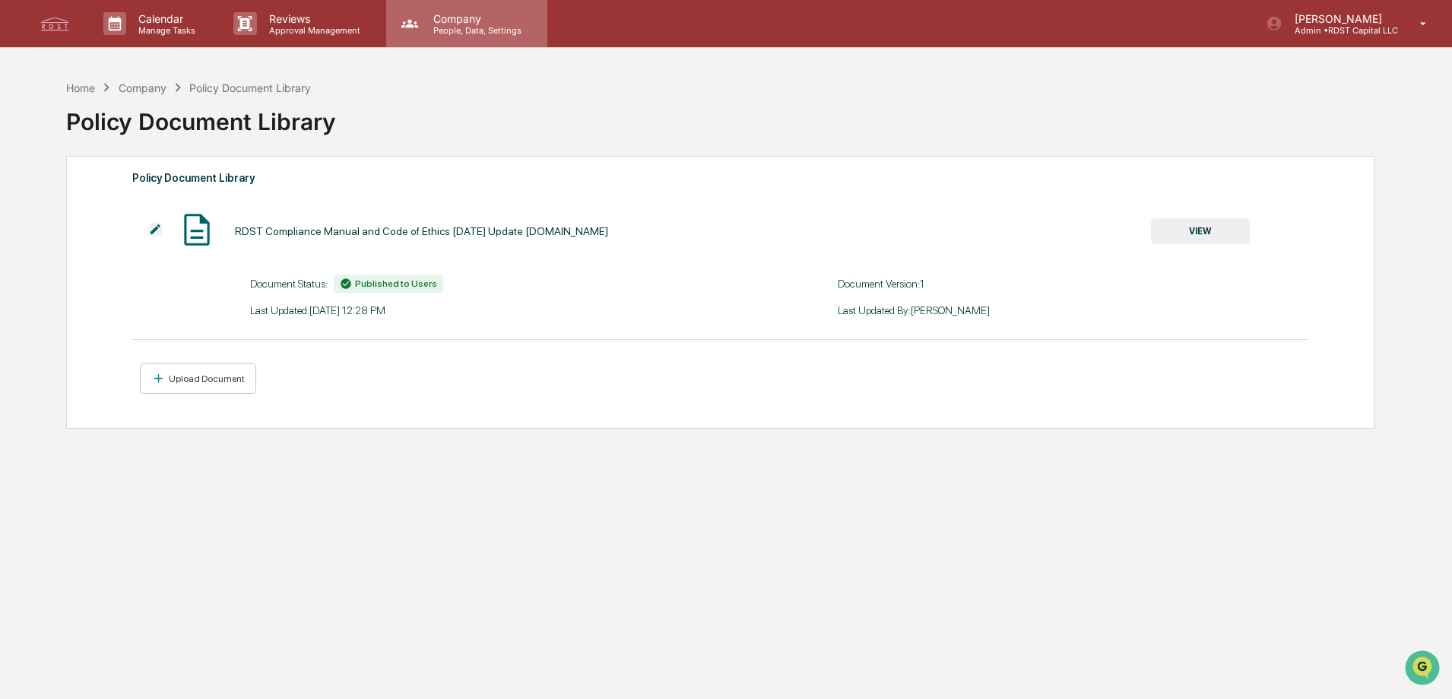
click at [467, 21] on p "Company" at bounding box center [475, 18] width 108 height 13
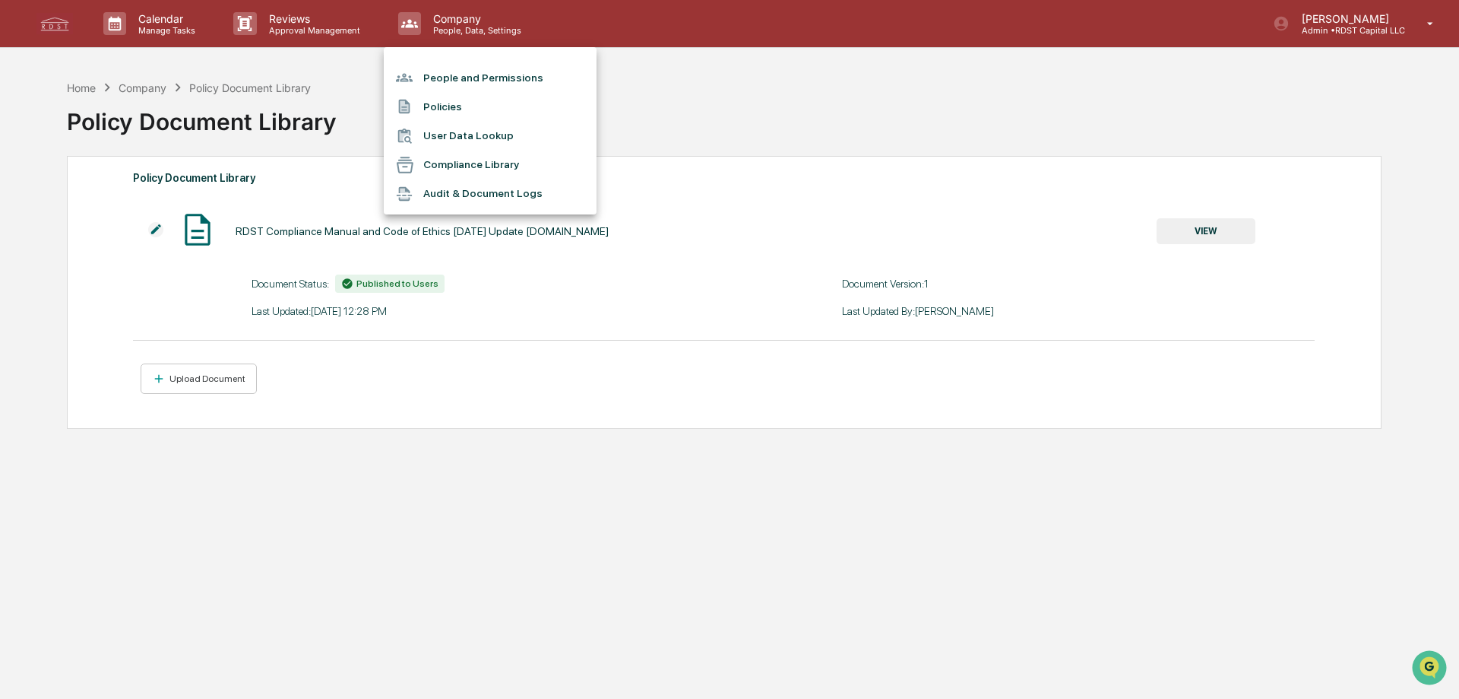
click at [498, 197] on li "Audit & Document Logs" at bounding box center [490, 193] width 213 height 29
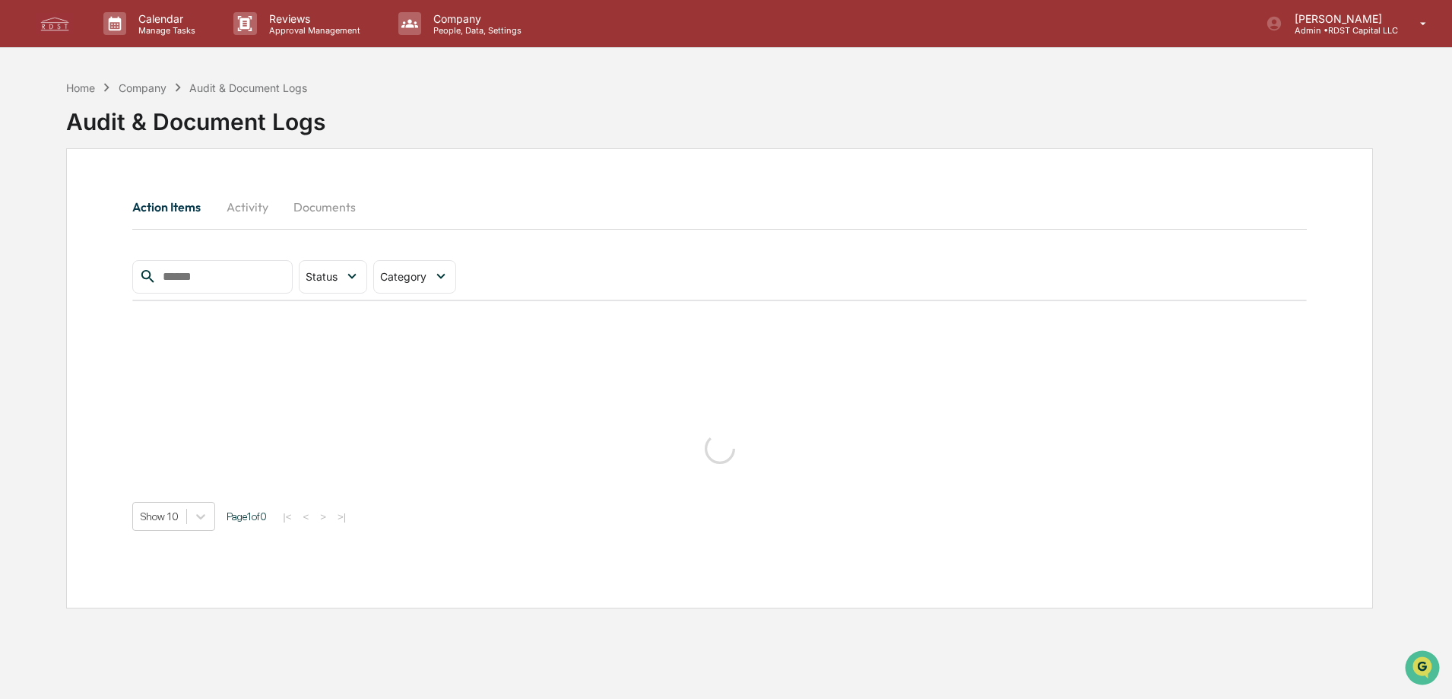
click at [322, 215] on button "Documents" at bounding box center [324, 207] width 87 height 36
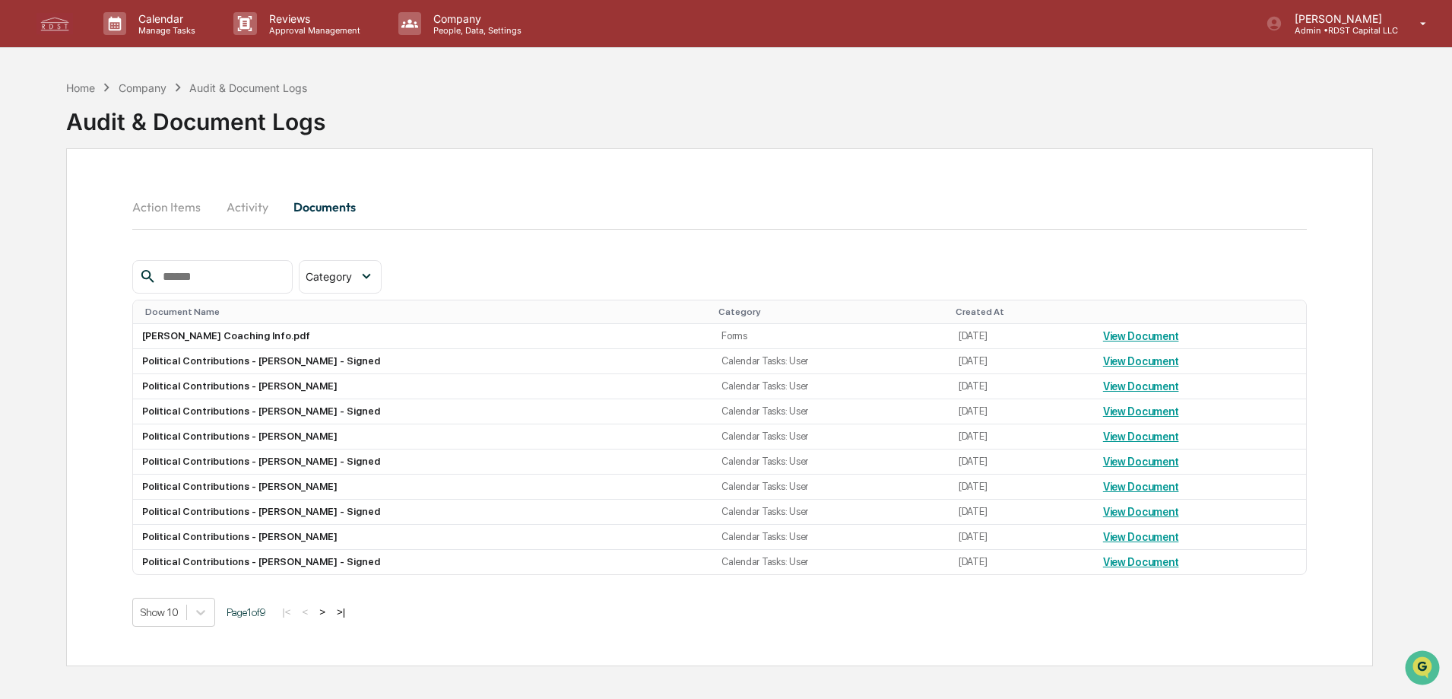
click at [261, 214] on button "Activity" at bounding box center [247, 207] width 68 height 36
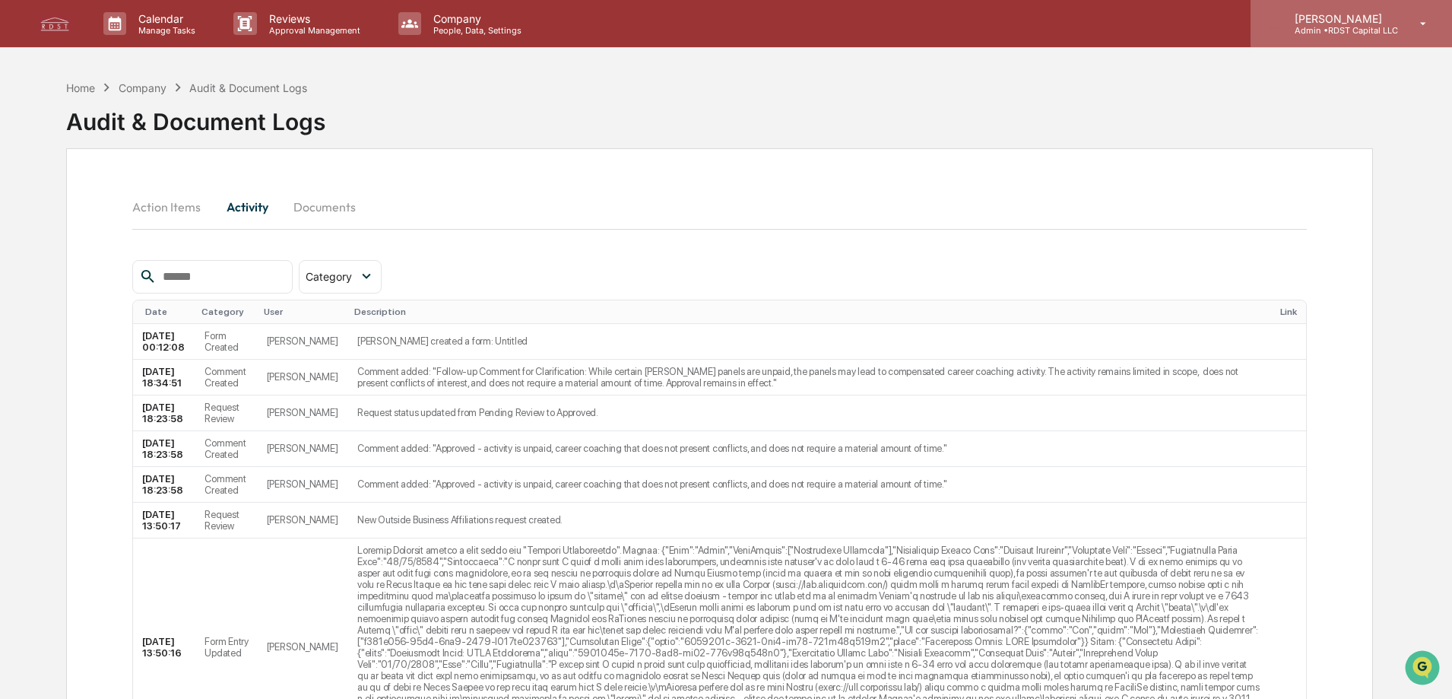
click at [1320, 24] on p "[PERSON_NAME]" at bounding box center [1340, 18] width 116 height 13
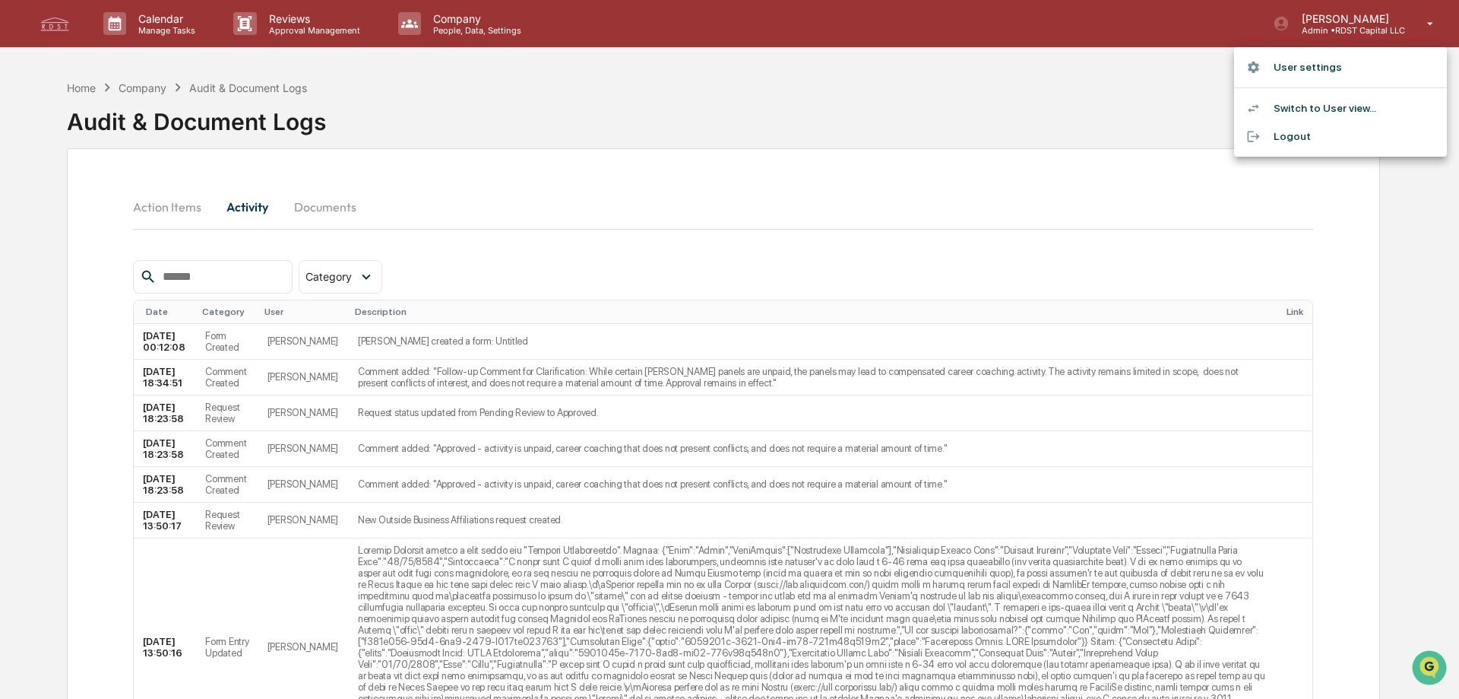
click at [433, 27] on div at bounding box center [729, 349] width 1459 height 699
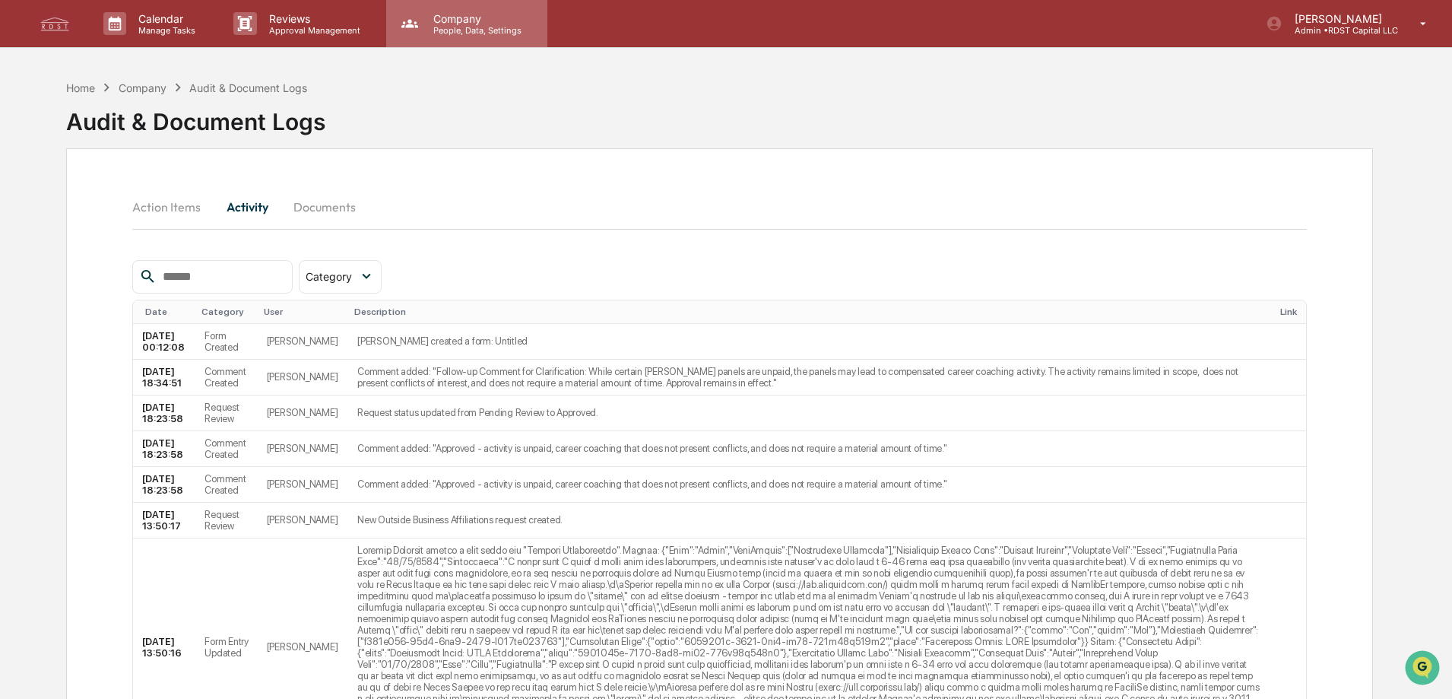
click at [470, 21] on p "Company" at bounding box center [475, 18] width 108 height 13
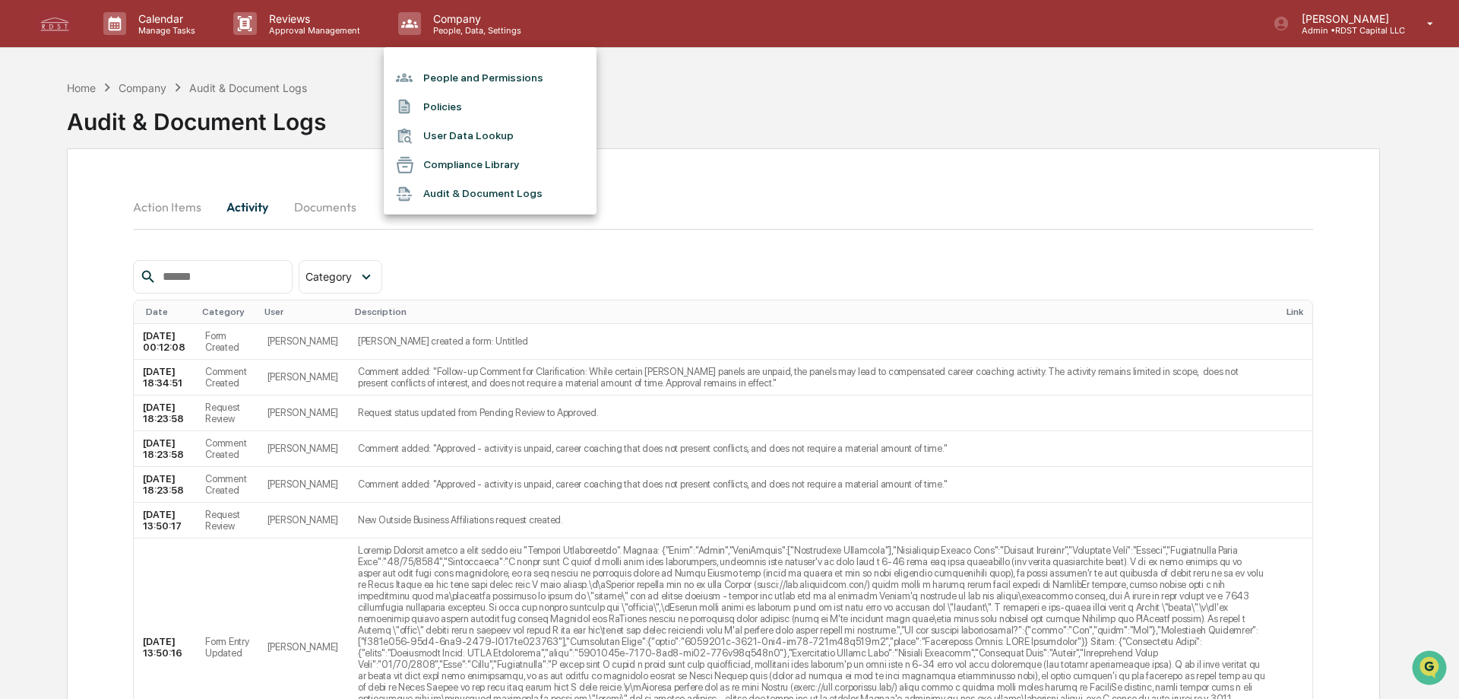
click at [493, 165] on li "Compliance Library" at bounding box center [490, 165] width 213 height 29
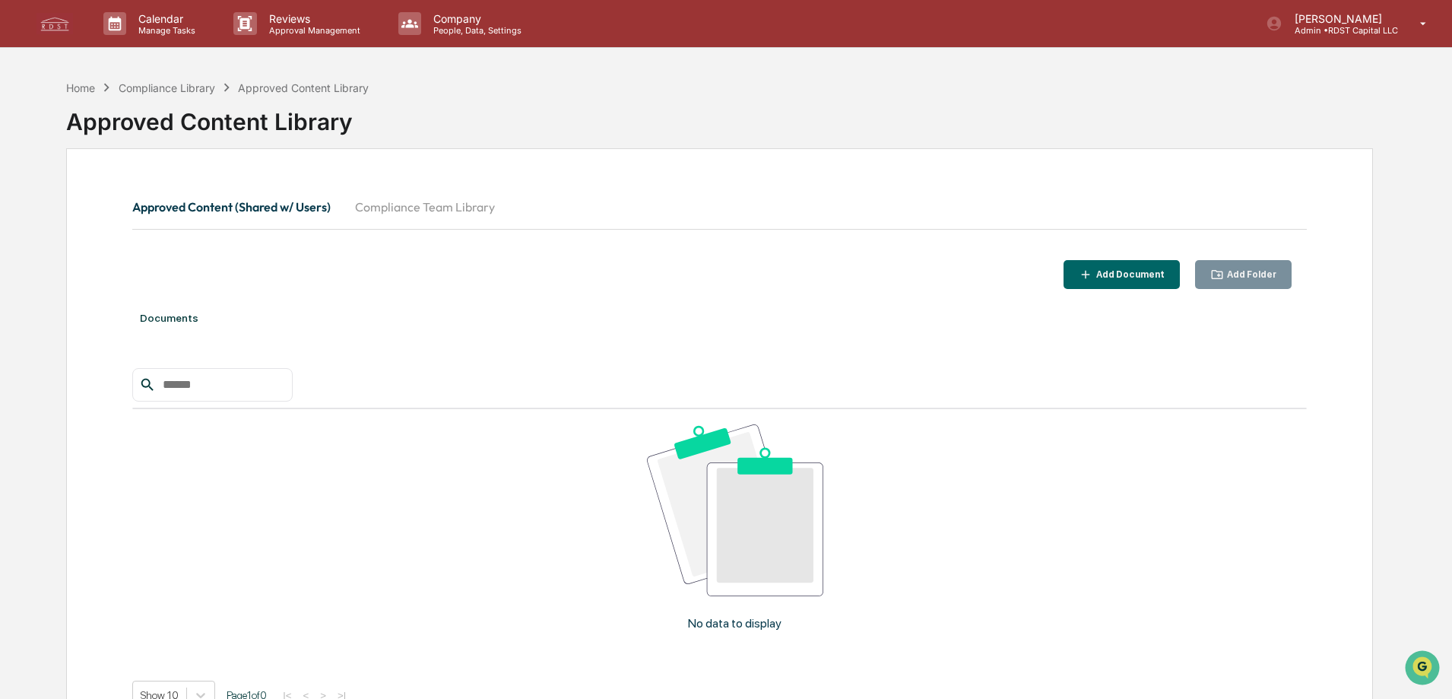
click at [385, 198] on button "Compliance Team Library" at bounding box center [425, 207] width 164 height 36
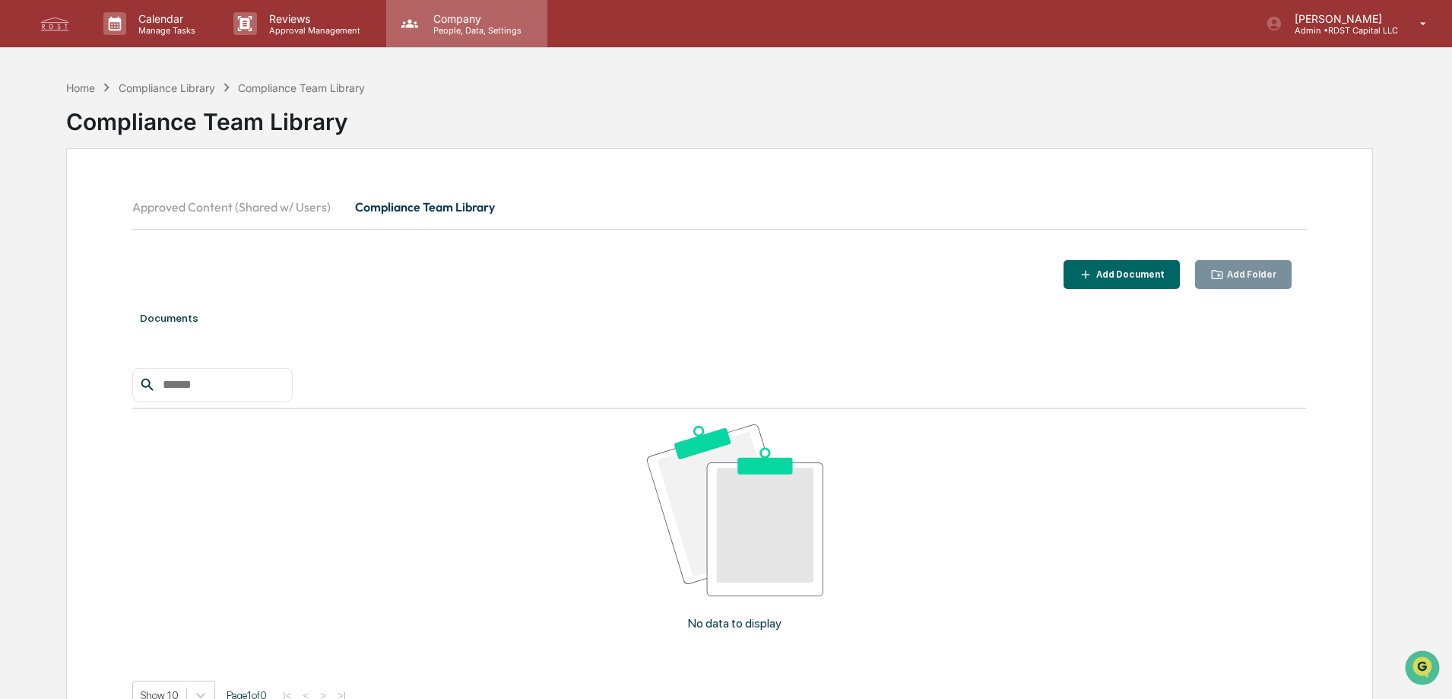
click at [457, 21] on p "Company" at bounding box center [475, 18] width 108 height 13
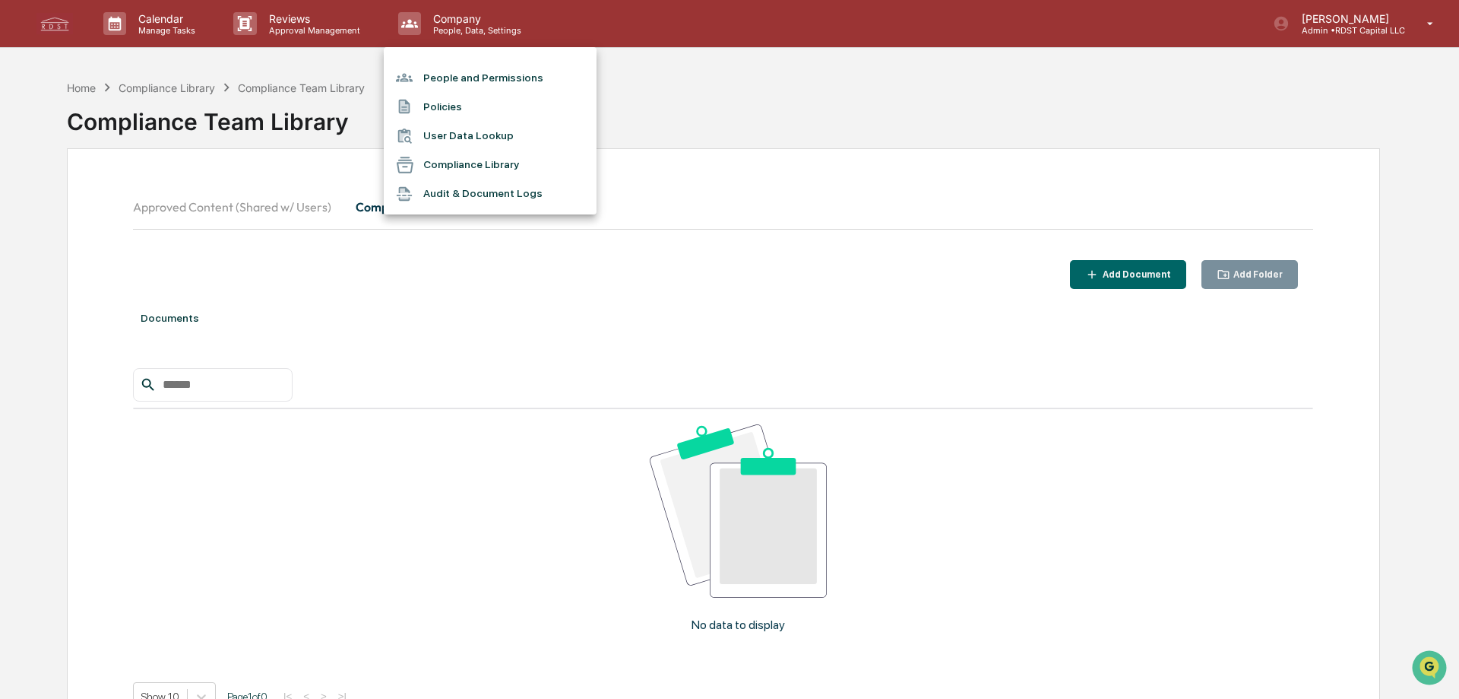
click at [442, 110] on li "Policies" at bounding box center [490, 106] width 213 height 29
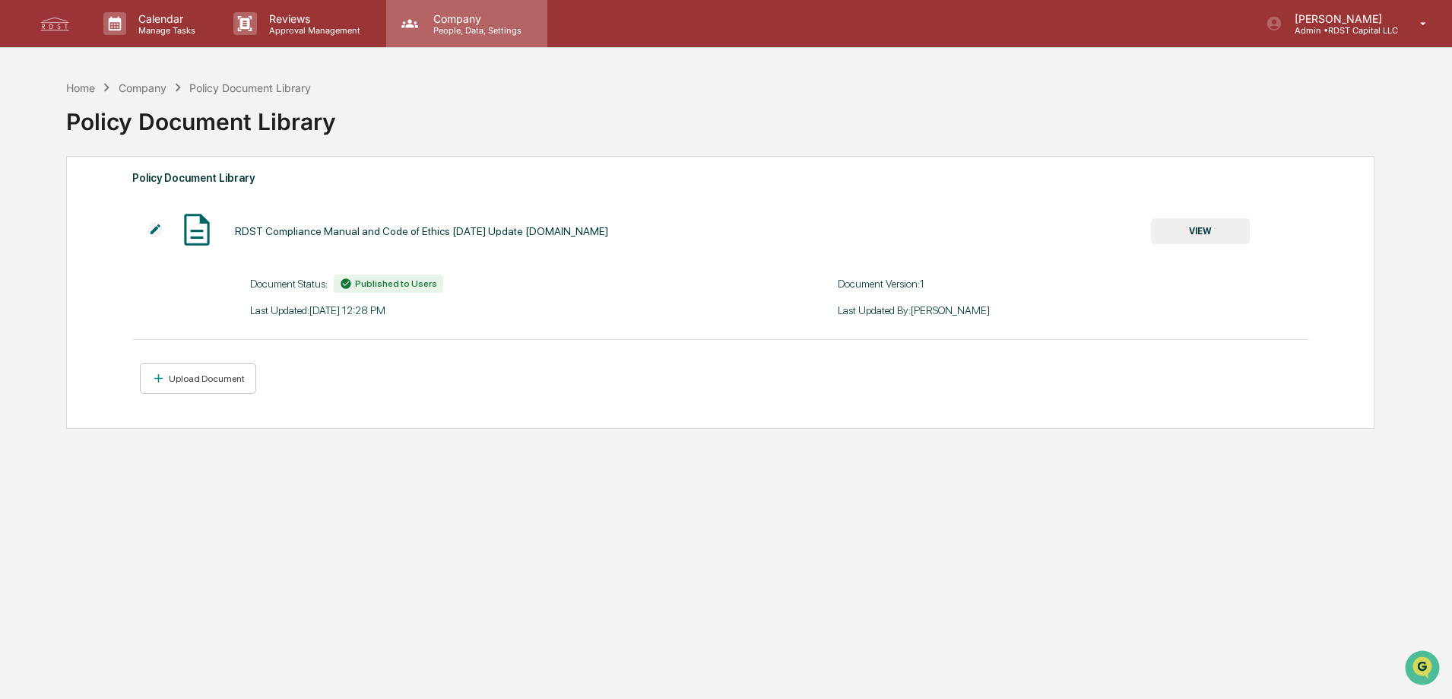
click at [428, 15] on p "Company" at bounding box center [475, 18] width 108 height 13
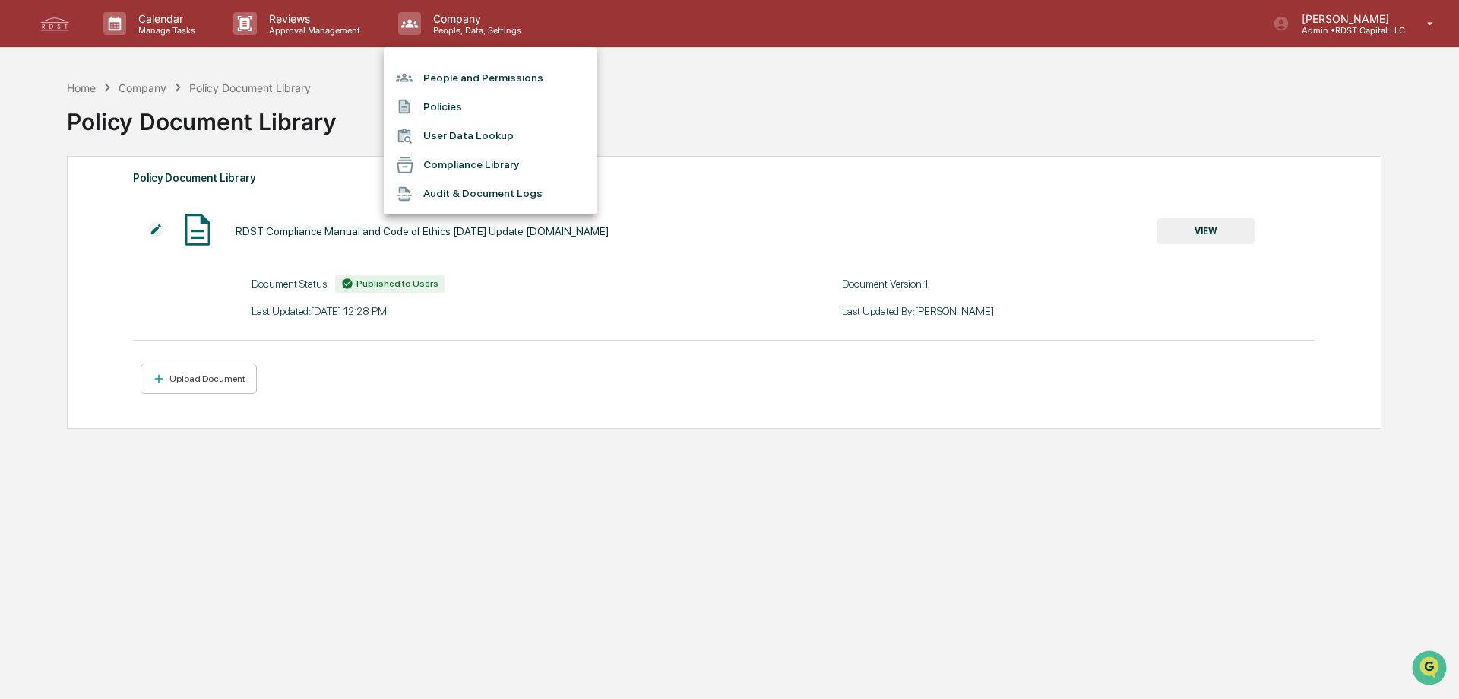
click at [461, 74] on li "People and Permissions" at bounding box center [490, 77] width 213 height 29
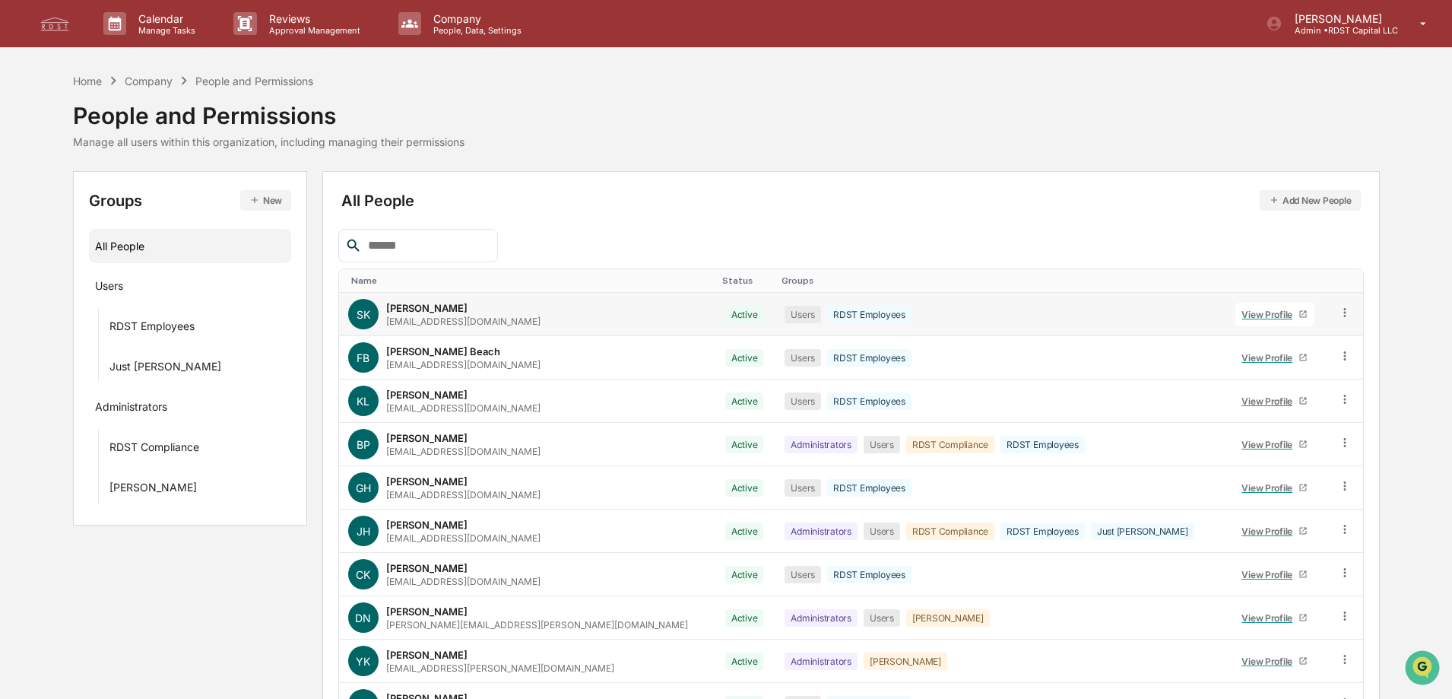
click at [1235, 307] on link "View Profile" at bounding box center [1274, 315] width 79 height 24
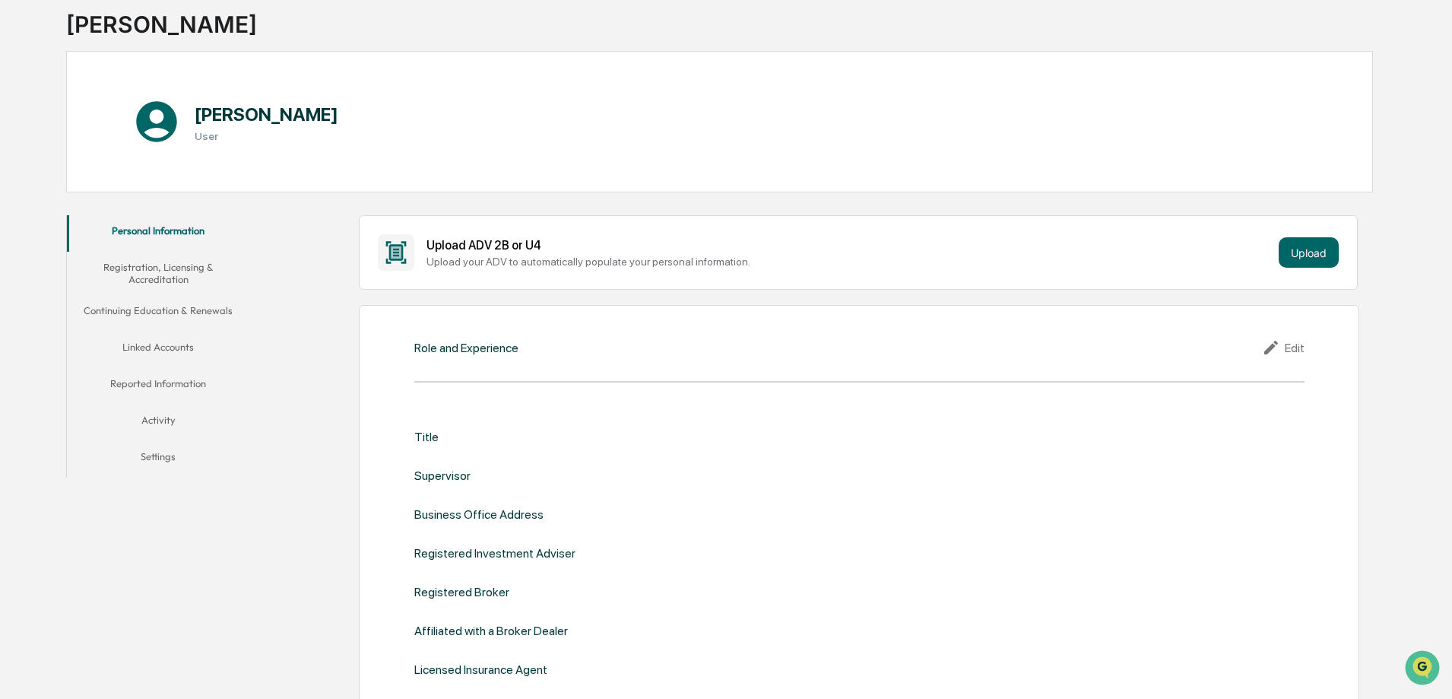
scroll to position [76, 0]
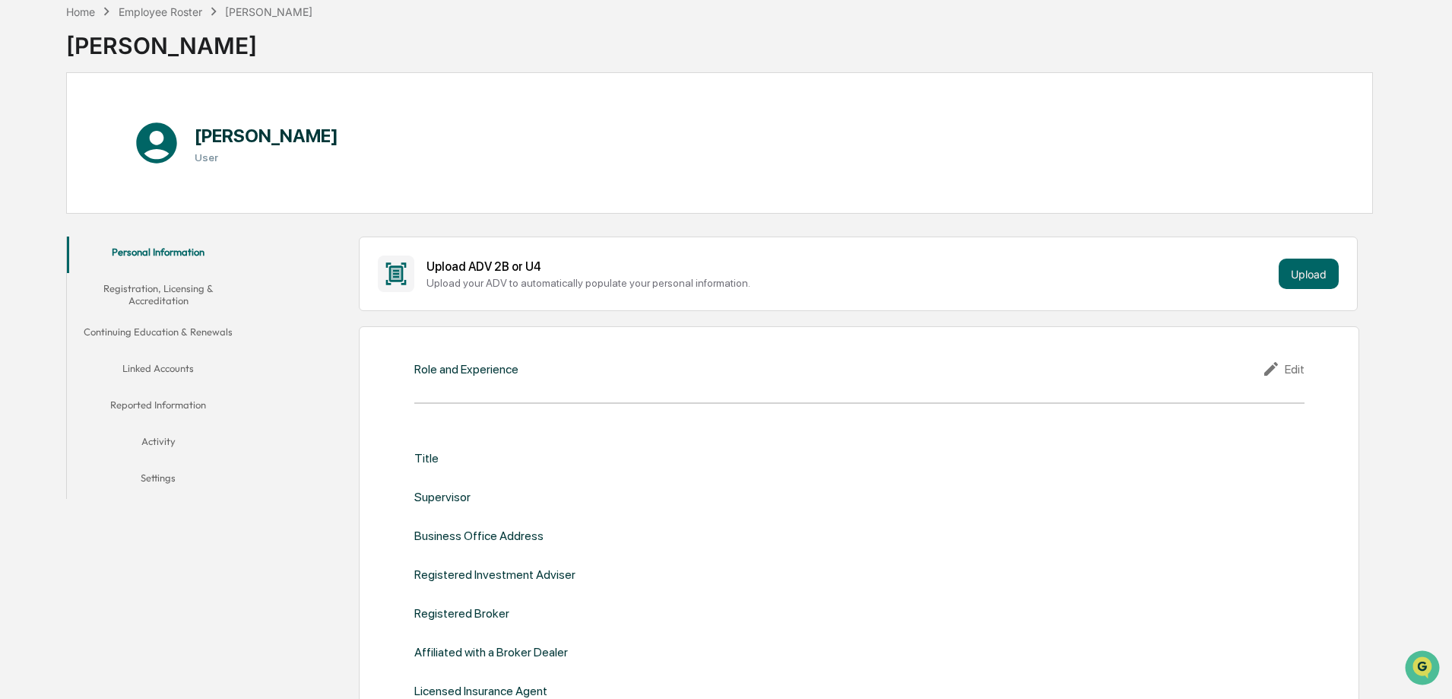
click at [168, 368] on button "Linked Accounts" at bounding box center [158, 371] width 182 height 36
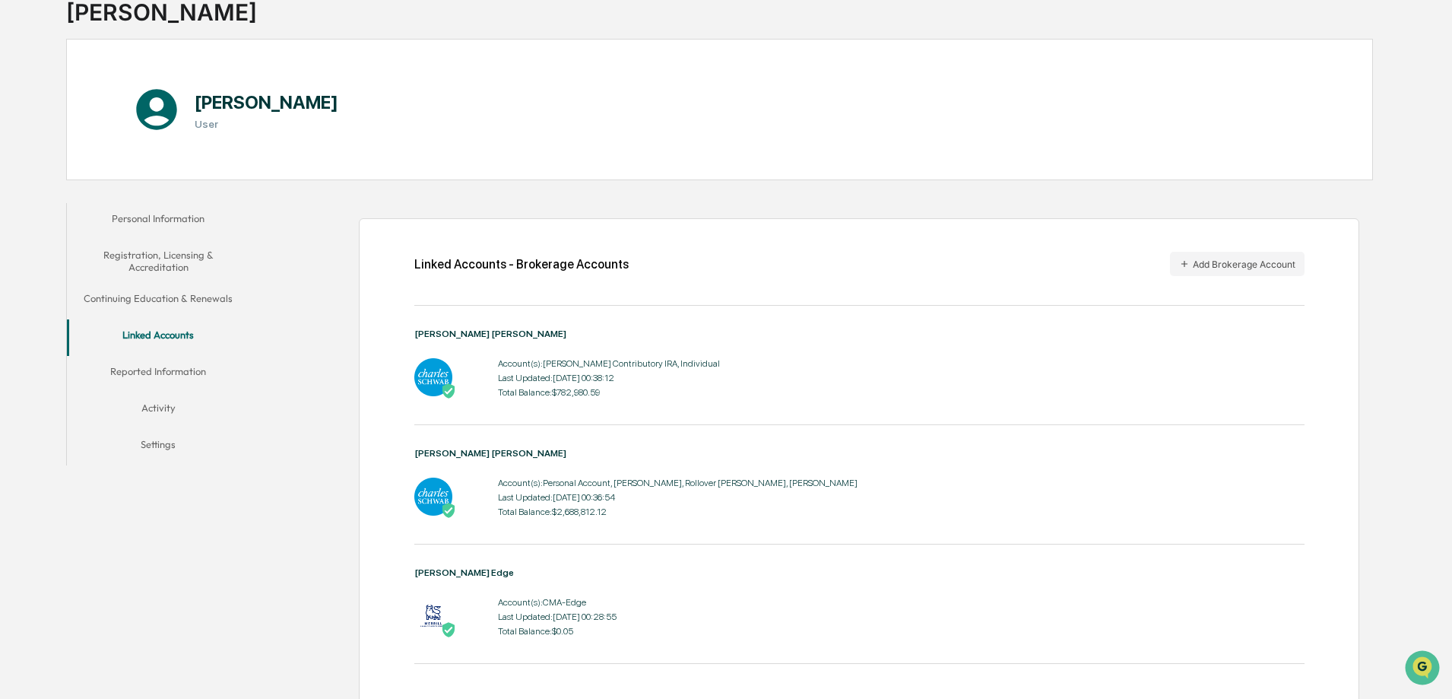
scroll to position [138, 0]
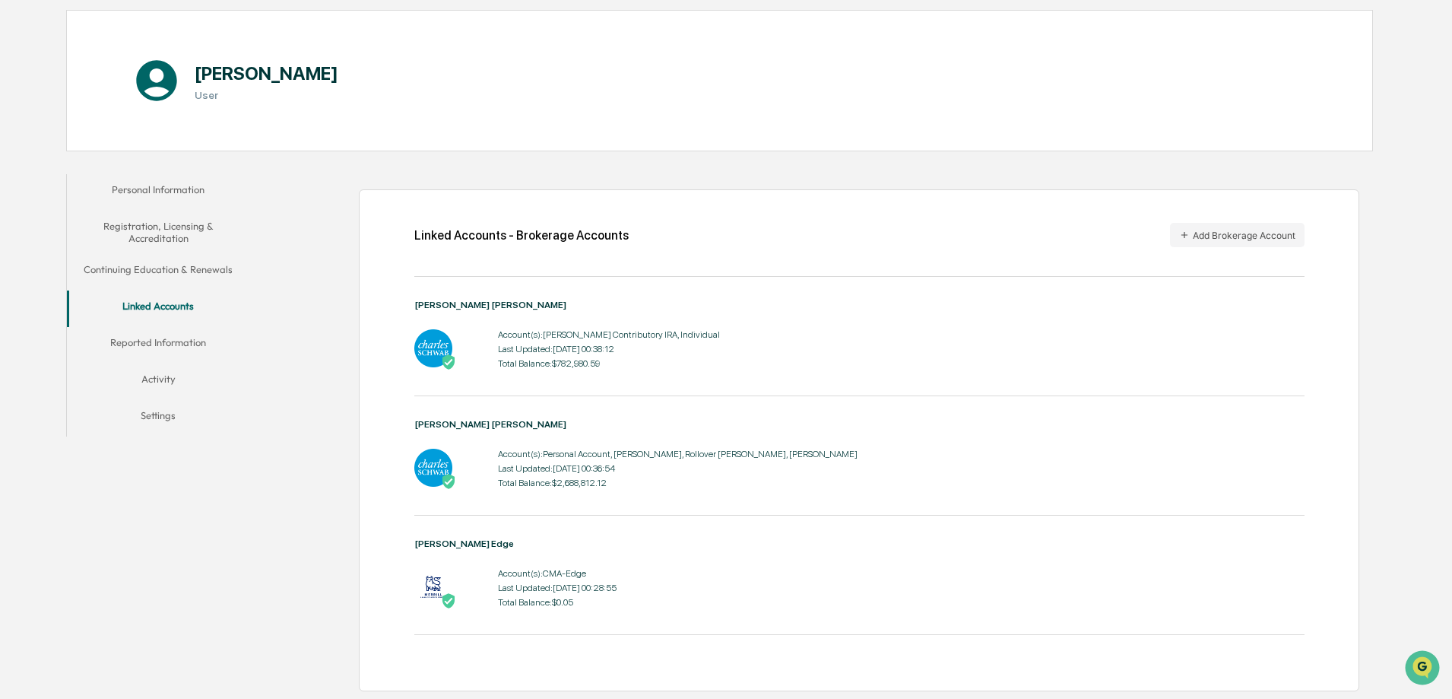
click at [161, 386] on button "Activity" at bounding box center [158, 381] width 182 height 36
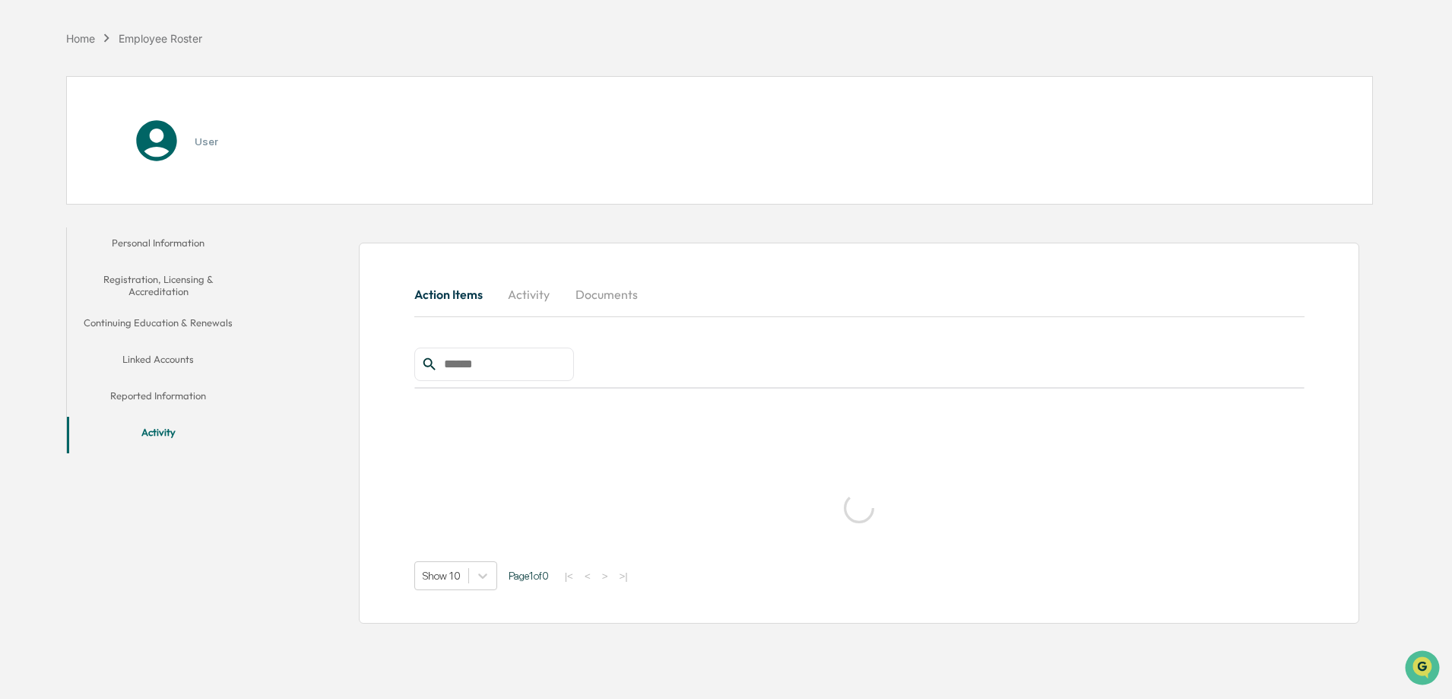
scroll to position [72, 0]
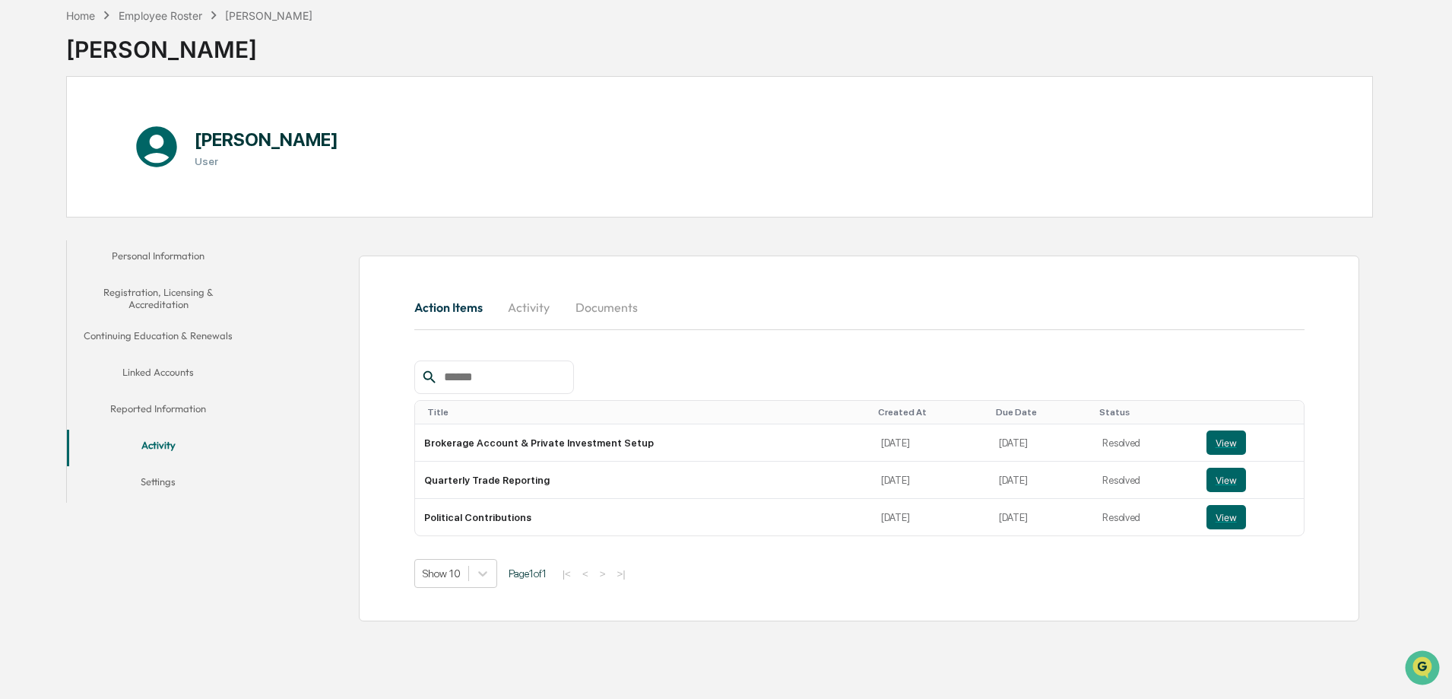
click at [589, 307] on button "Documents" at bounding box center [606, 307] width 87 height 36
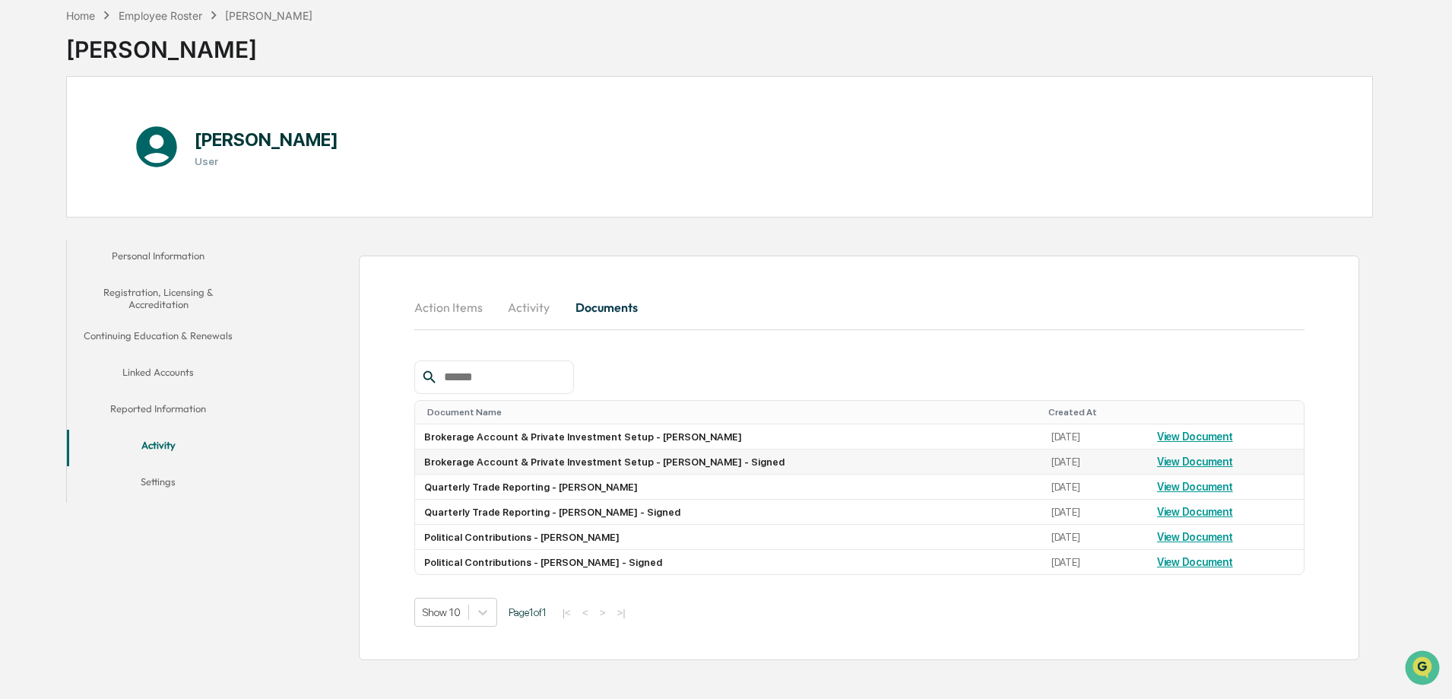
click at [1172, 463] on link "View Document" at bounding box center [1195, 461] width 76 height 12
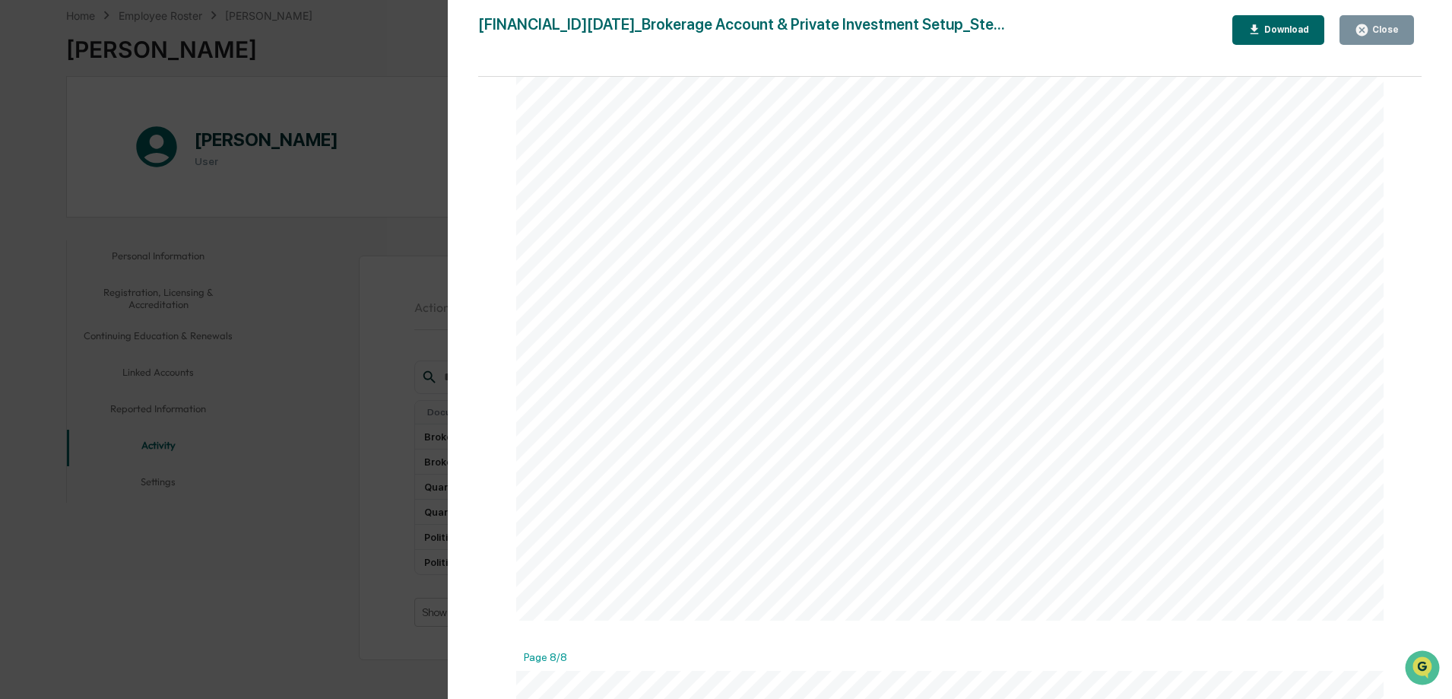
scroll to position [8361, 0]
click at [327, 535] on div "Version History [DATE] 04:31 PM [PERSON_NAME] [FINANCIAL_ID][DATE]_Brokerage Ac…" at bounding box center [726, 349] width 1452 height 699
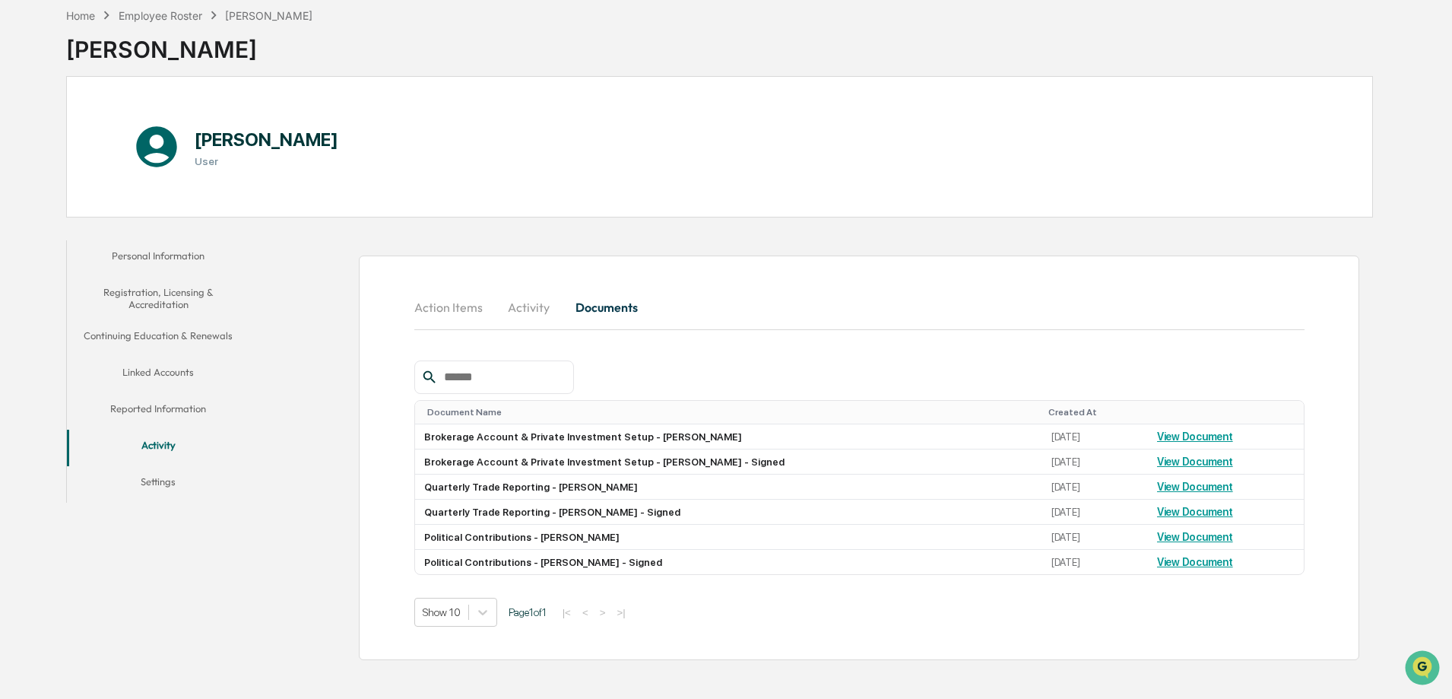
click at [166, 406] on button "Reported Information" at bounding box center [158, 411] width 182 height 36
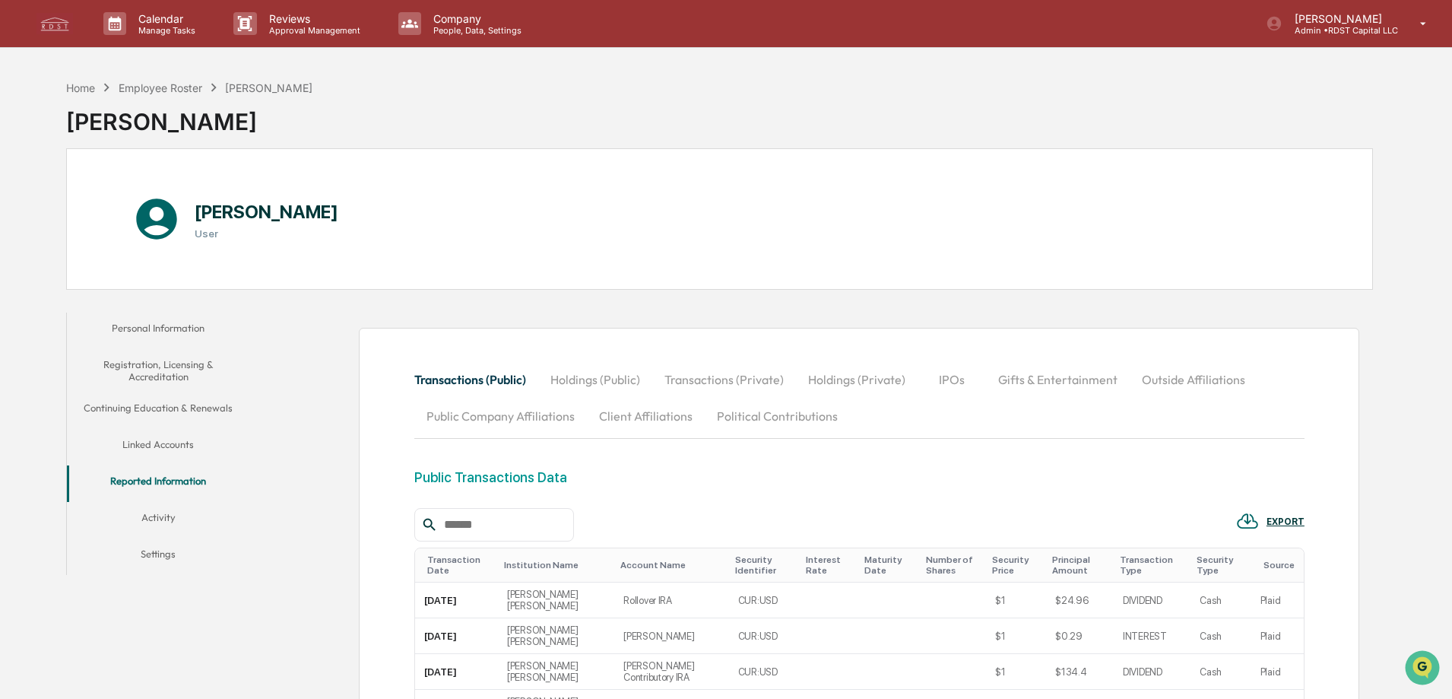
click at [578, 147] on div "Home Employee Roster [PERSON_NAME] [PERSON_NAME]" at bounding box center [719, 110] width 1307 height 76
click at [591, 377] on button "Holdings (Public)" at bounding box center [595, 379] width 114 height 36
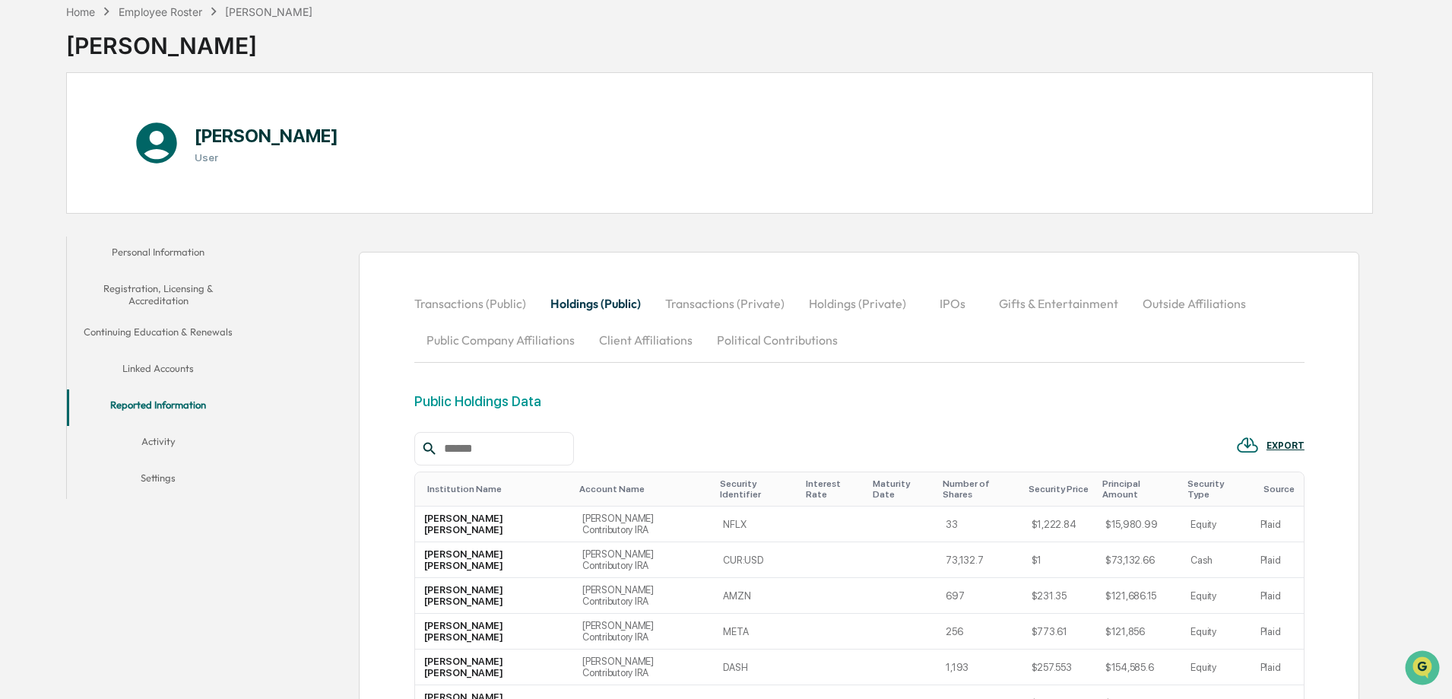
scroll to position [70, 0]
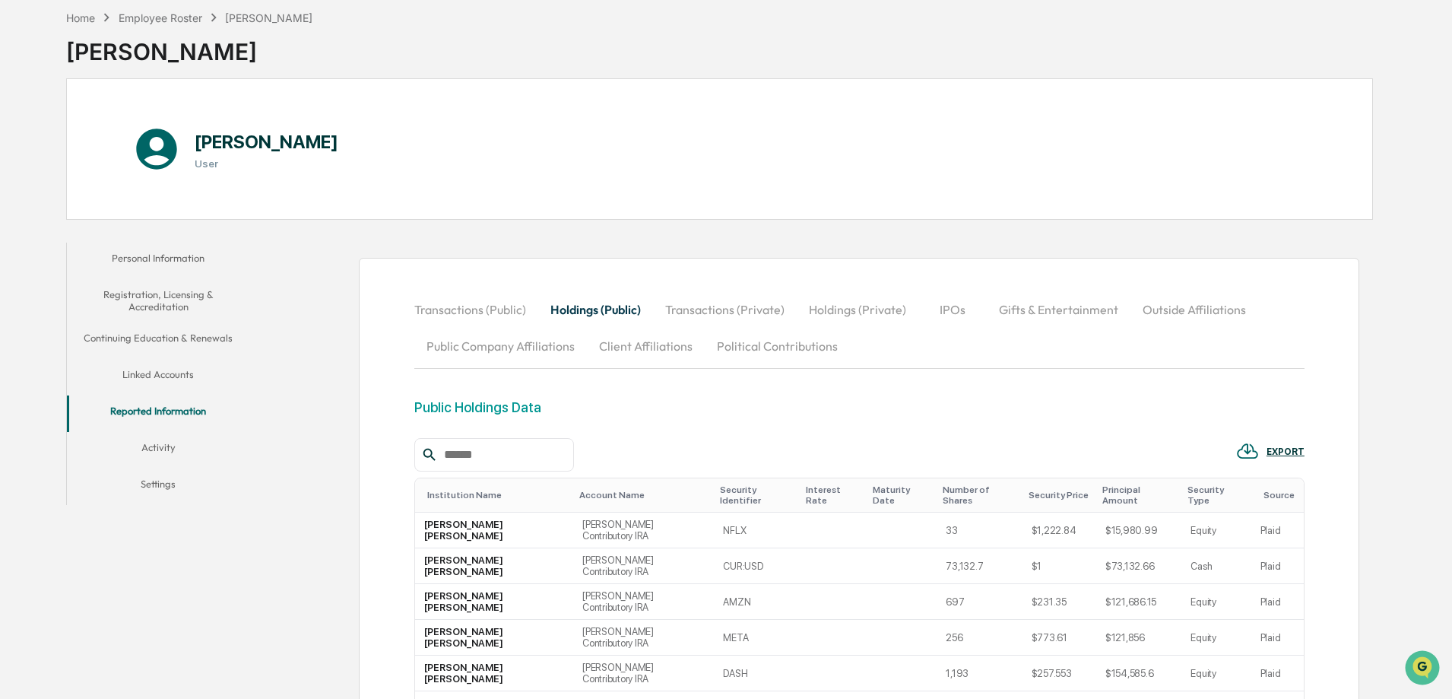
click at [729, 305] on button "Transactions (Private)" at bounding box center [725, 309] width 144 height 36
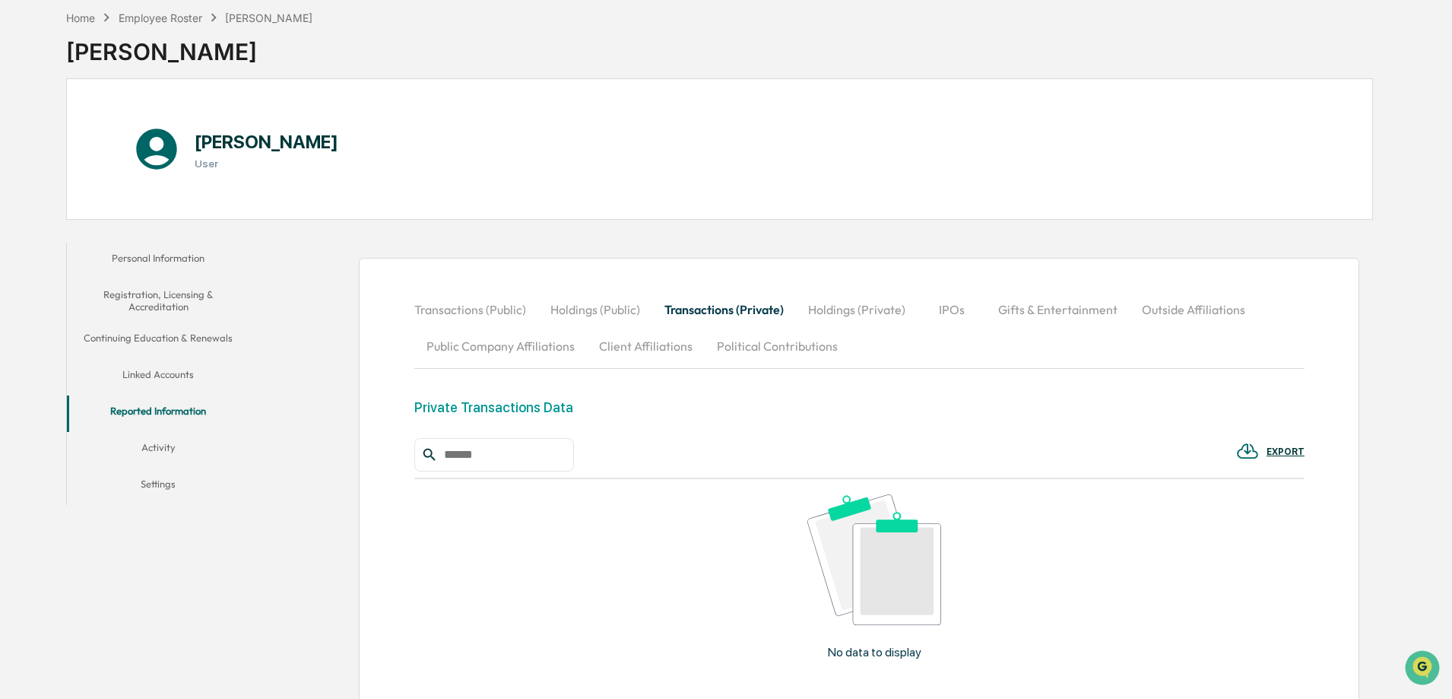
click at [887, 313] on button "Holdings (Private)" at bounding box center [857, 309] width 122 height 36
click at [961, 306] on button "IPOs" at bounding box center [952, 309] width 68 height 36
click at [1006, 310] on button "Gifts & Entertainment" at bounding box center [1058, 309] width 144 height 36
click at [1157, 298] on button "Outside Affiliations" at bounding box center [1195, 309] width 128 height 36
click at [513, 356] on button "Public Company Affiliations" at bounding box center [500, 346] width 173 height 36
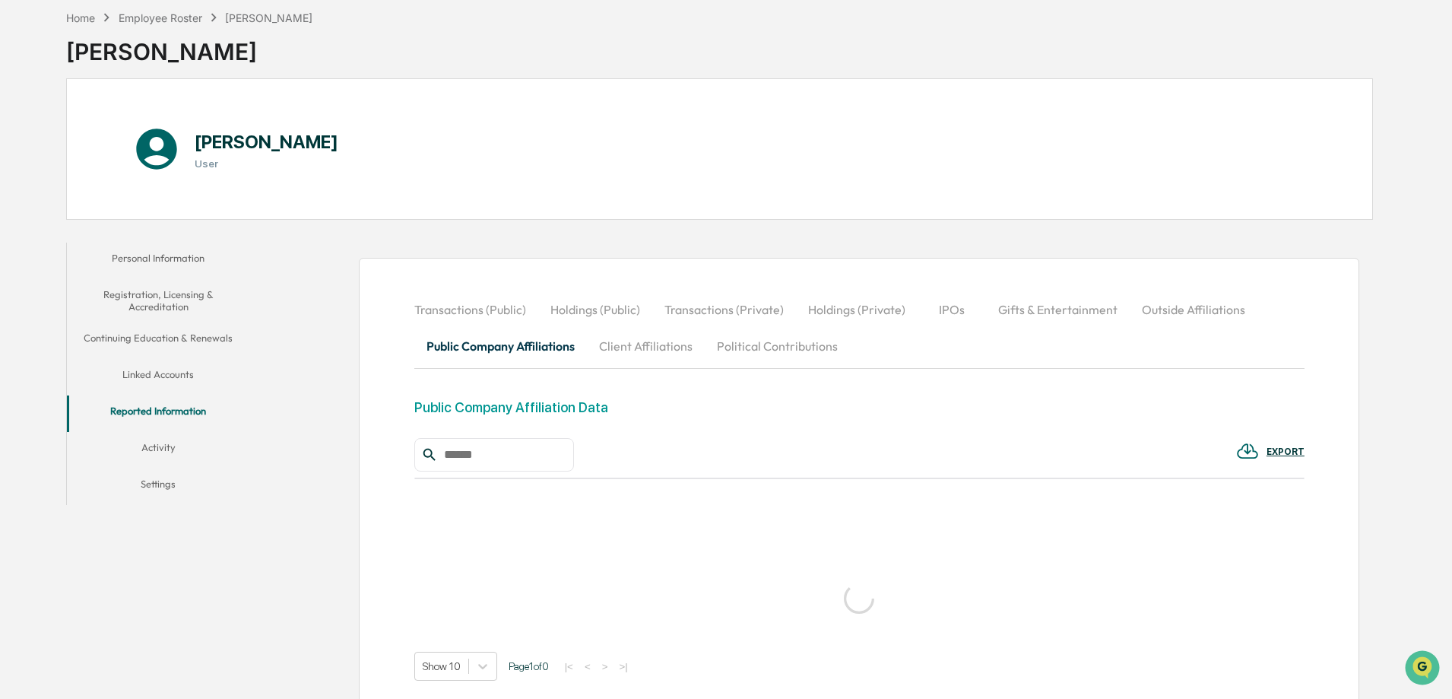
click at [649, 347] on button "Client Affiliations" at bounding box center [646, 346] width 118 height 36
click at [765, 350] on button "Political Contributions" at bounding box center [777, 346] width 145 height 36
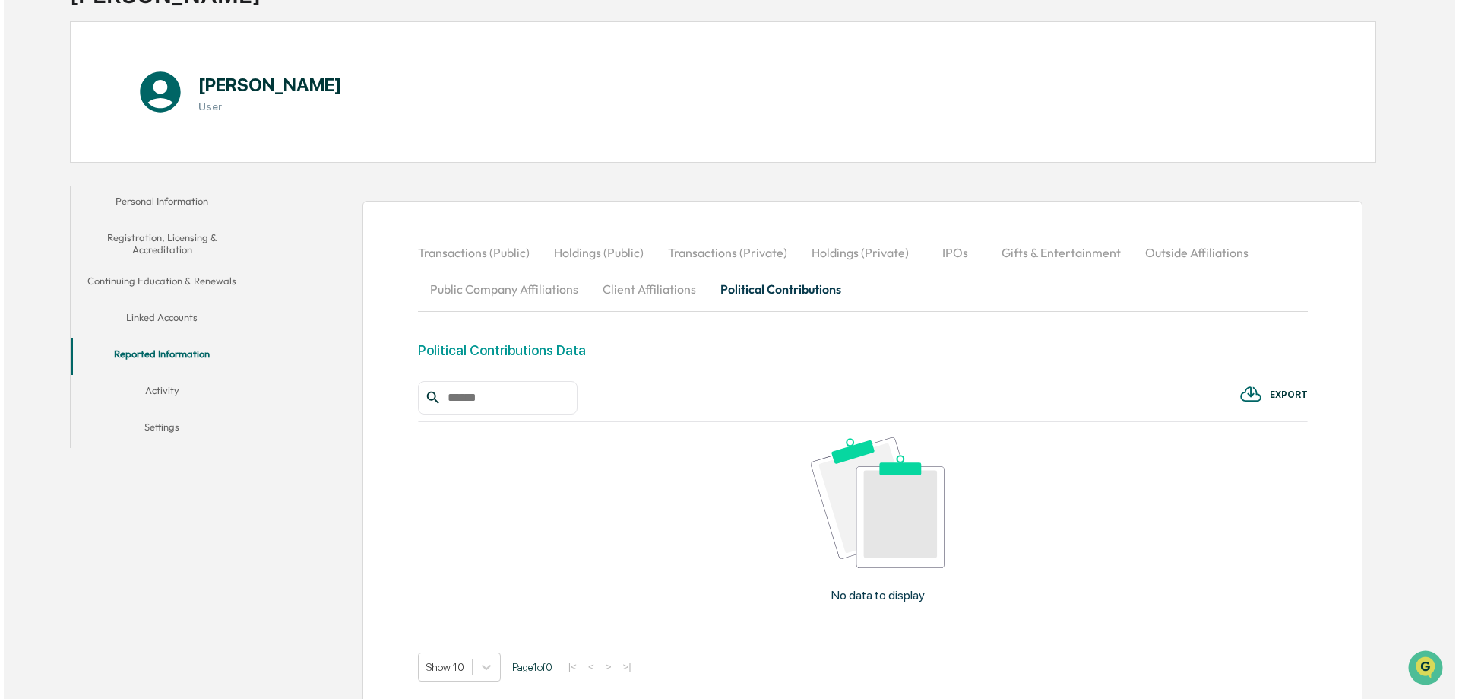
scroll to position [0, 0]
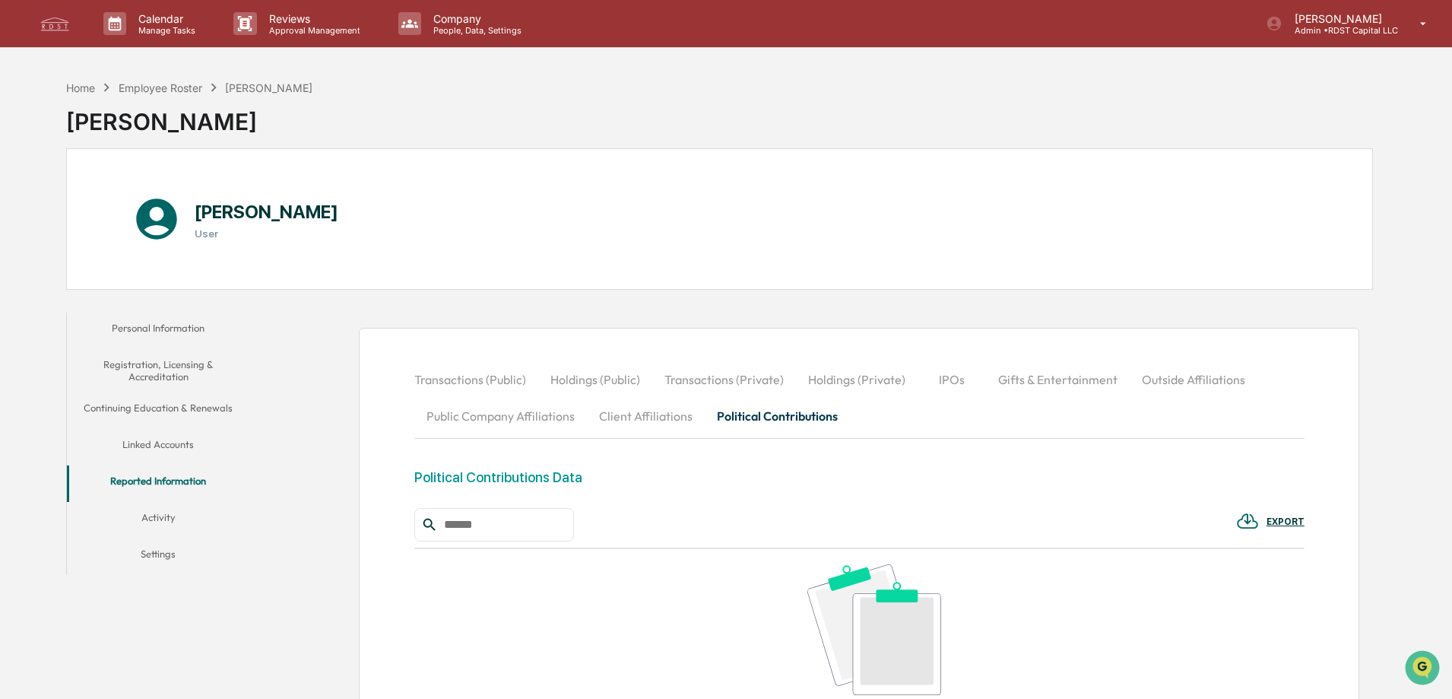
click at [533, 155] on div "[PERSON_NAME] User" at bounding box center [719, 218] width 1307 height 141
click at [638, 116] on div "Home Employee Roster [PERSON_NAME] [PERSON_NAME]" at bounding box center [719, 110] width 1307 height 76
click at [1412, 15] on div "[PERSON_NAME] Admin • RDST Capital LLC" at bounding box center [1350, 23] width 201 height 47
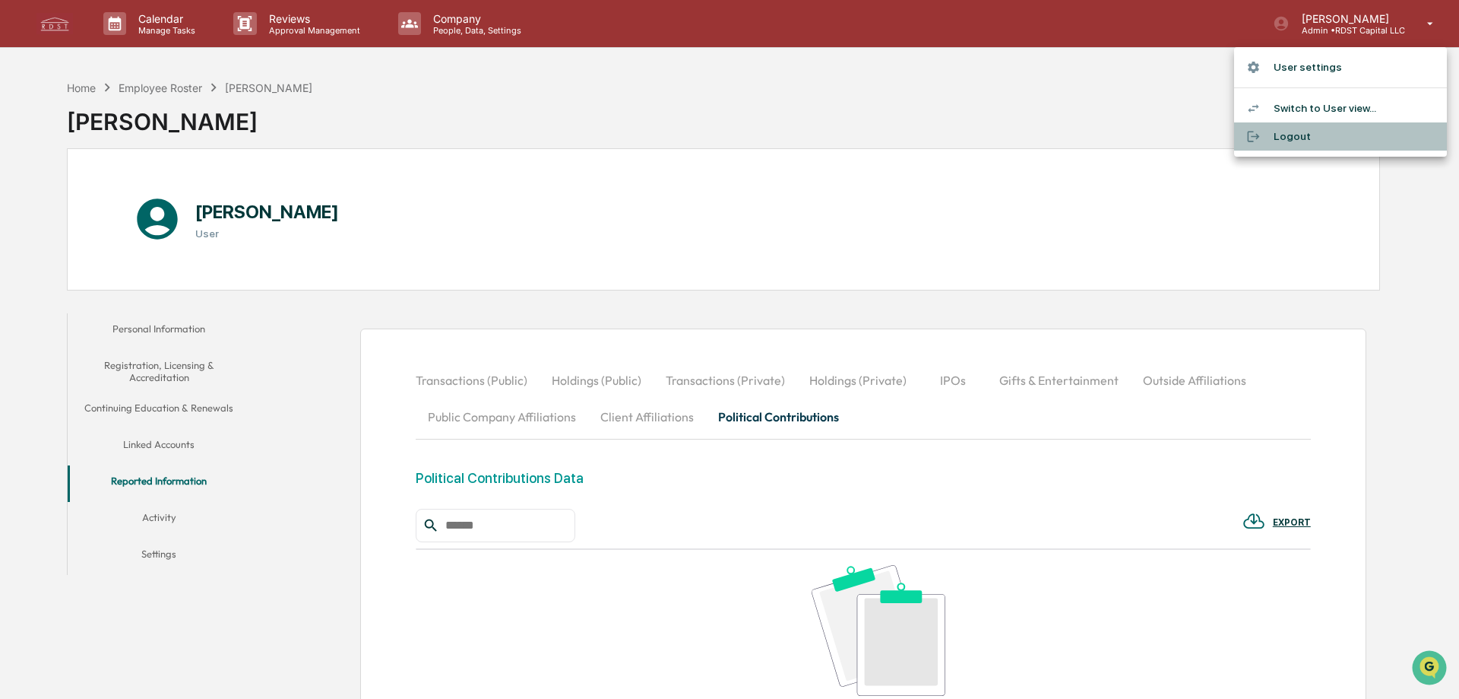
click at [1297, 131] on li "Logout" at bounding box center [1340, 136] width 213 height 28
